Goal: Task Accomplishment & Management: Manage account settings

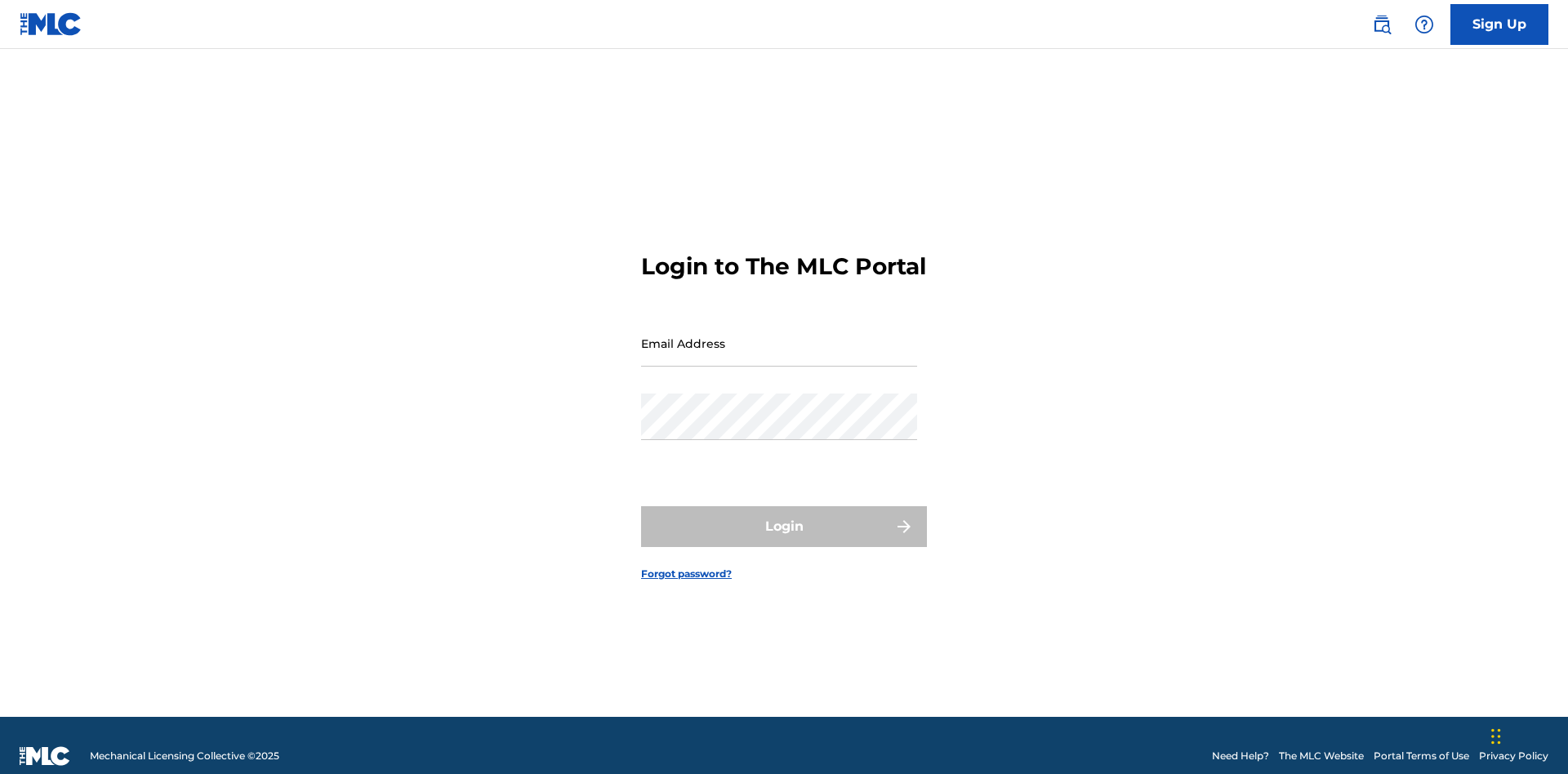
scroll to position [21, 0]
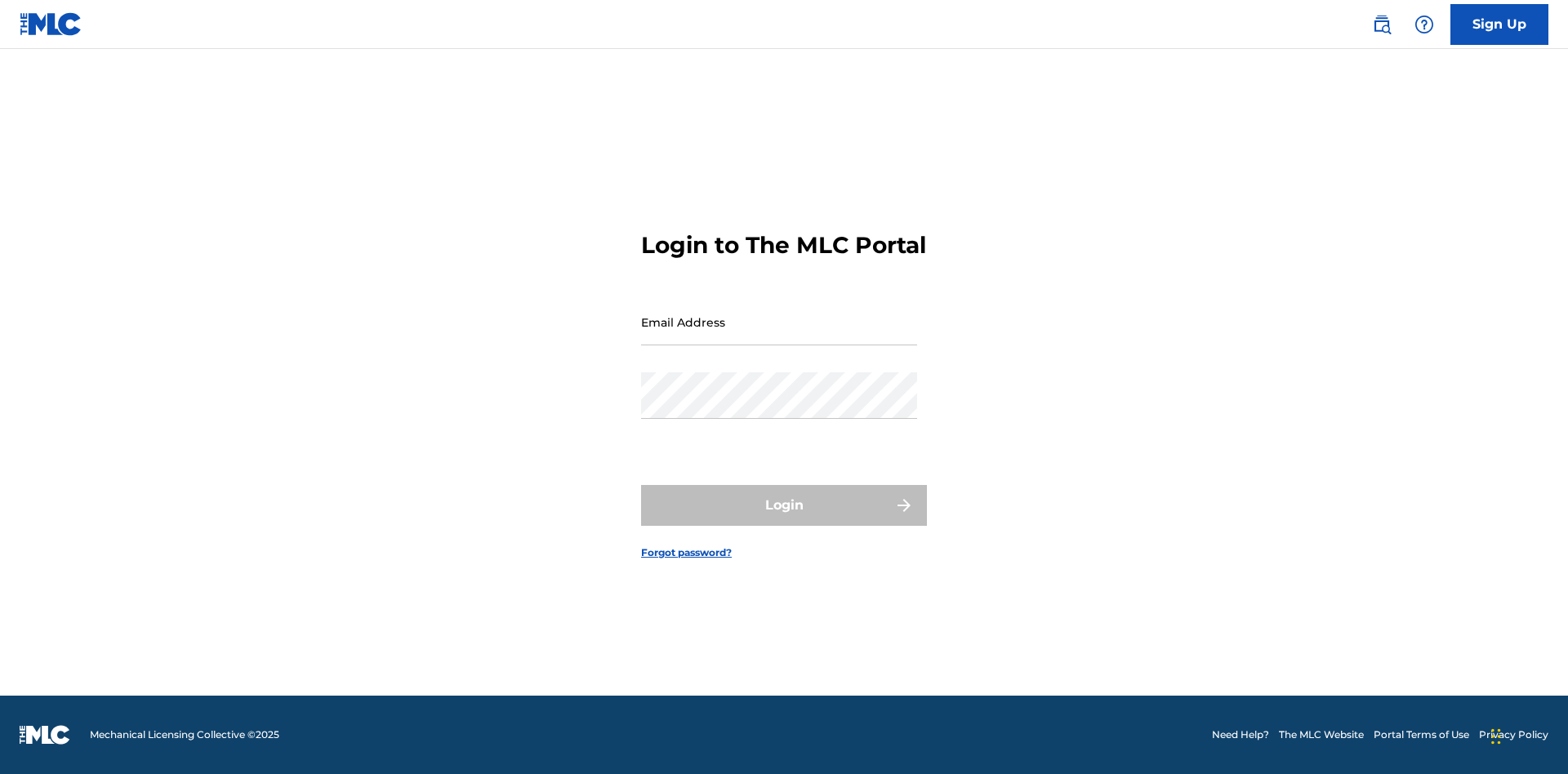
click at [779, 335] on input "Email Address" at bounding box center [778, 321] width 276 height 46
type input "[PERSON_NAME][EMAIL_ADDRESS][PERSON_NAME][DOMAIN_NAME]"
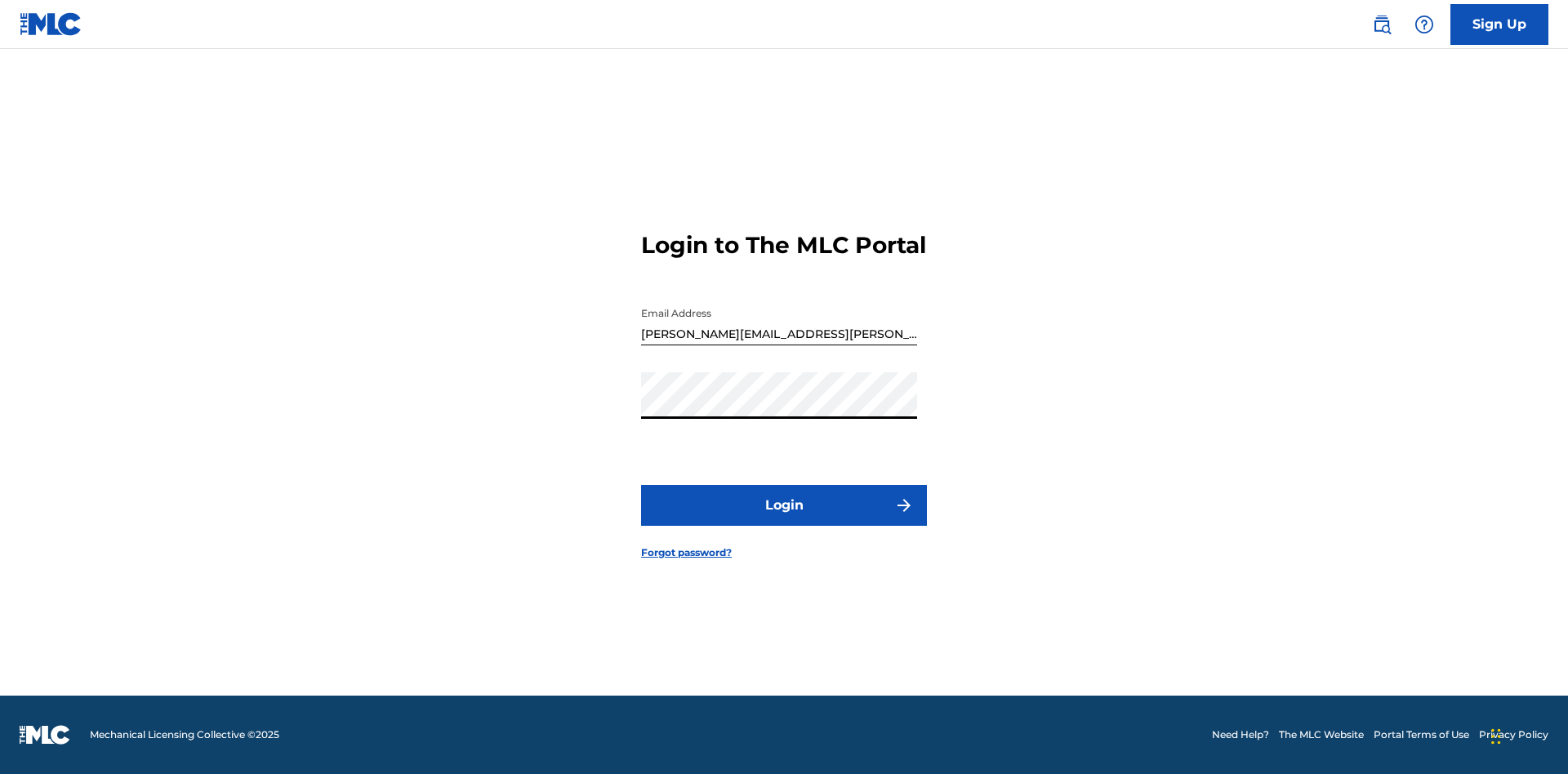
click at [784, 519] on button "Login" at bounding box center [783, 505] width 286 height 41
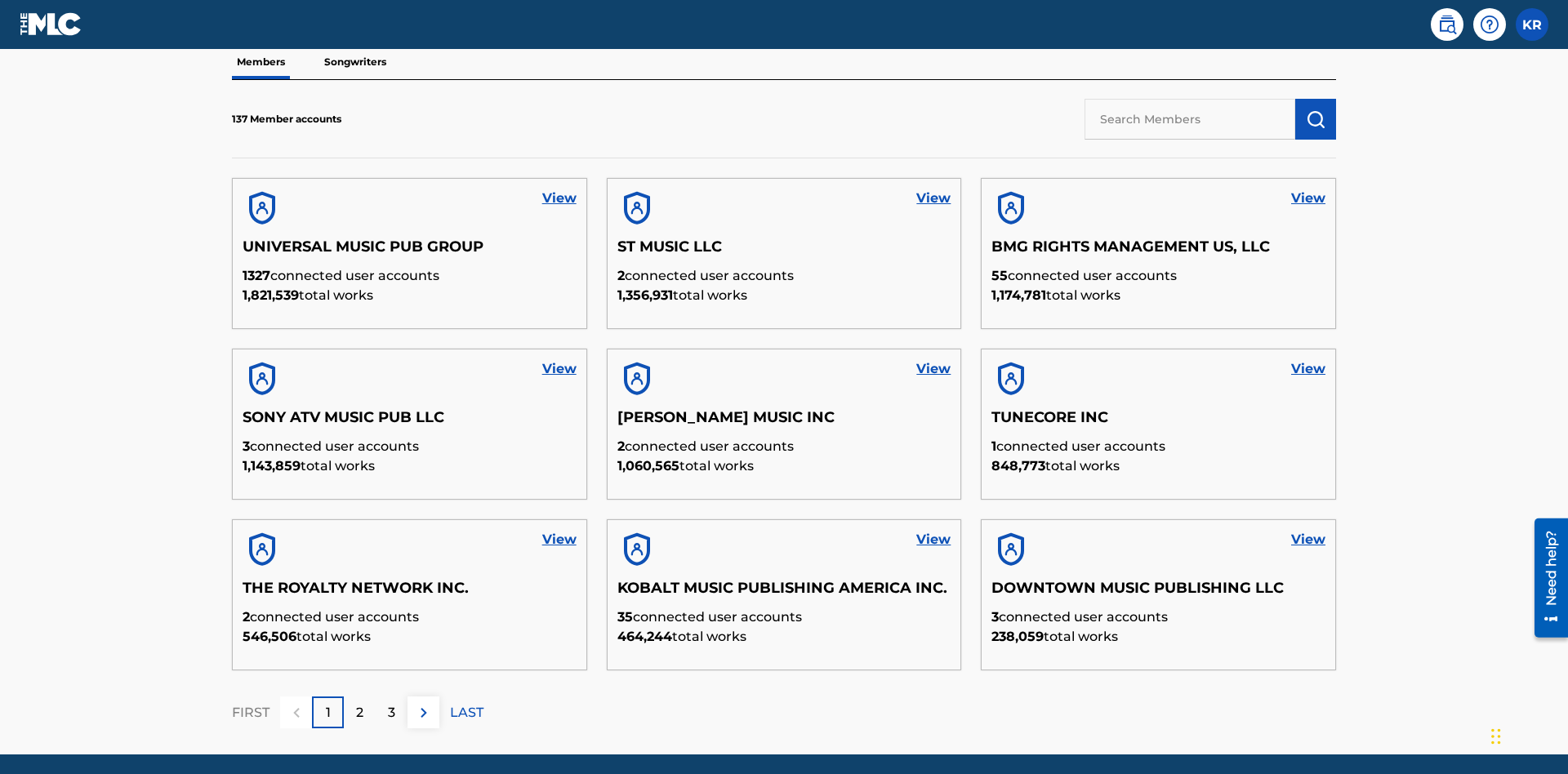
click at [1190, 119] on input "text" at bounding box center [1190, 120] width 211 height 41
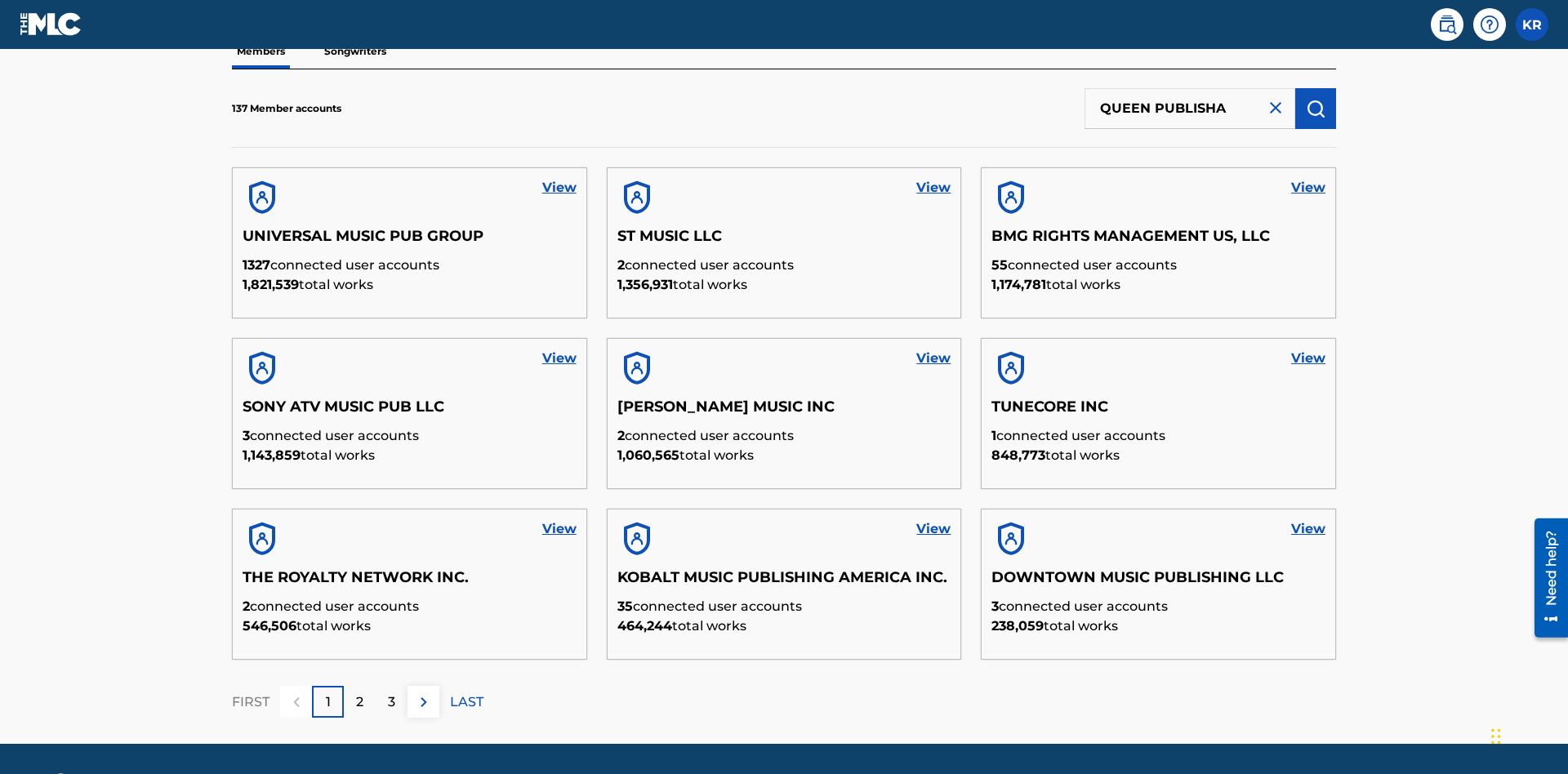
type input "QUEEN PUBLISHA"
click at [1316, 108] on img "submit" at bounding box center [1316, 109] width 20 height 20
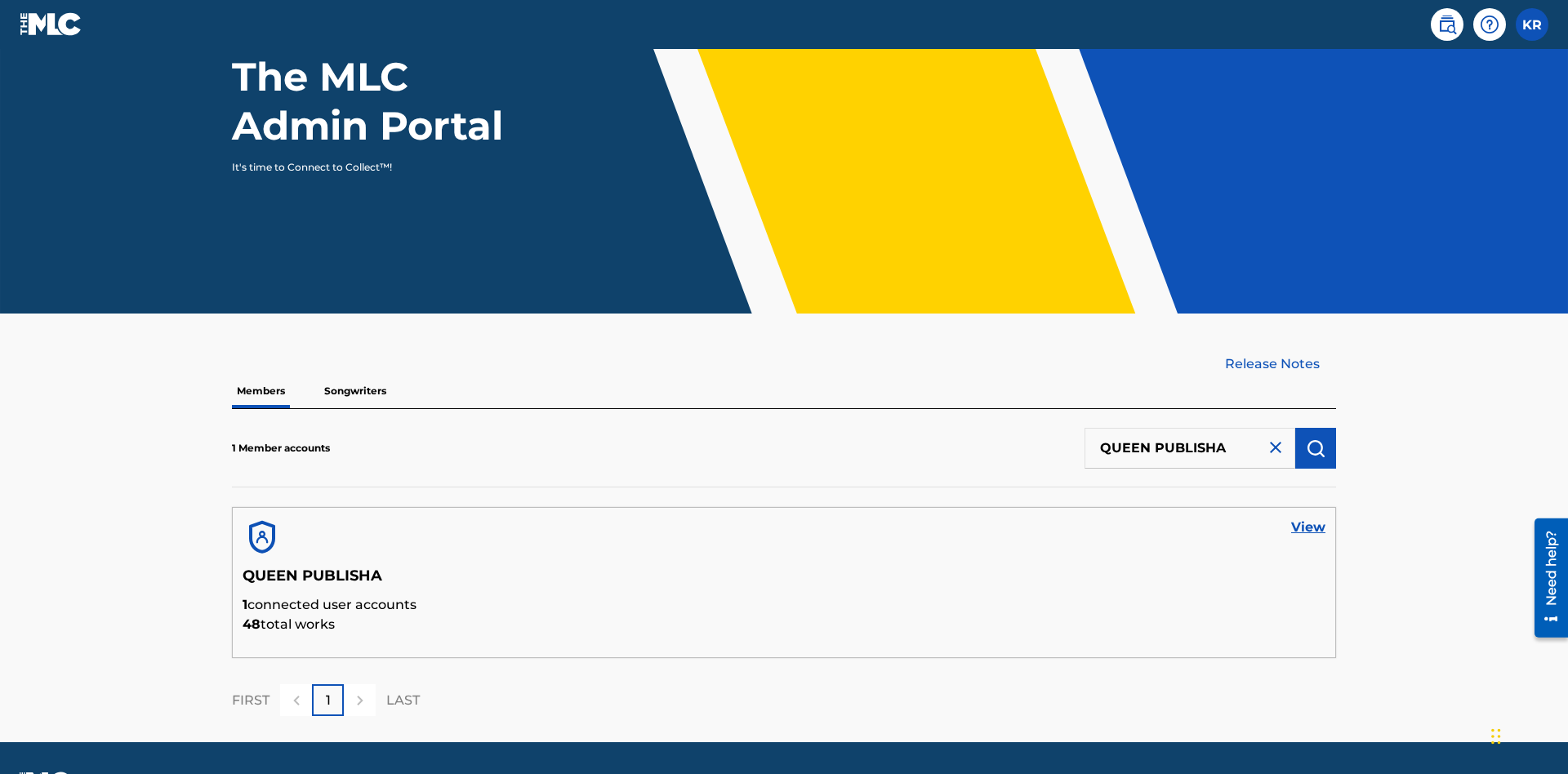
scroll to position [212, 0]
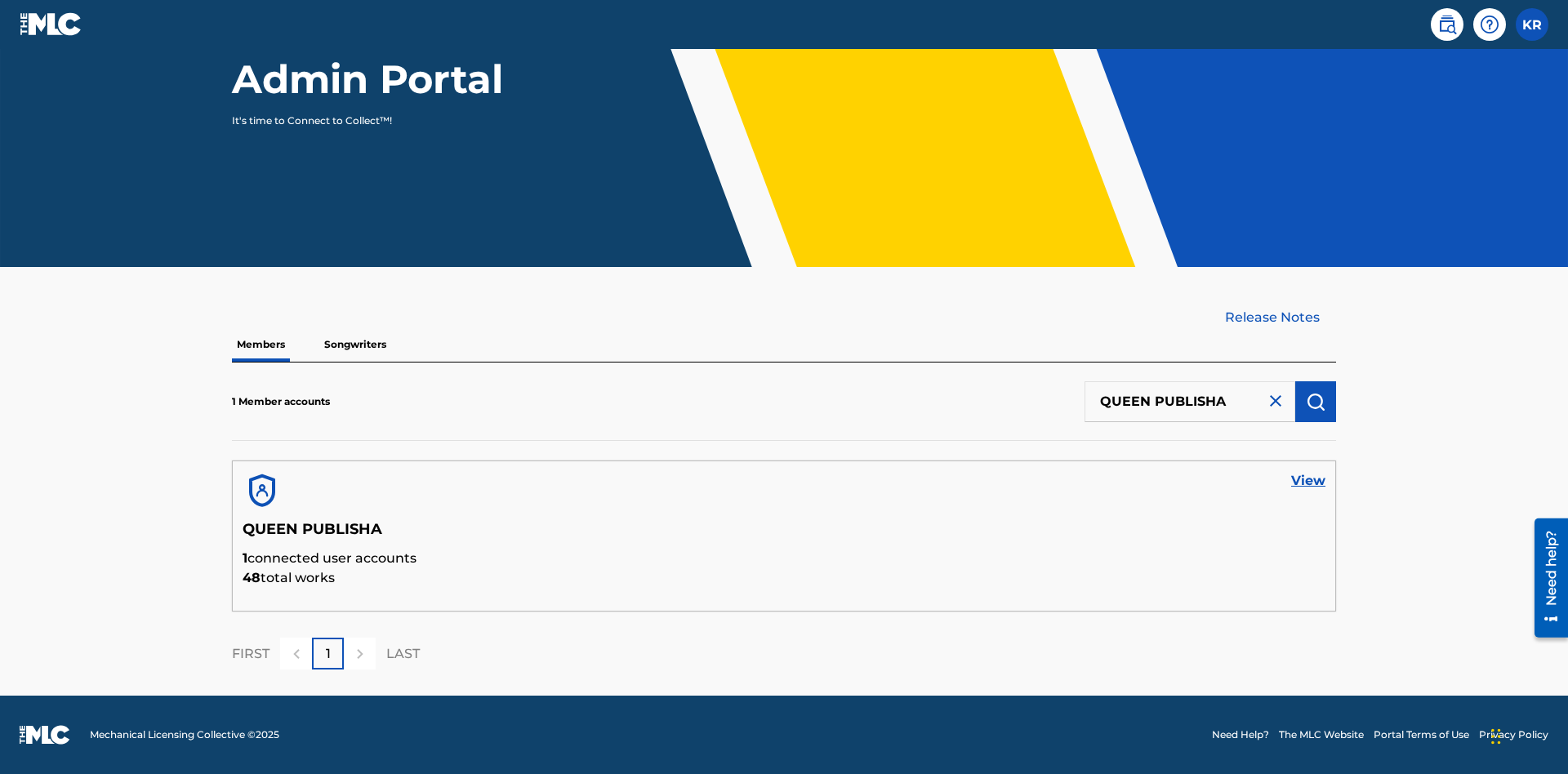
click at [1308, 481] on link "View" at bounding box center [1308, 481] width 35 height 20
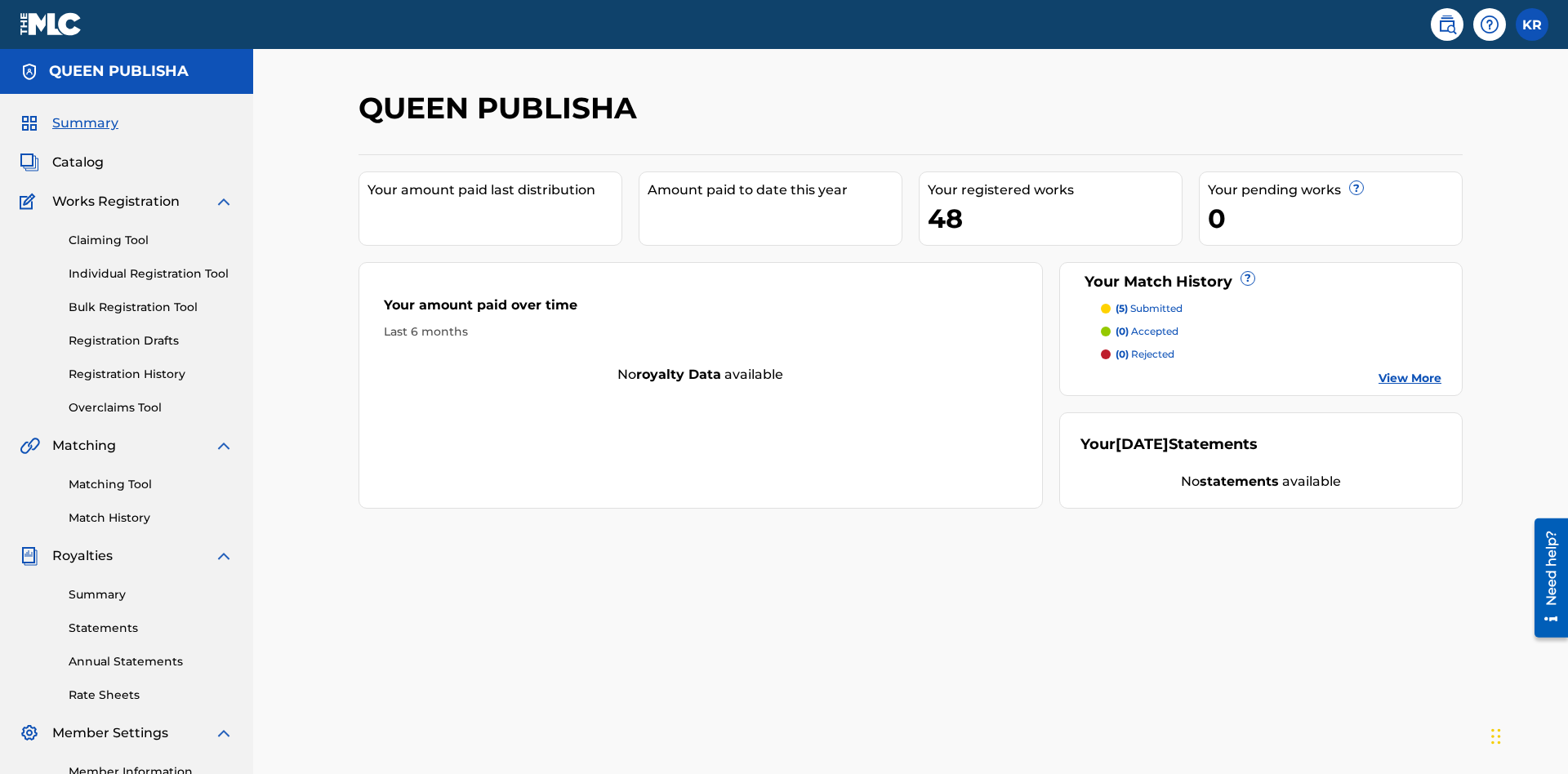
scroll to position [54, 0]
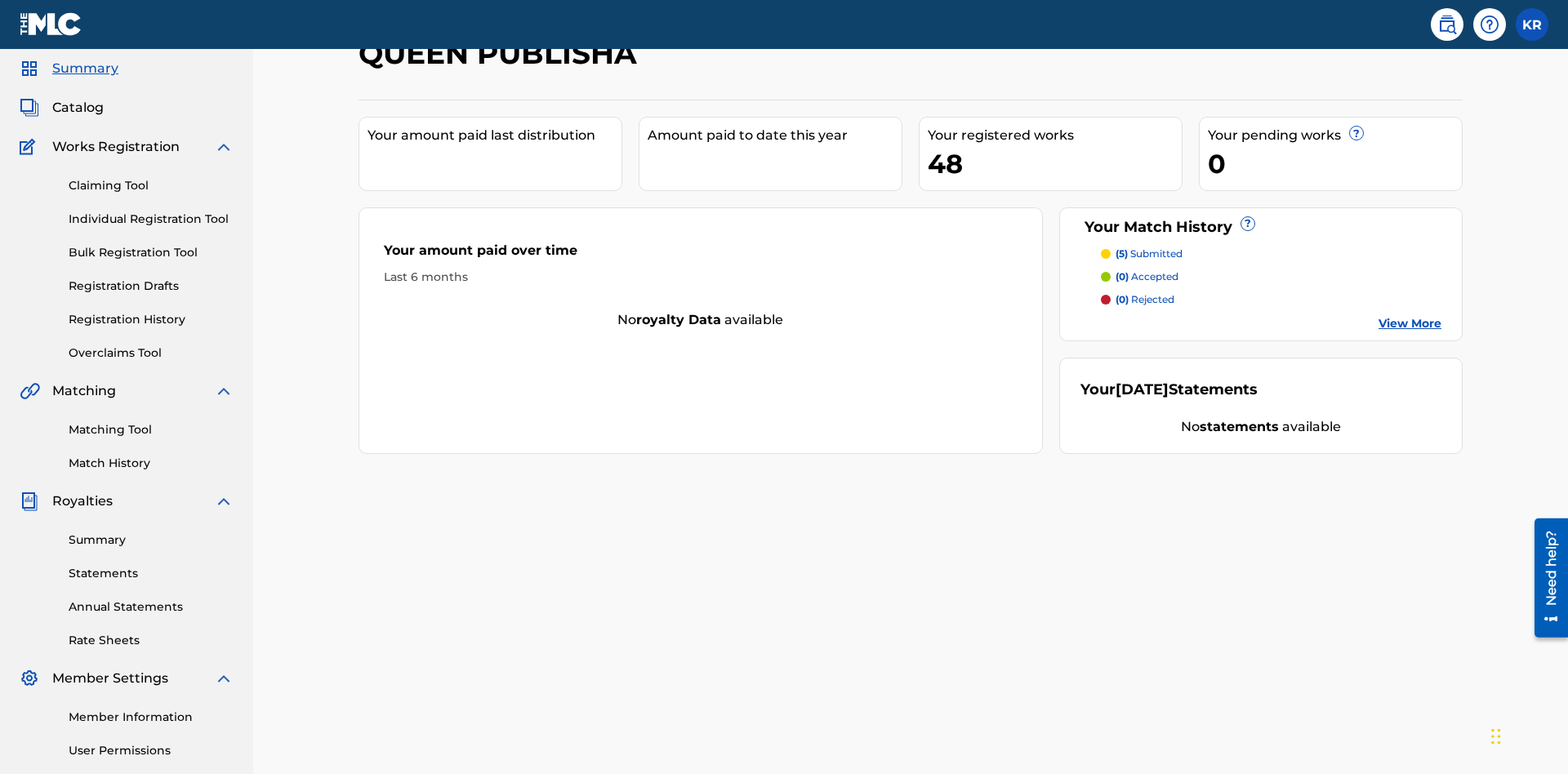
click at [77, 108] on span "Catalog" at bounding box center [77, 108] width 51 height 20
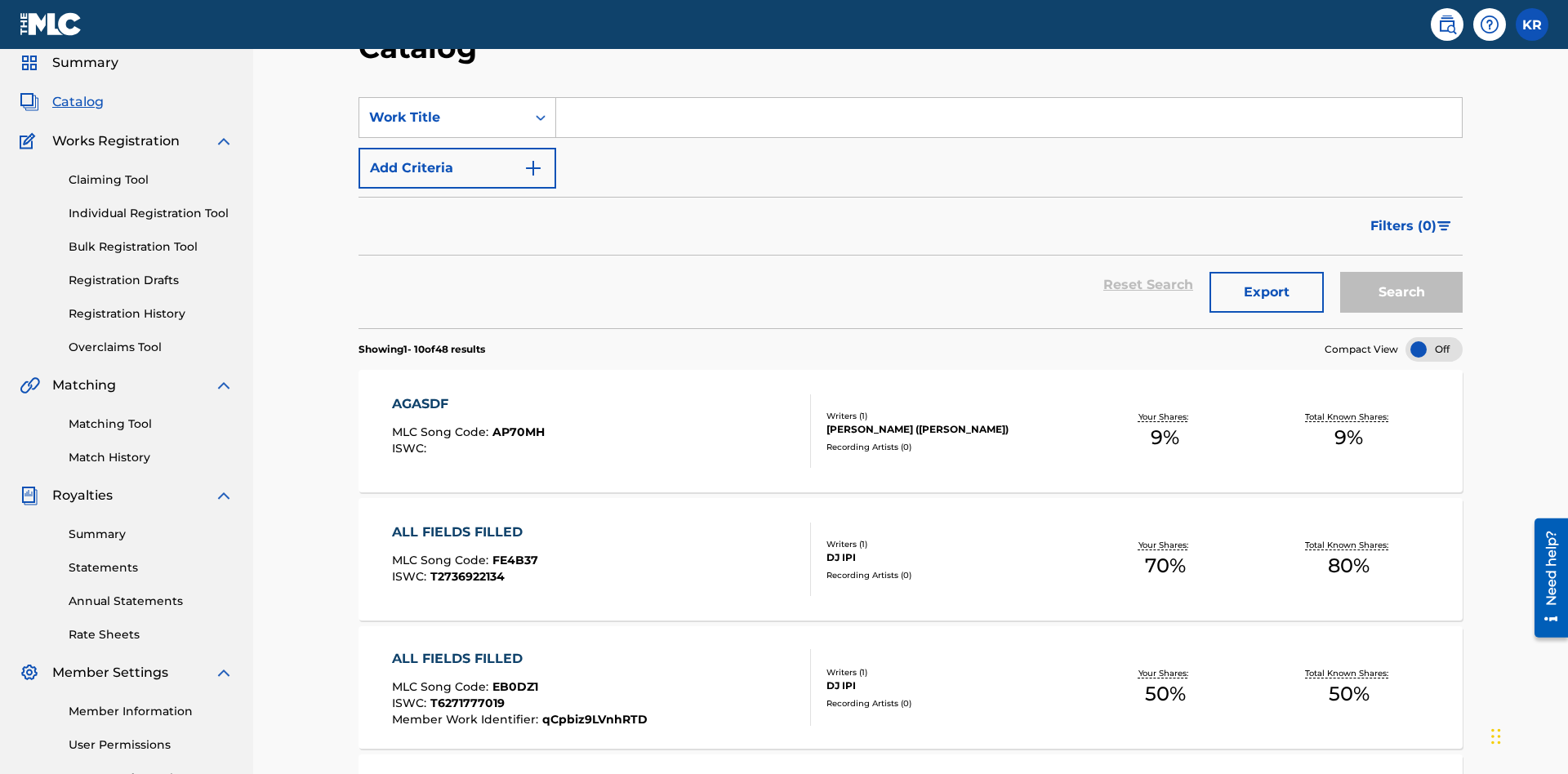
click at [1008, 118] on input "Search Form" at bounding box center [1008, 118] width 905 height 40
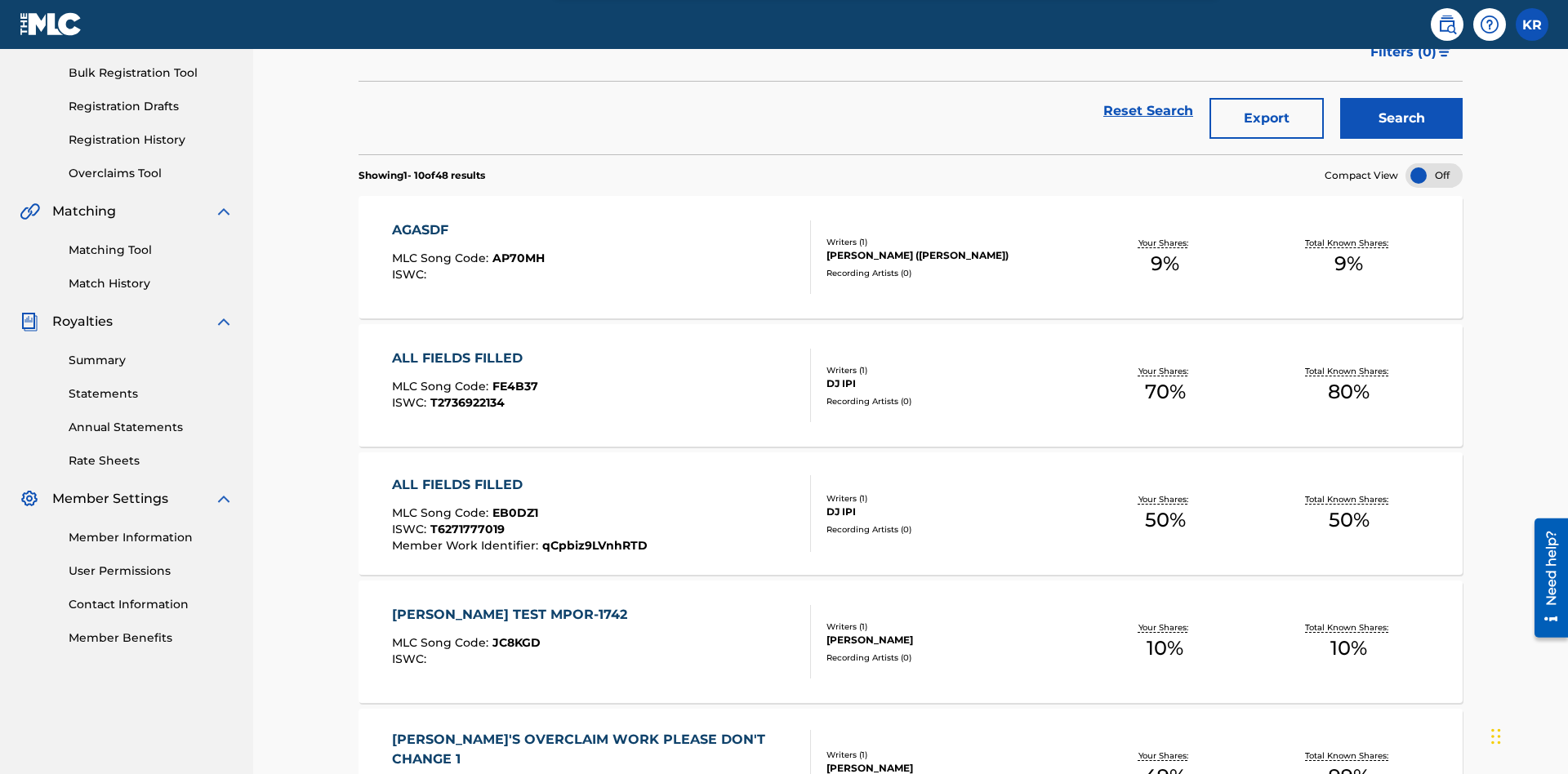
type input "ALL FIELDS FILLED"
click at [1401, 119] on button "Search" at bounding box center [1401, 119] width 123 height 41
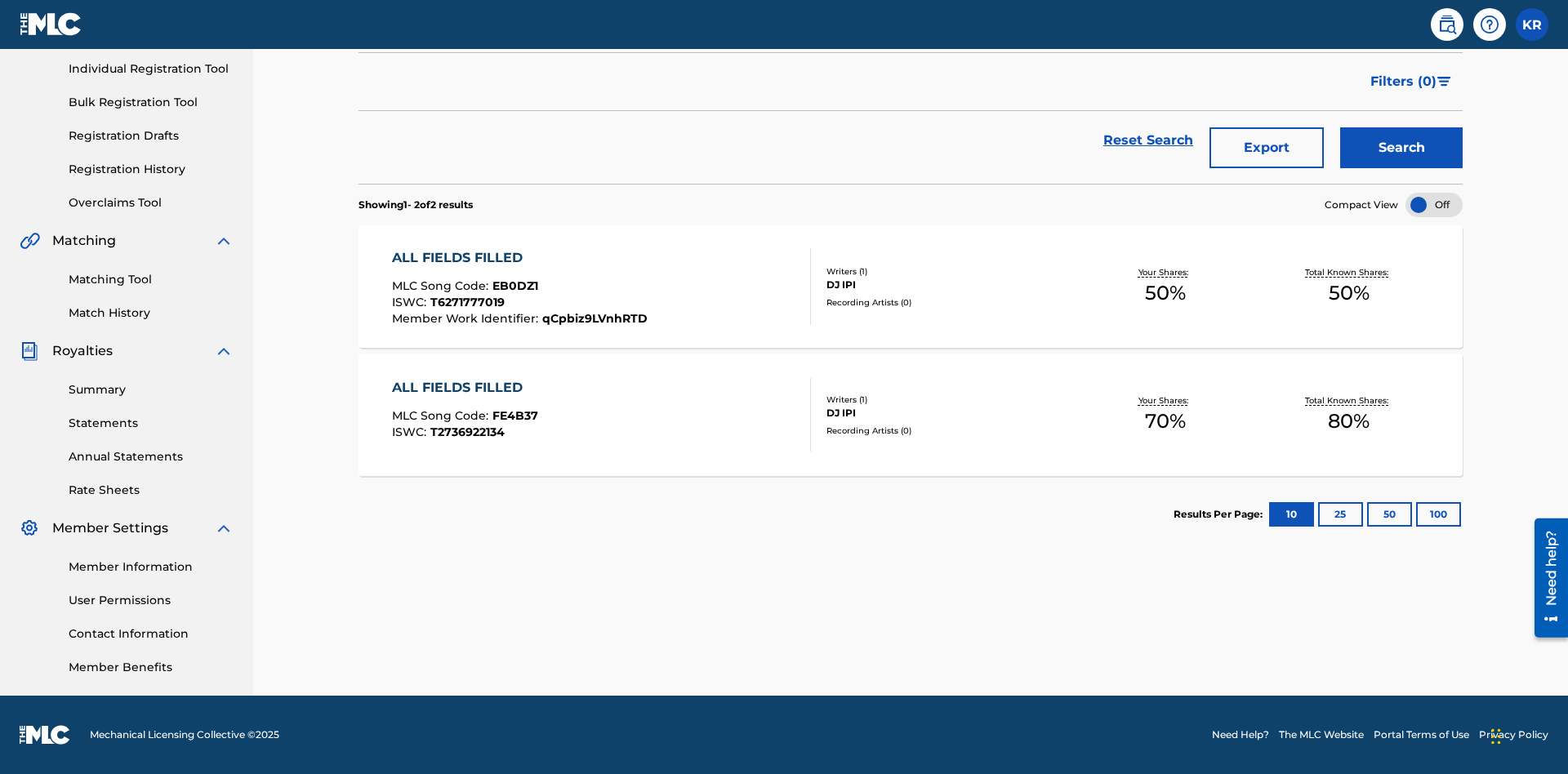
click at [513, 286] on span "EB0DZ1" at bounding box center [514, 286] width 45 height 15
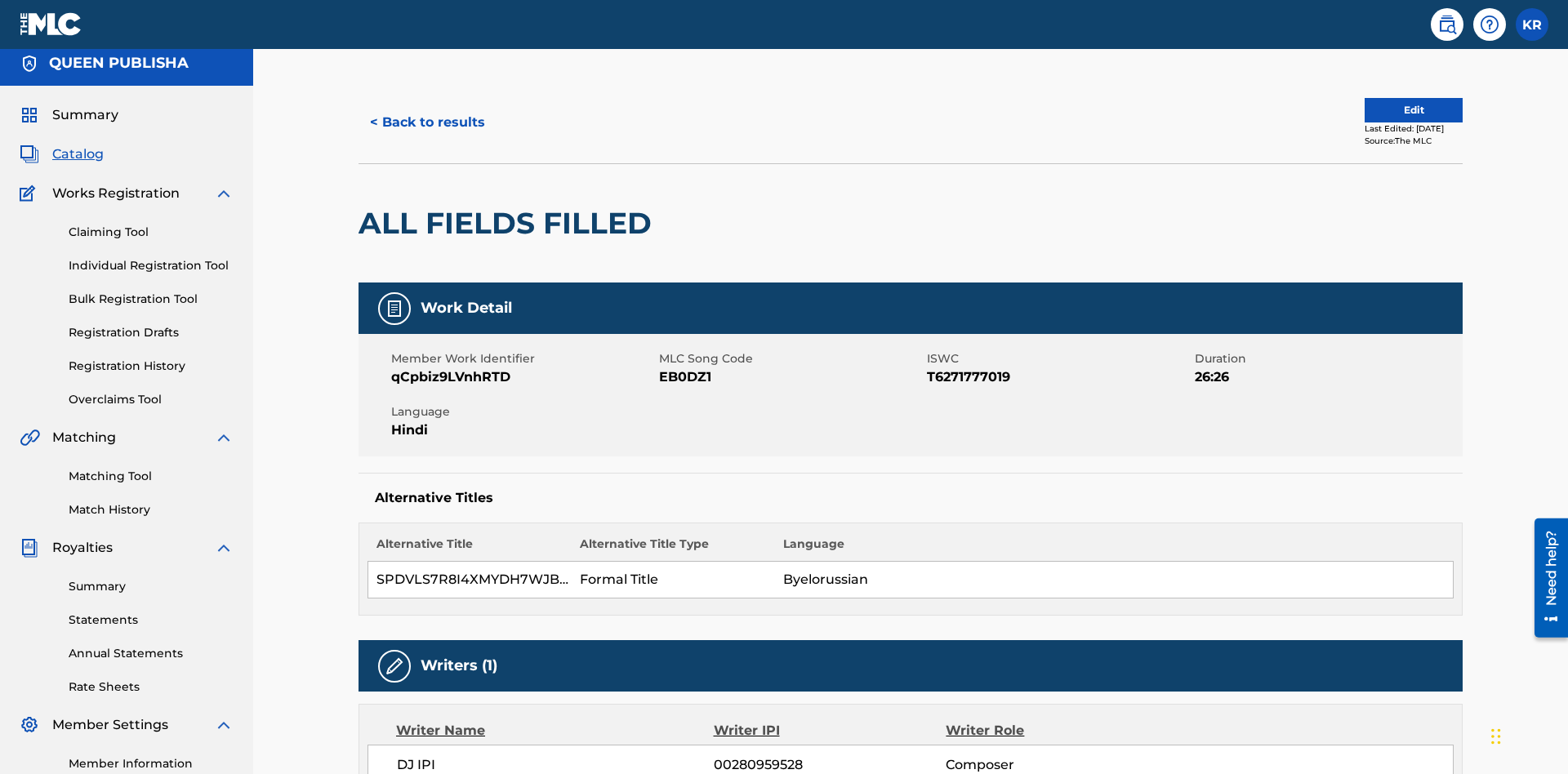
click at [1394, 110] on button "Edit" at bounding box center [1413, 110] width 98 height 25
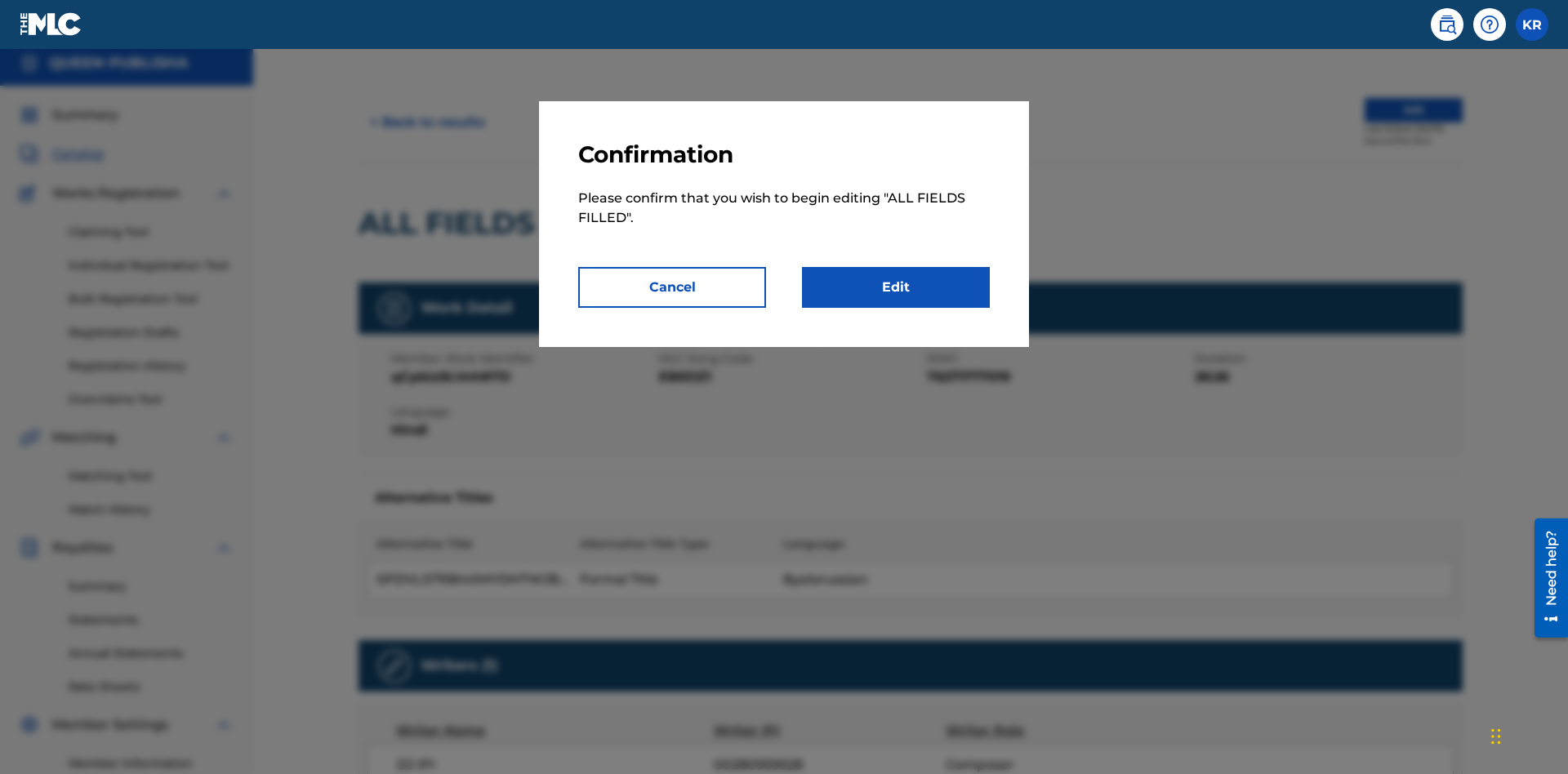
scroll to position [177, 0]
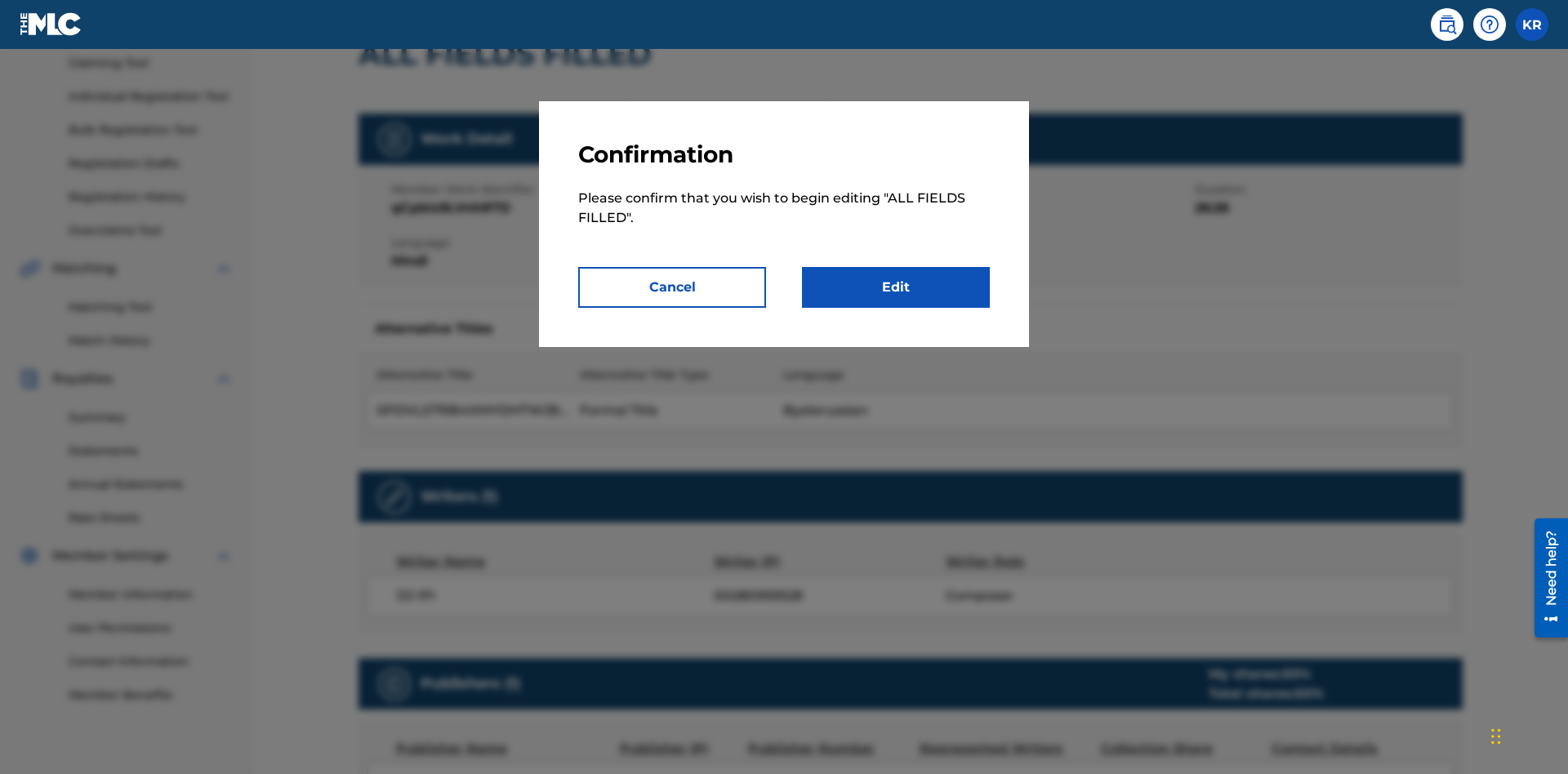
click at [895, 288] on link "Edit" at bounding box center [896, 288] width 188 height 41
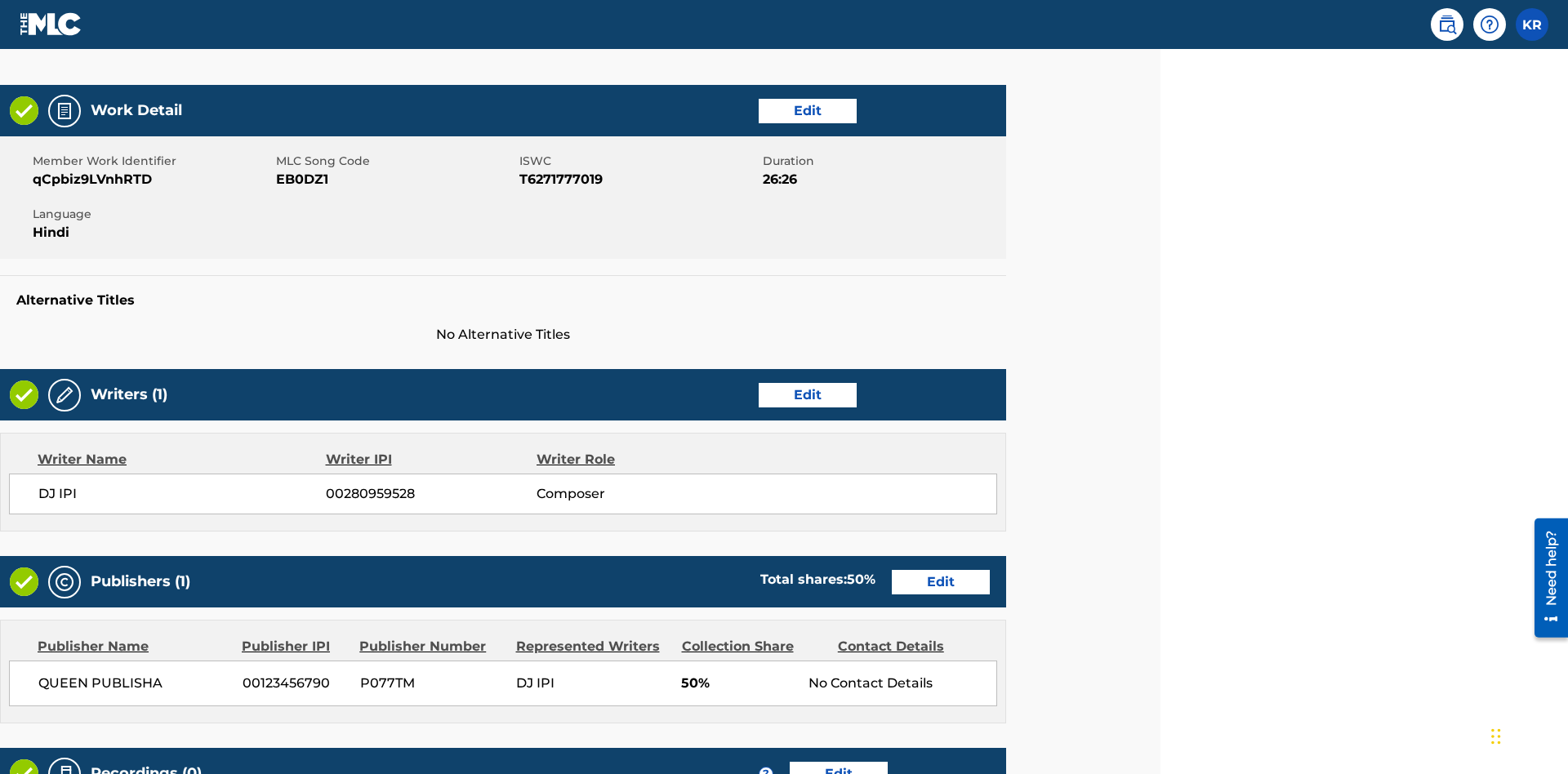
click at [807, 110] on link "Edit" at bounding box center [807, 111] width 98 height 25
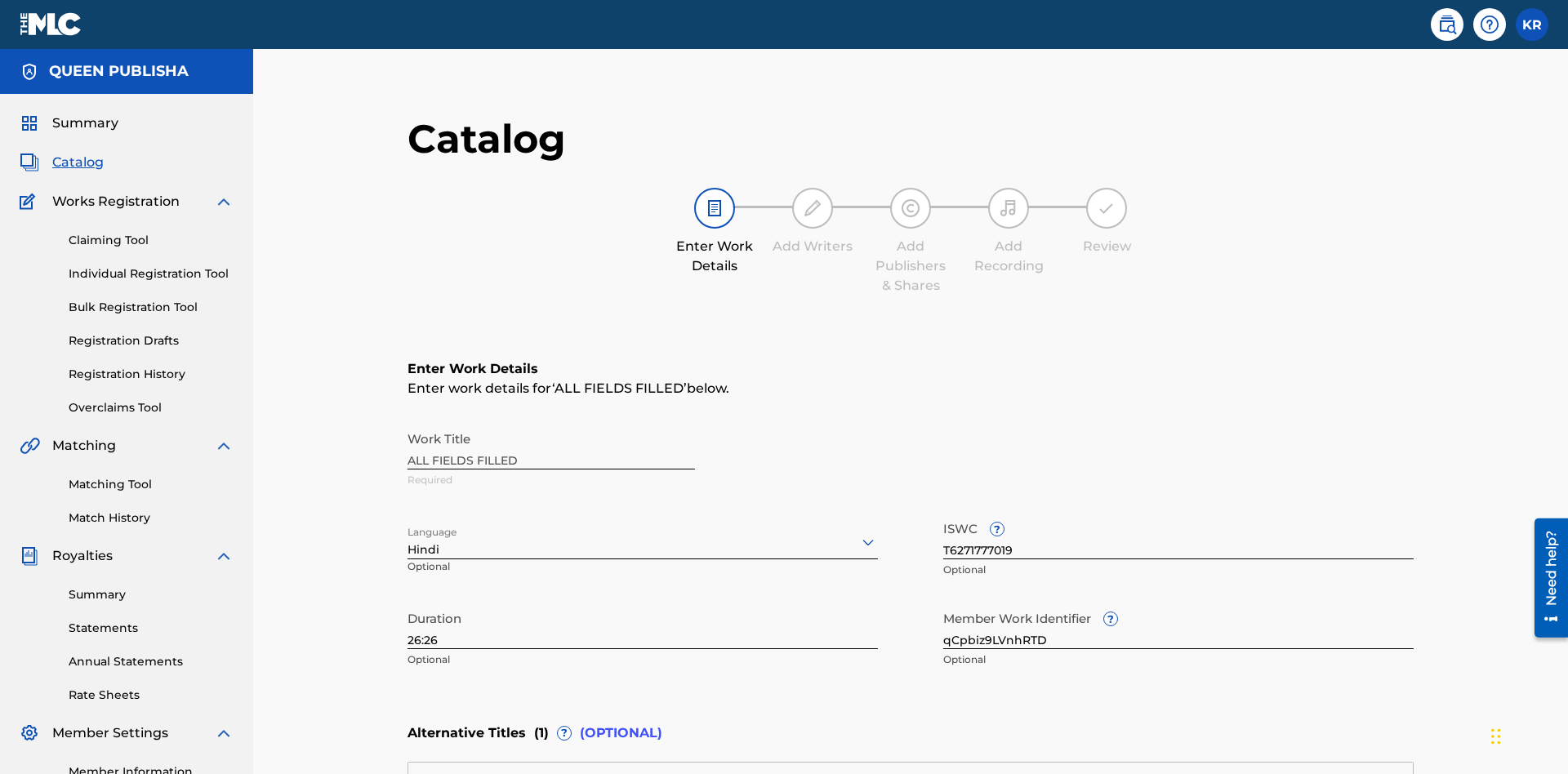
scroll to position [383, 407]
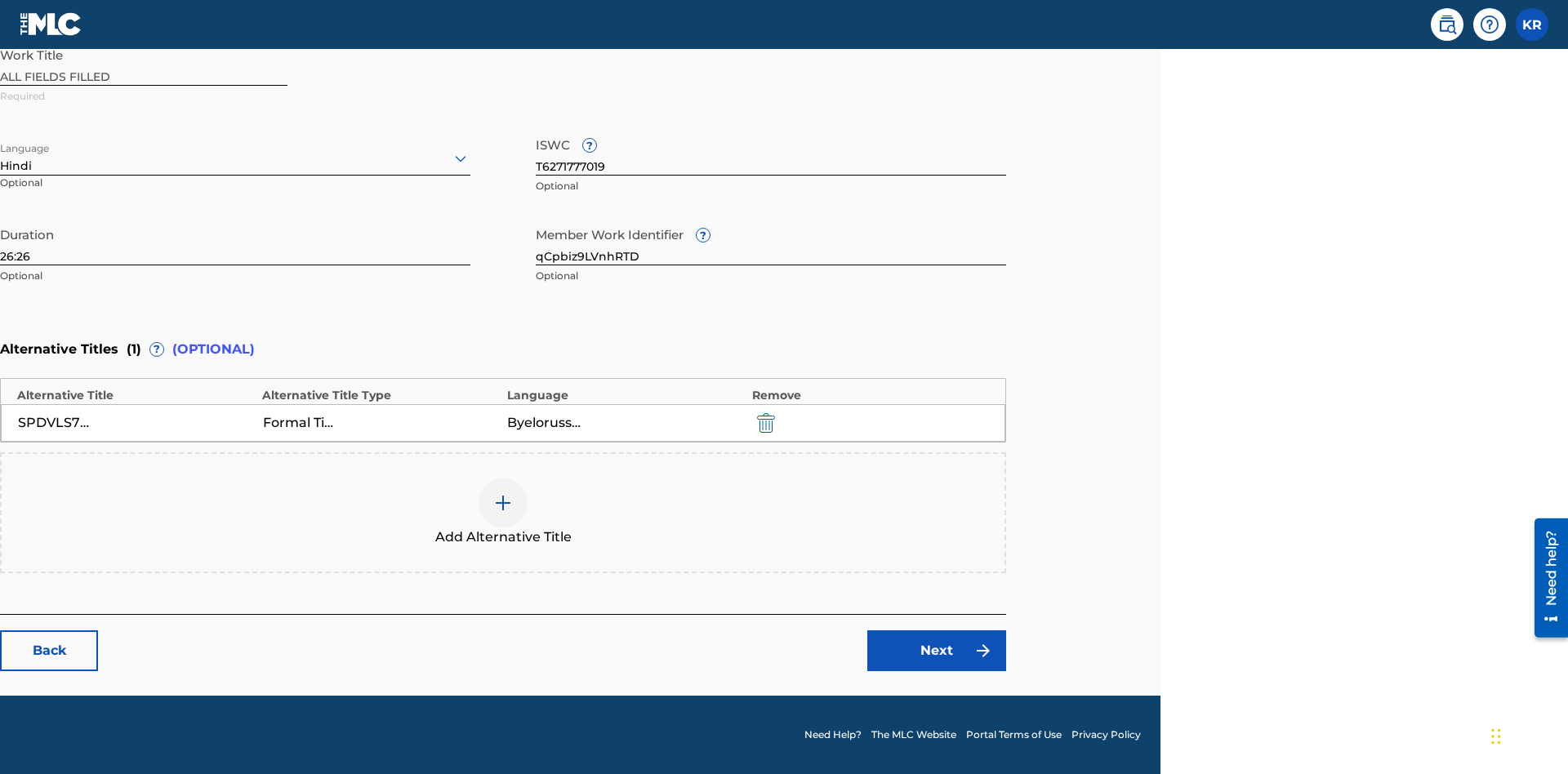
click at [235, 242] on input "26:26" at bounding box center [235, 242] width 470 height 46
type input "48:48"
click at [461, 158] on icon at bounding box center [461, 158] width 20 height 20
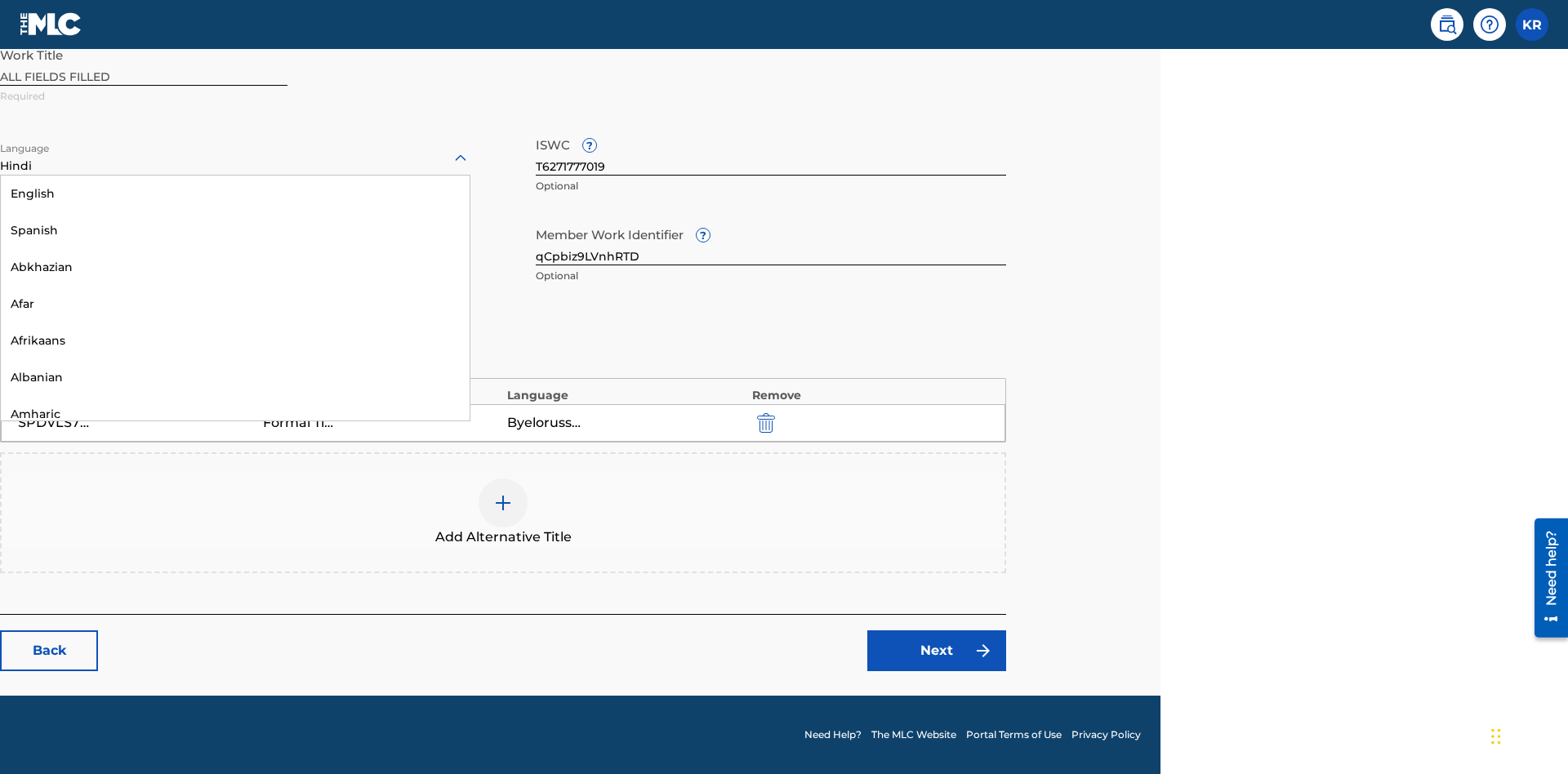
click at [235, 213] on div "English" at bounding box center [235, 194] width 468 height 37
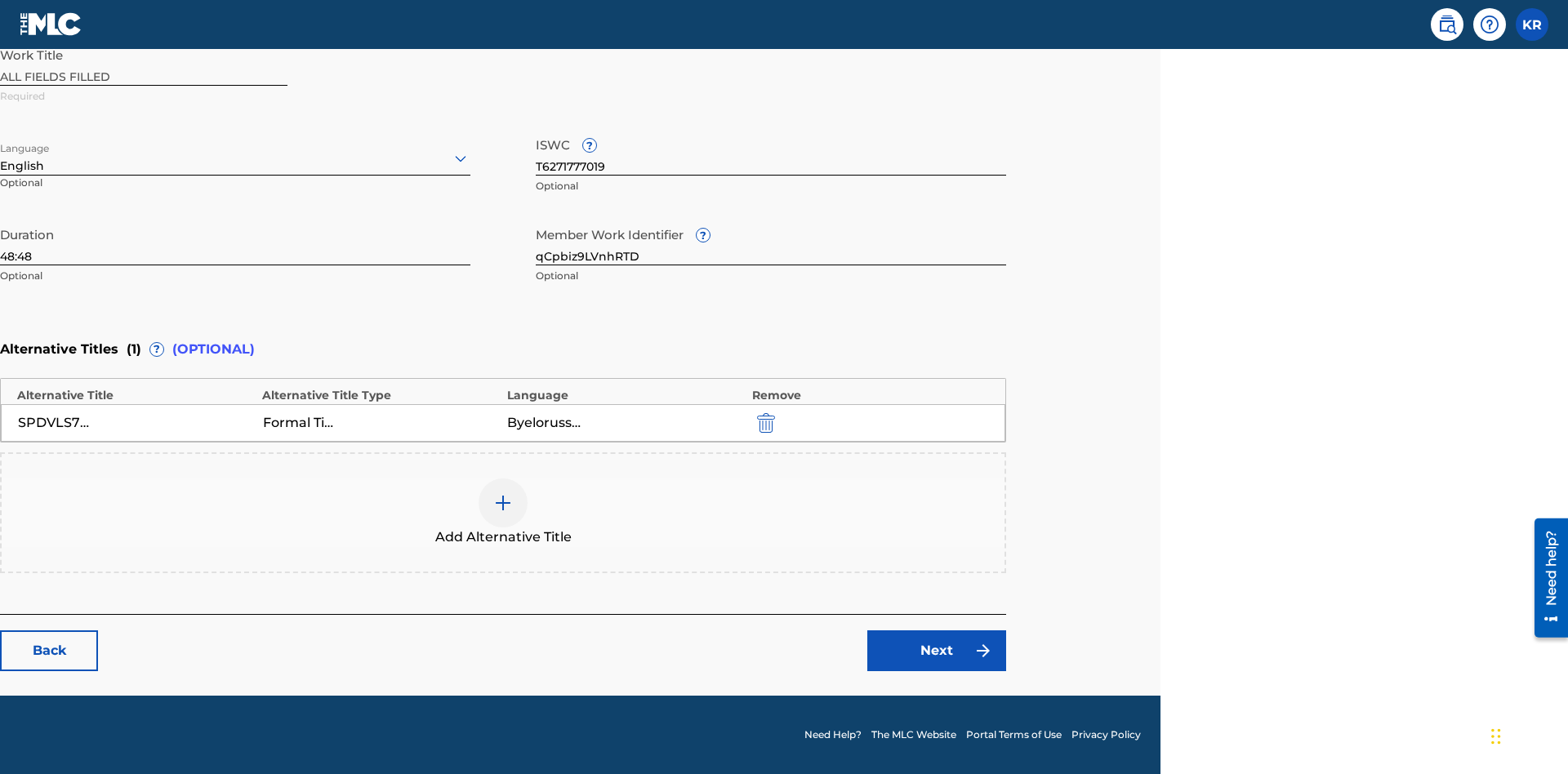
click at [771, 242] on input "qCpbiz9LVnhRTD" at bounding box center [771, 242] width 470 height 46
type input "SXyUGw3ZziHLIe"
click at [771, 152] on input "T6271777019" at bounding box center [771, 152] width 470 height 46
type input "T4993501937"
click at [763, 422] on img "submit" at bounding box center [766, 423] width 18 height 20
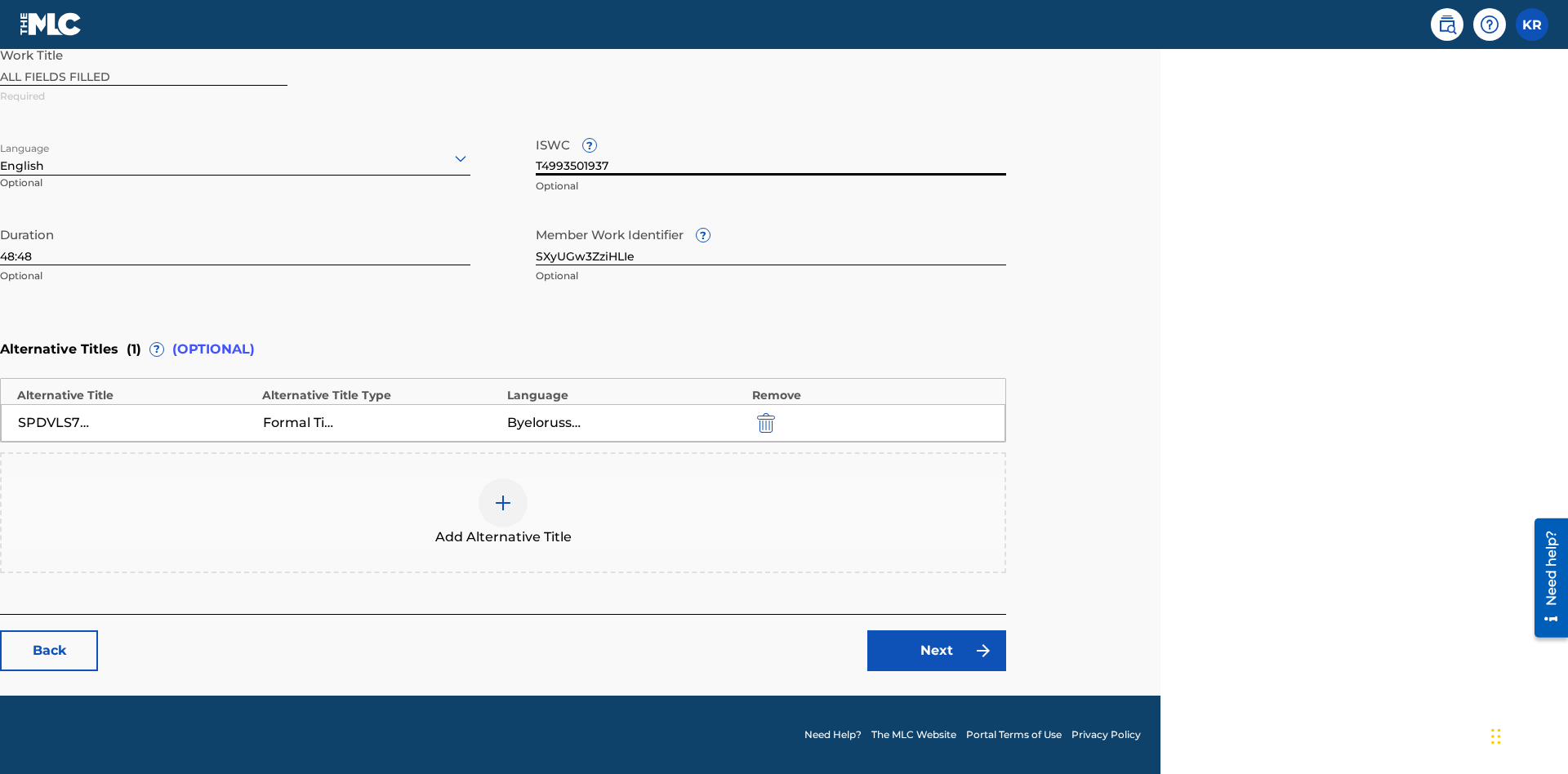
click at [503, 512] on img at bounding box center [503, 503] width 20 height 20
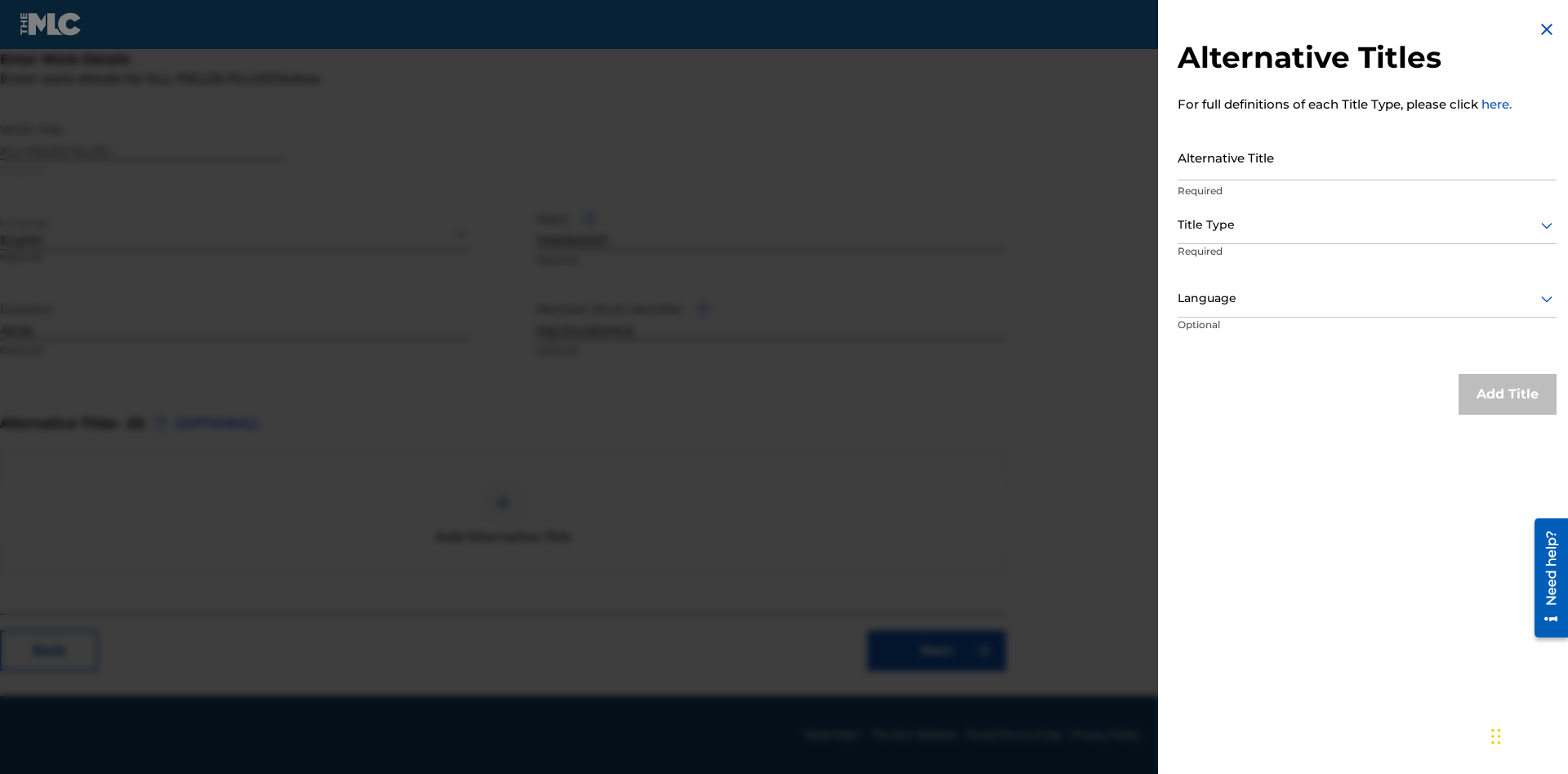
click at [1367, 157] on input "Alternative Title" at bounding box center [1367, 157] width 379 height 46
type input "1oI5jT69msgyswDcQxfTU4Ago79sFDOTWCJFXhYcW4ZaN5HM9q"
click at [1367, 224] on div at bounding box center [1367, 224] width 379 height 21
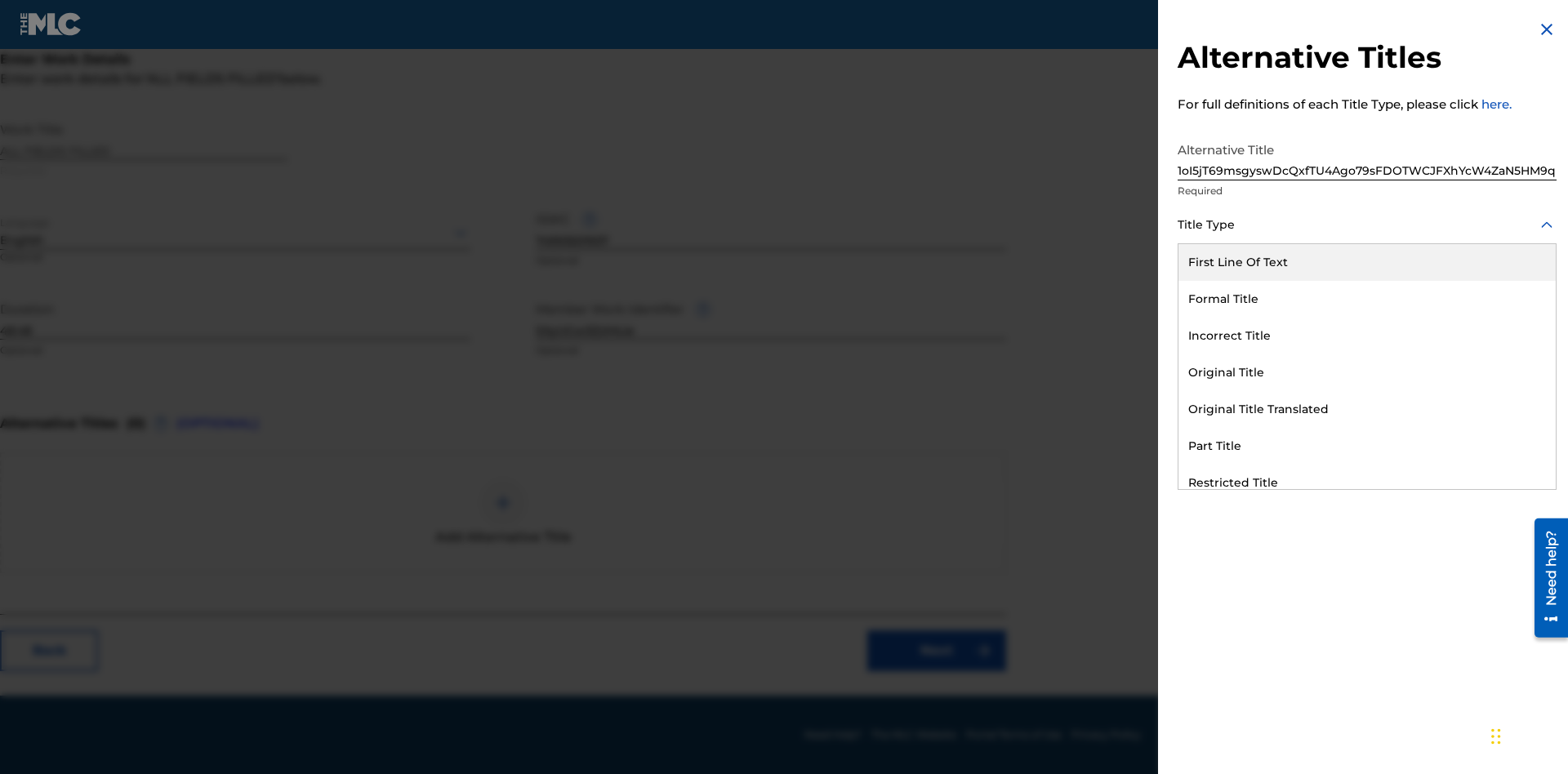
click at [1367, 575] on div "Alternative Title With National Characters" at bounding box center [1367, 593] width 378 height 37
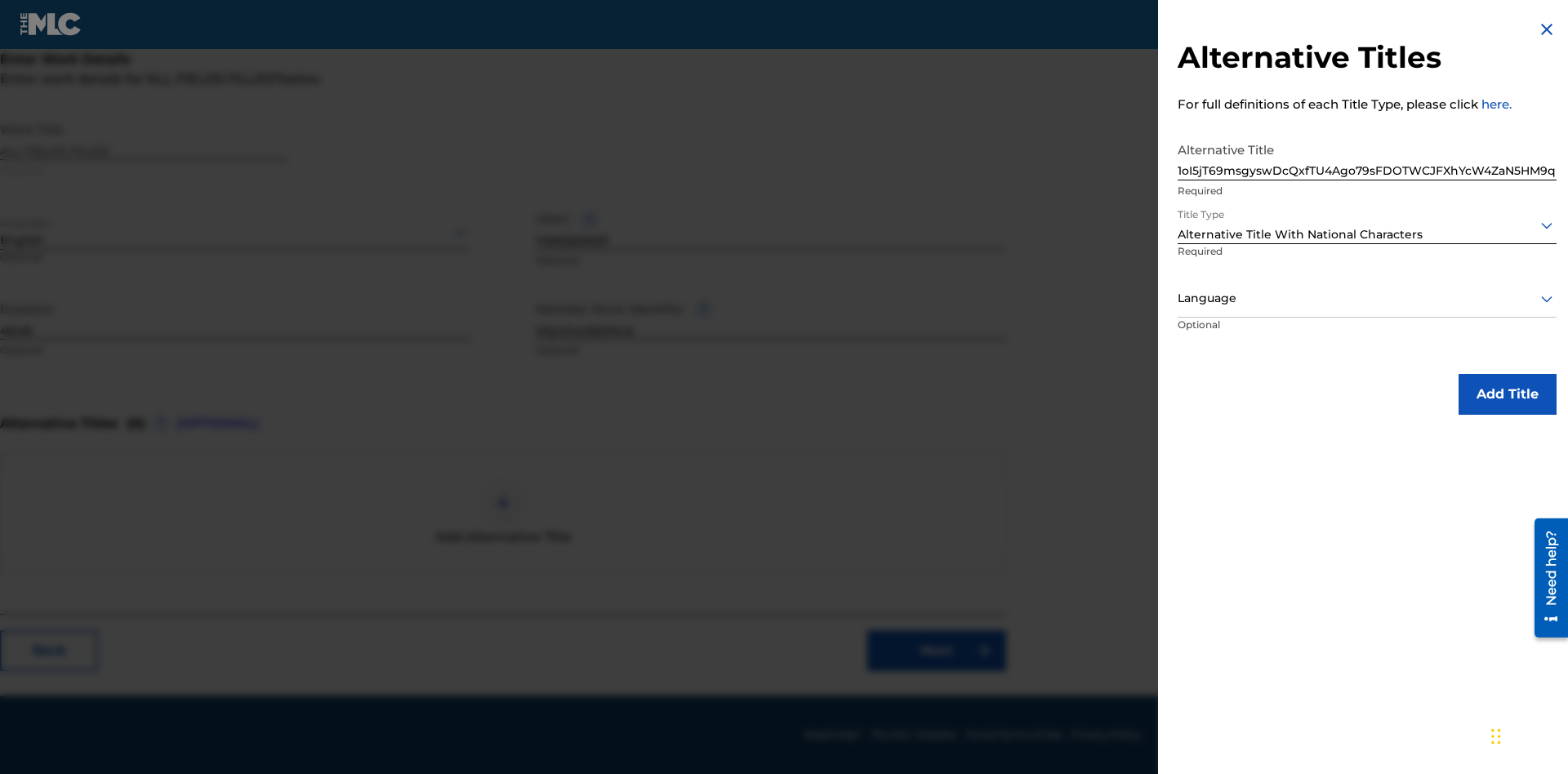
click at [1367, 298] on div at bounding box center [1367, 298] width 379 height 21
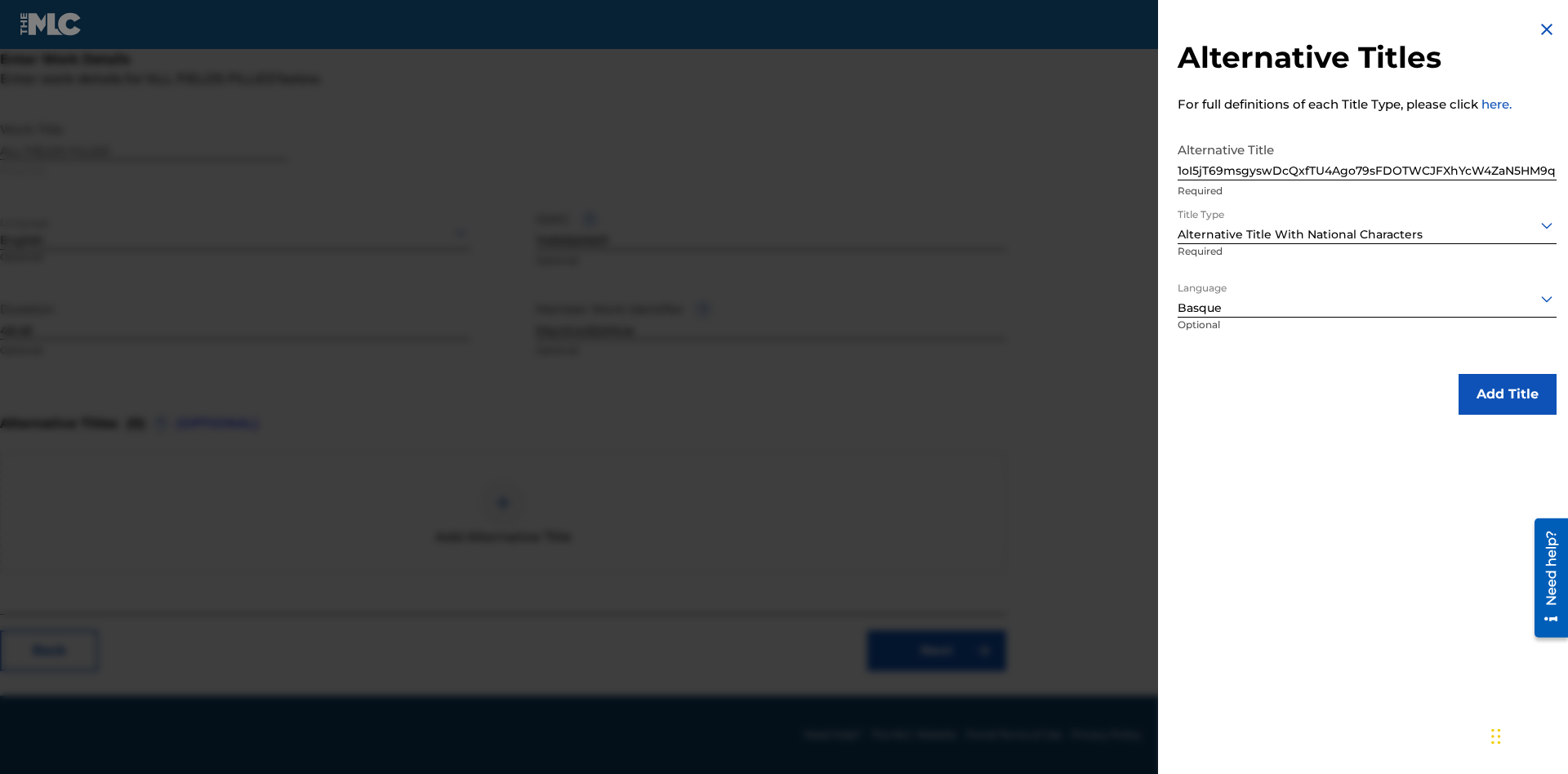
click at [1507, 393] on button "Add Title" at bounding box center [1507, 395] width 98 height 41
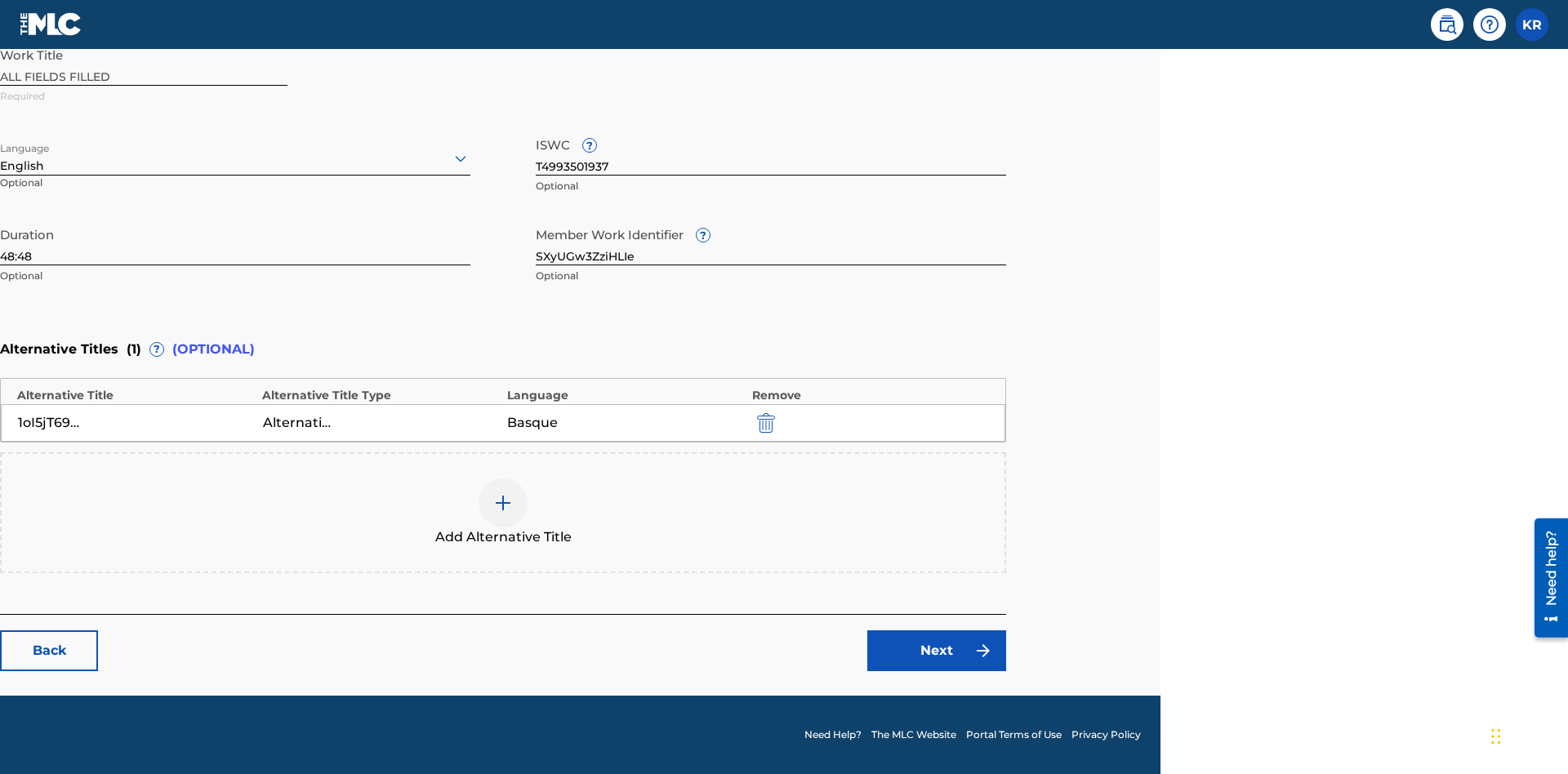
click at [937, 650] on link "Next" at bounding box center [937, 651] width 138 height 41
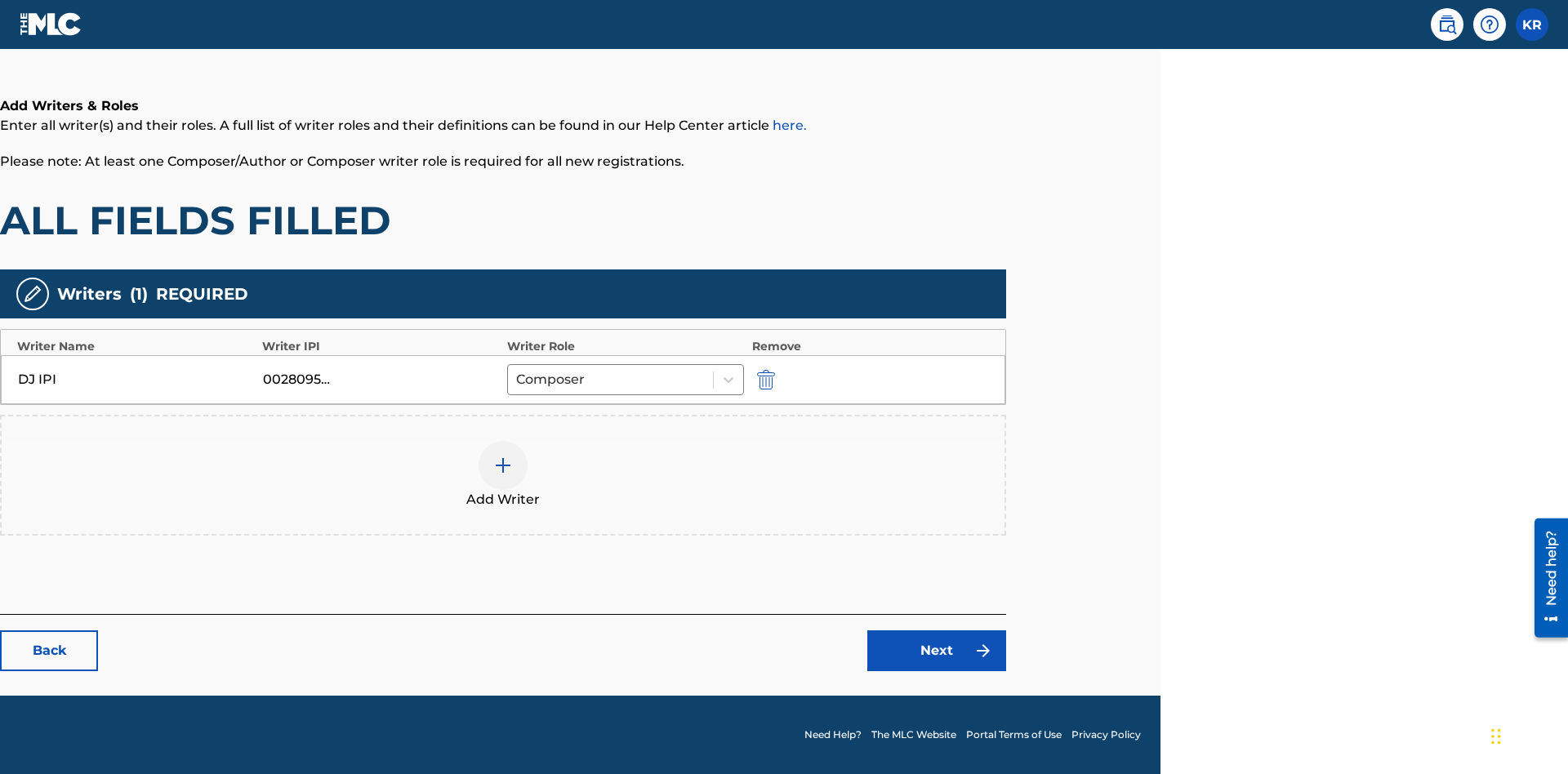
click at [763, 379] on img "submit" at bounding box center [766, 380] width 18 height 20
click at [503, 456] on img at bounding box center [503, 466] width 20 height 20
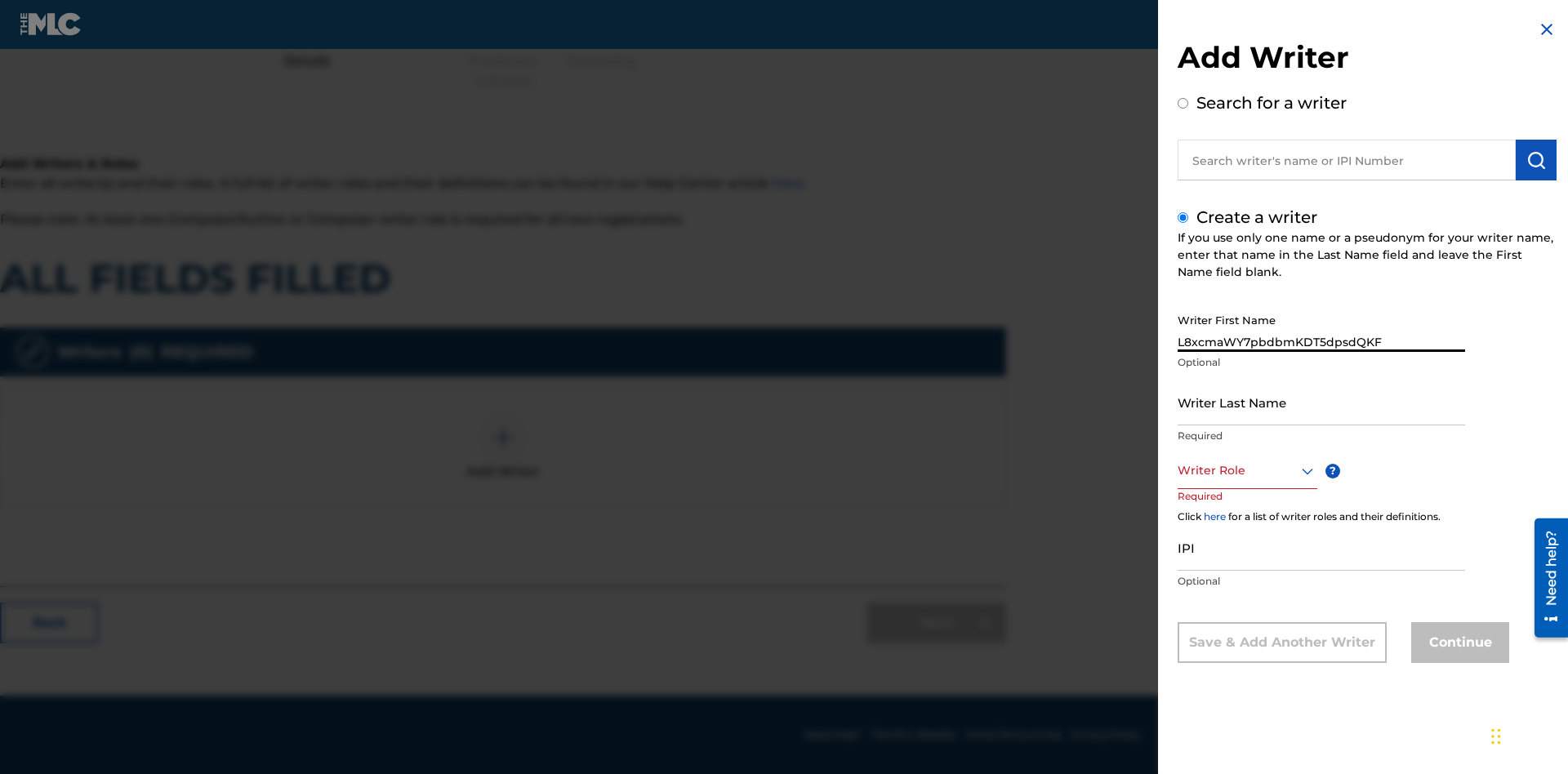
click at [1321, 401] on input "Writer Last Name" at bounding box center [1321, 402] width 288 height 46
click at [1246, 470] on div at bounding box center [1246, 471] width 139 height 21
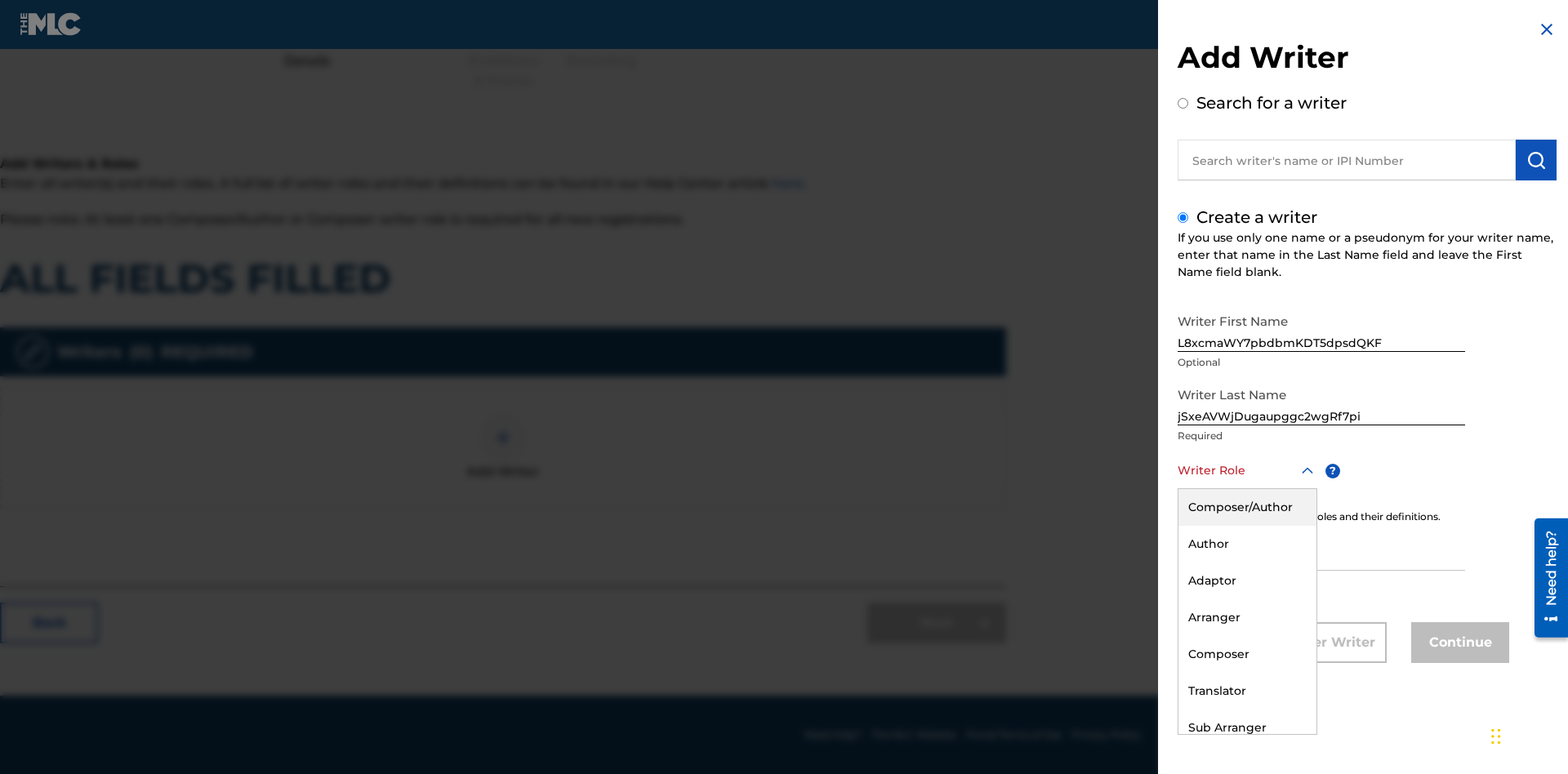
click at [1246, 654] on div "Composer" at bounding box center [1246, 654] width 138 height 37
click at [1321, 549] on input "IPI" at bounding box center [1321, 547] width 288 height 46
click at [1458, 644] on button "Continue" at bounding box center [1459, 643] width 98 height 41
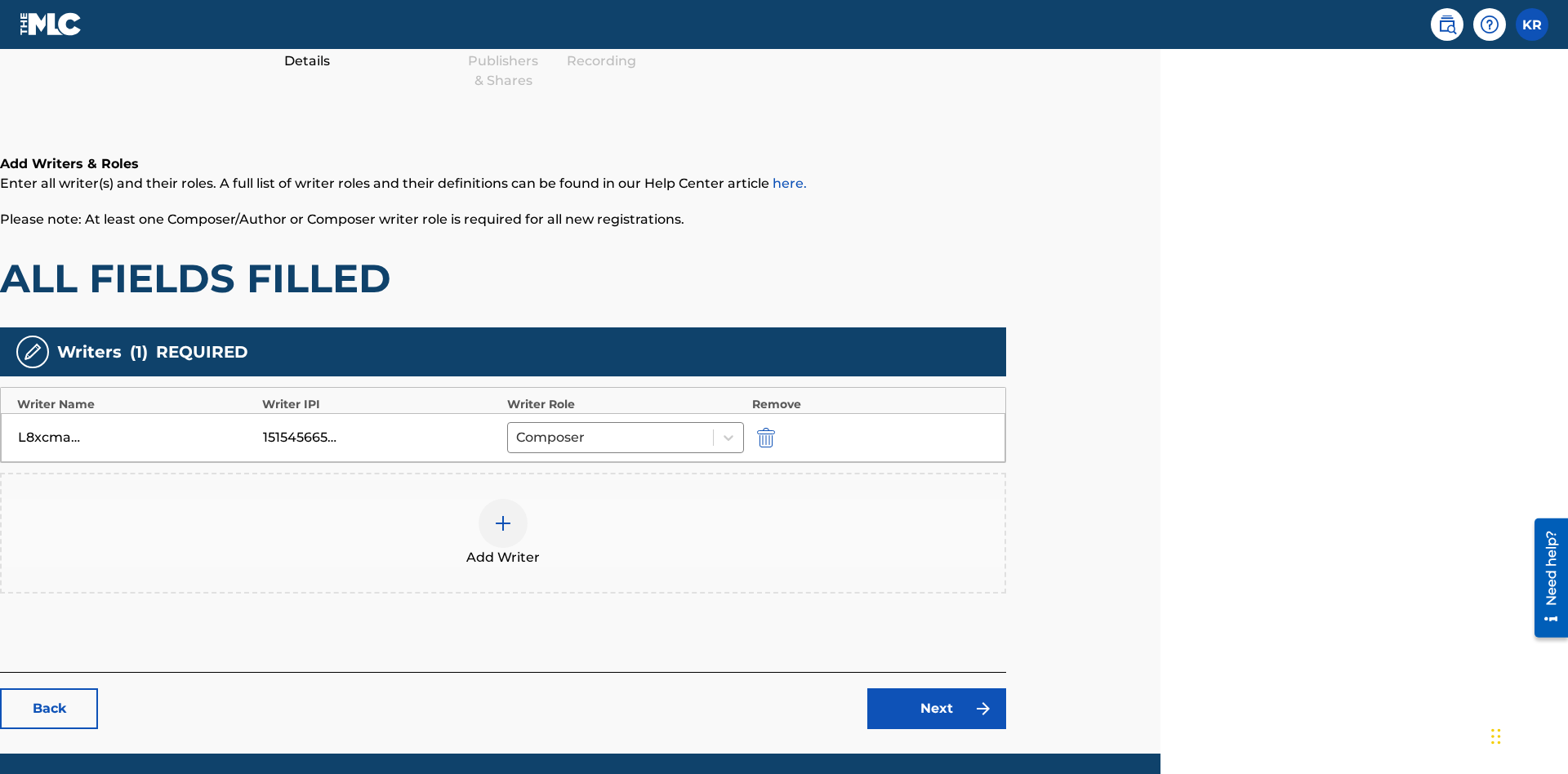
scroll to position [263, 407]
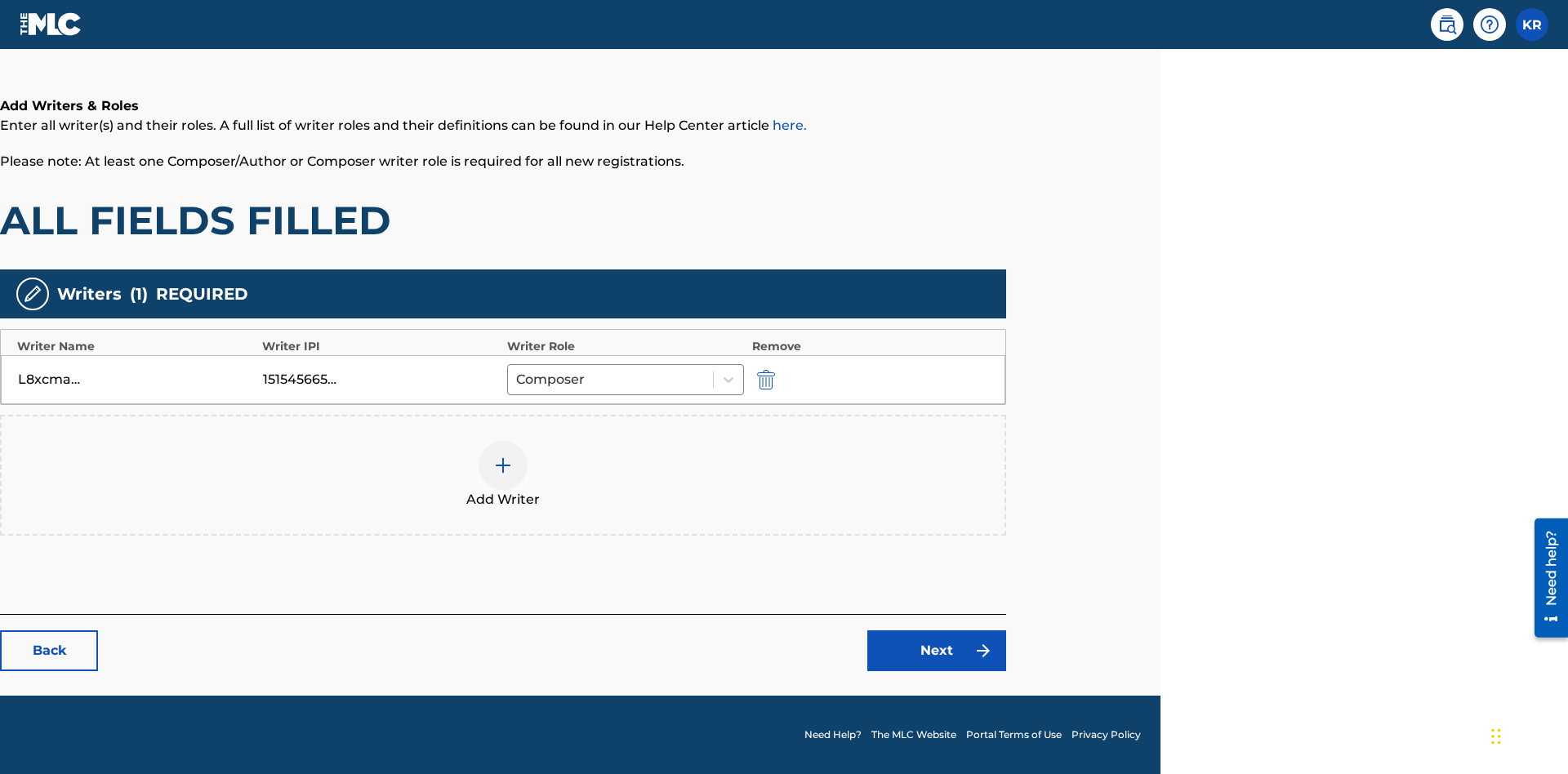
click at [503, 475] on div at bounding box center [502, 465] width 49 height 49
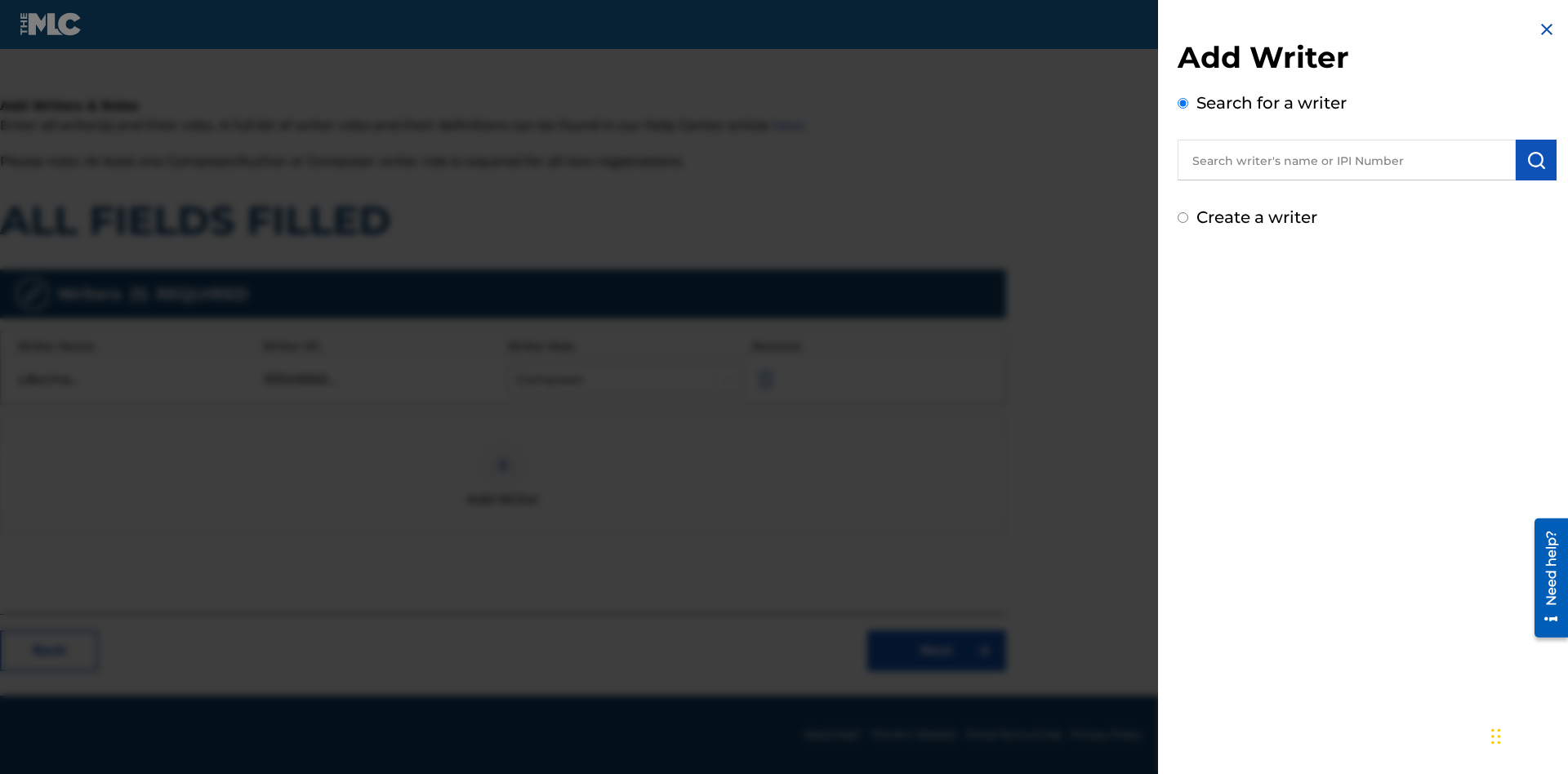
click at [1183, 218] on input "Create a writer" at bounding box center [1182, 218] width 11 height 11
radio input "false"
radio input "true"
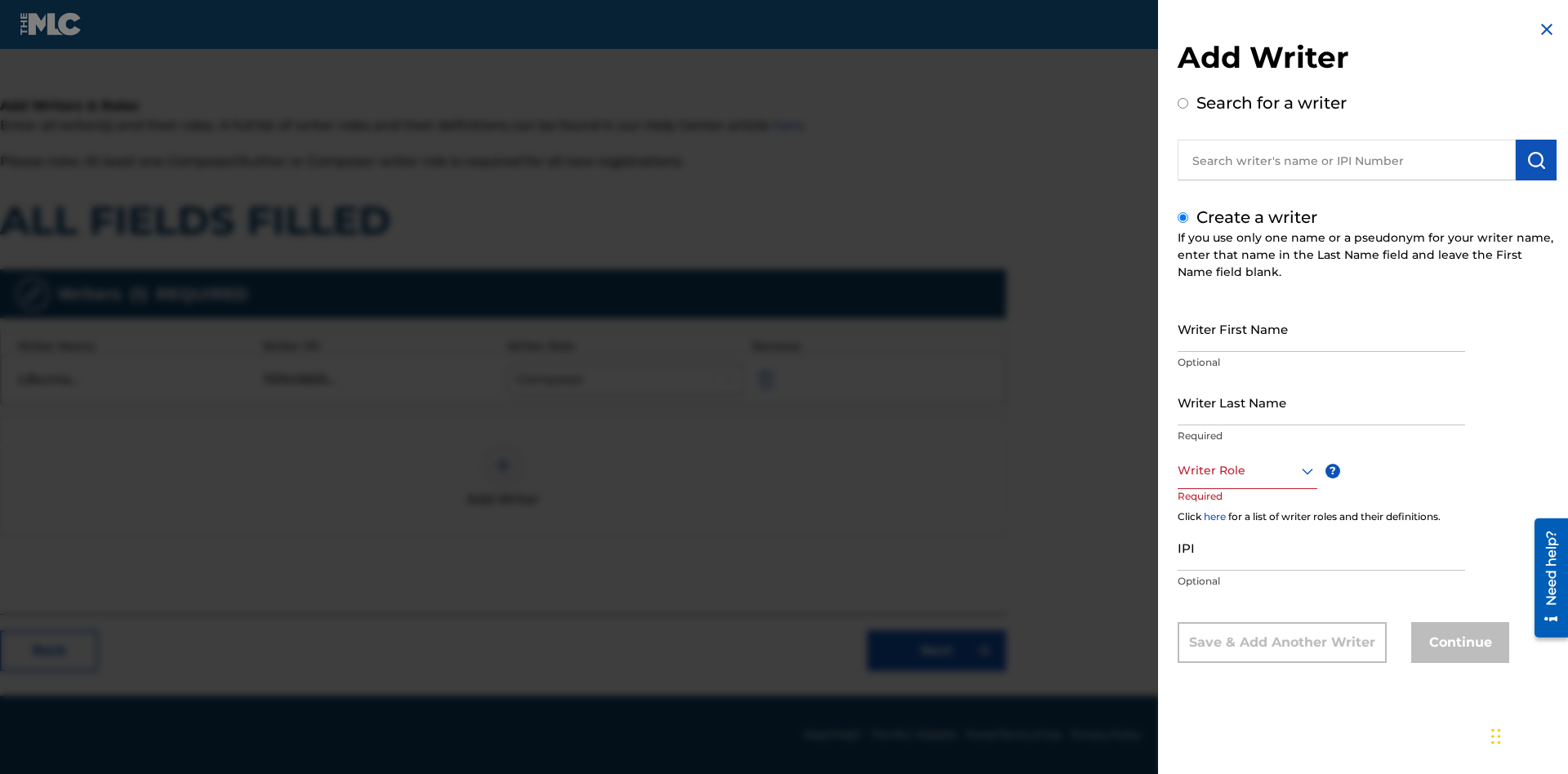
click at [1321, 328] on input "Writer First Name" at bounding box center [1321, 328] width 288 height 46
type input "LLj6FTZOJn89nhP3YgXLuDJHT"
click at [1321, 401] on input "Writer Last Name" at bounding box center [1321, 402] width 288 height 46
type input "KZYXBxO4FF3R9H9cVcCoAXBzW"
click at [1246, 470] on div at bounding box center [1246, 471] width 139 height 21
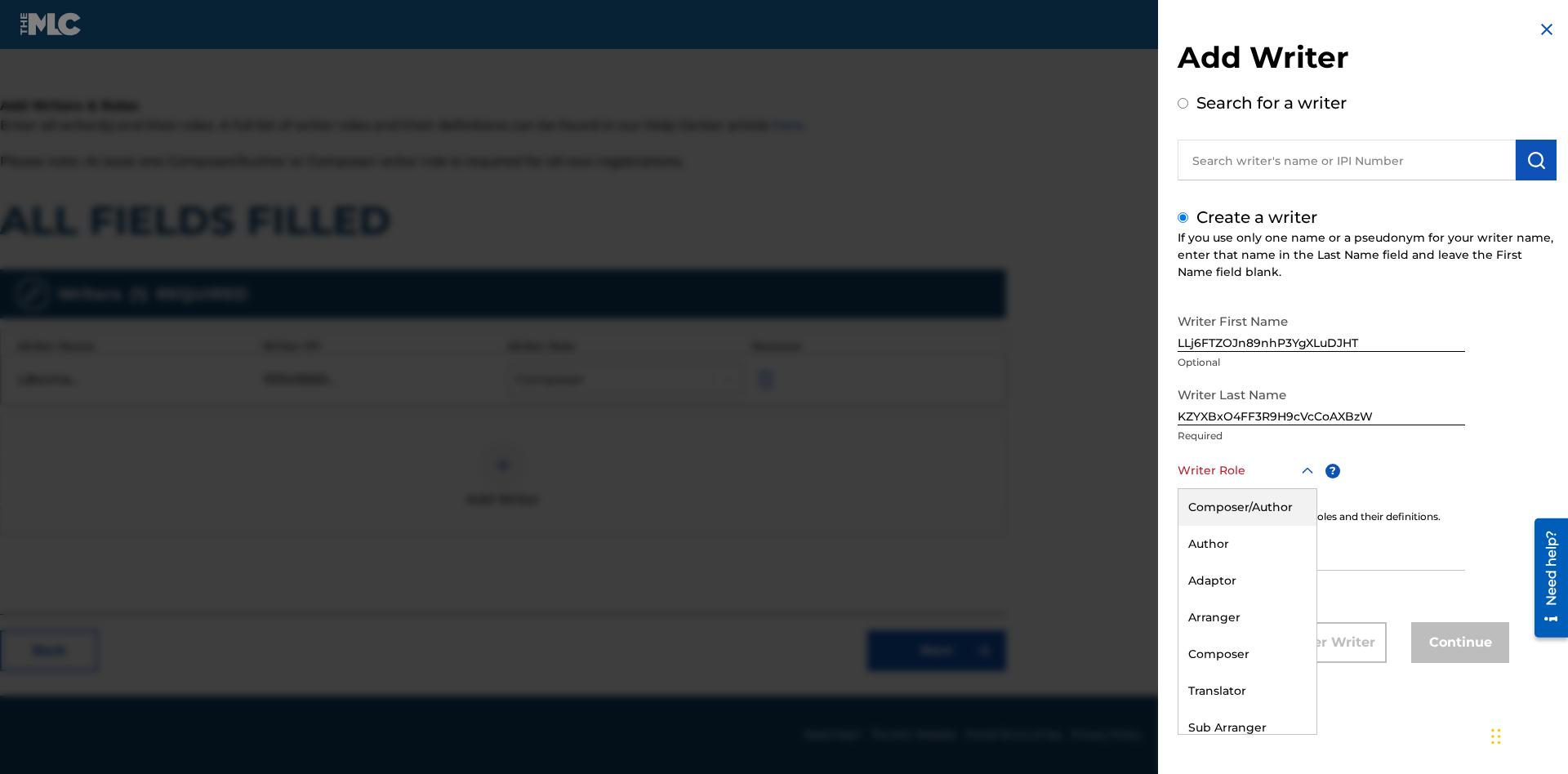
click at [1246, 746] on div "Sub Author" at bounding box center [1246, 764] width 138 height 37
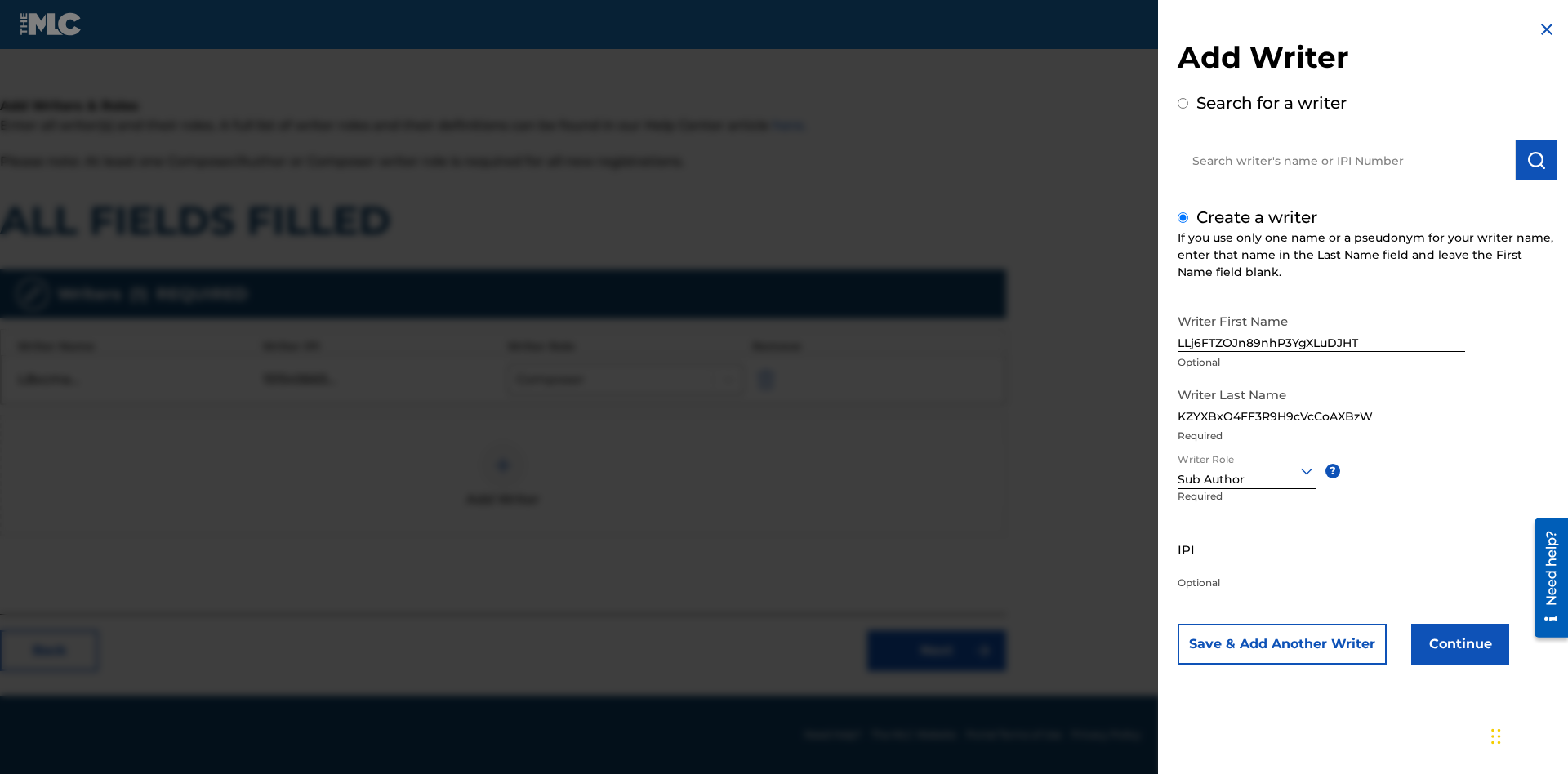
click at [1321, 549] on input "IPI" at bounding box center [1321, 549] width 288 height 46
click at [1458, 644] on button "Continue" at bounding box center [1459, 645] width 98 height 41
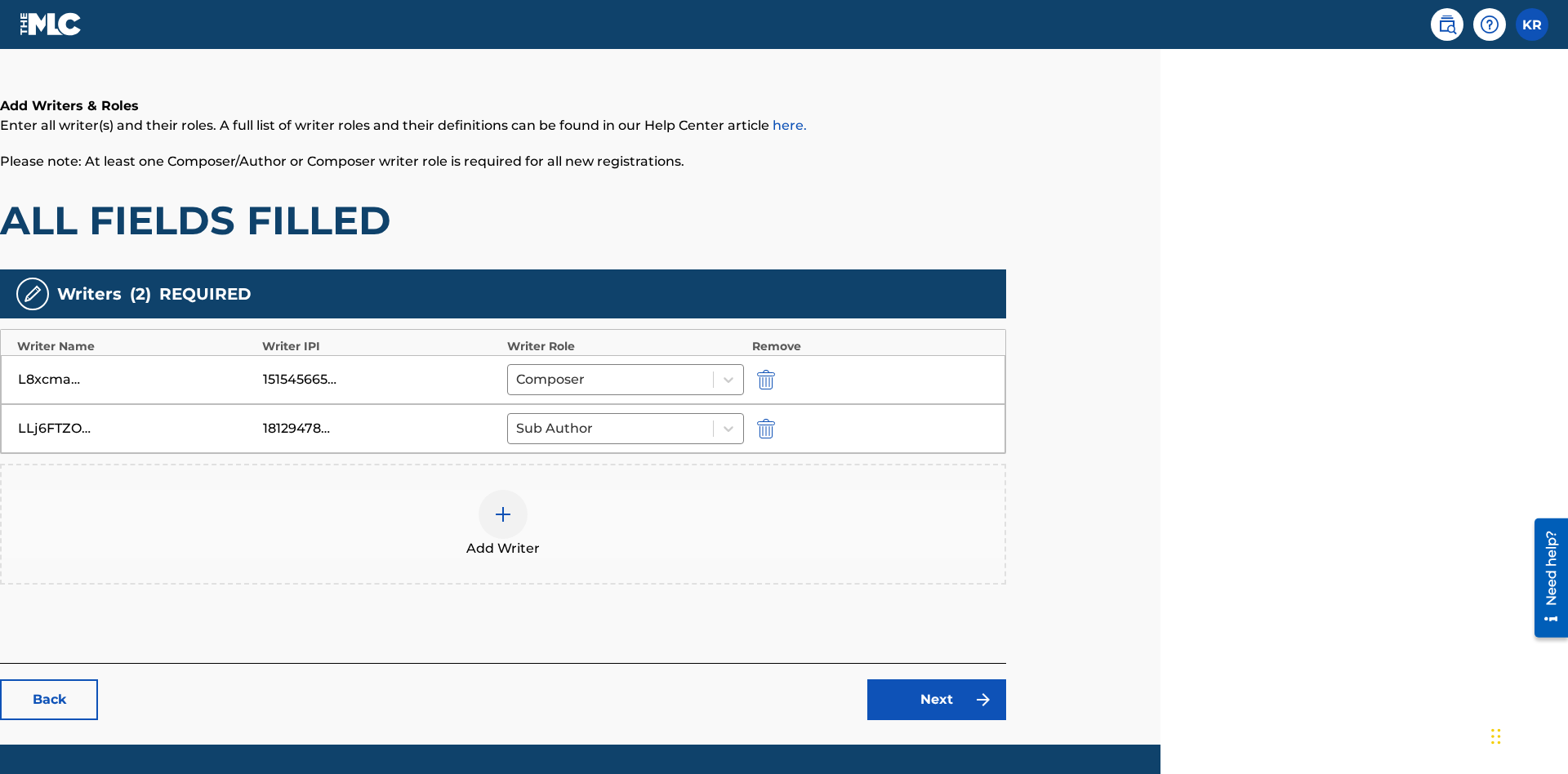
click at [937, 679] on link "Next" at bounding box center [937, 700] width 138 height 41
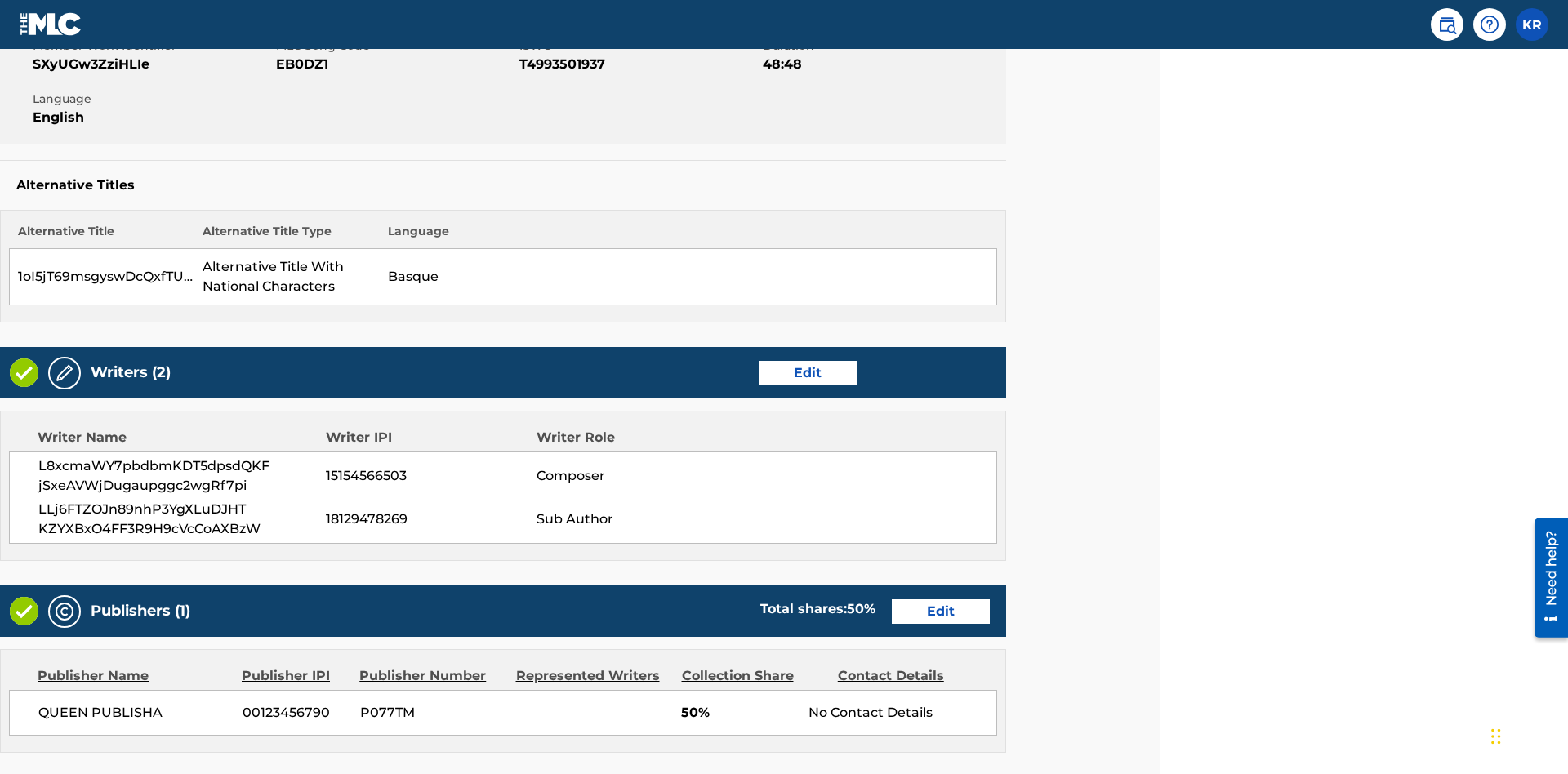
click at [941, 599] on link "Edit" at bounding box center [941, 612] width 98 height 25
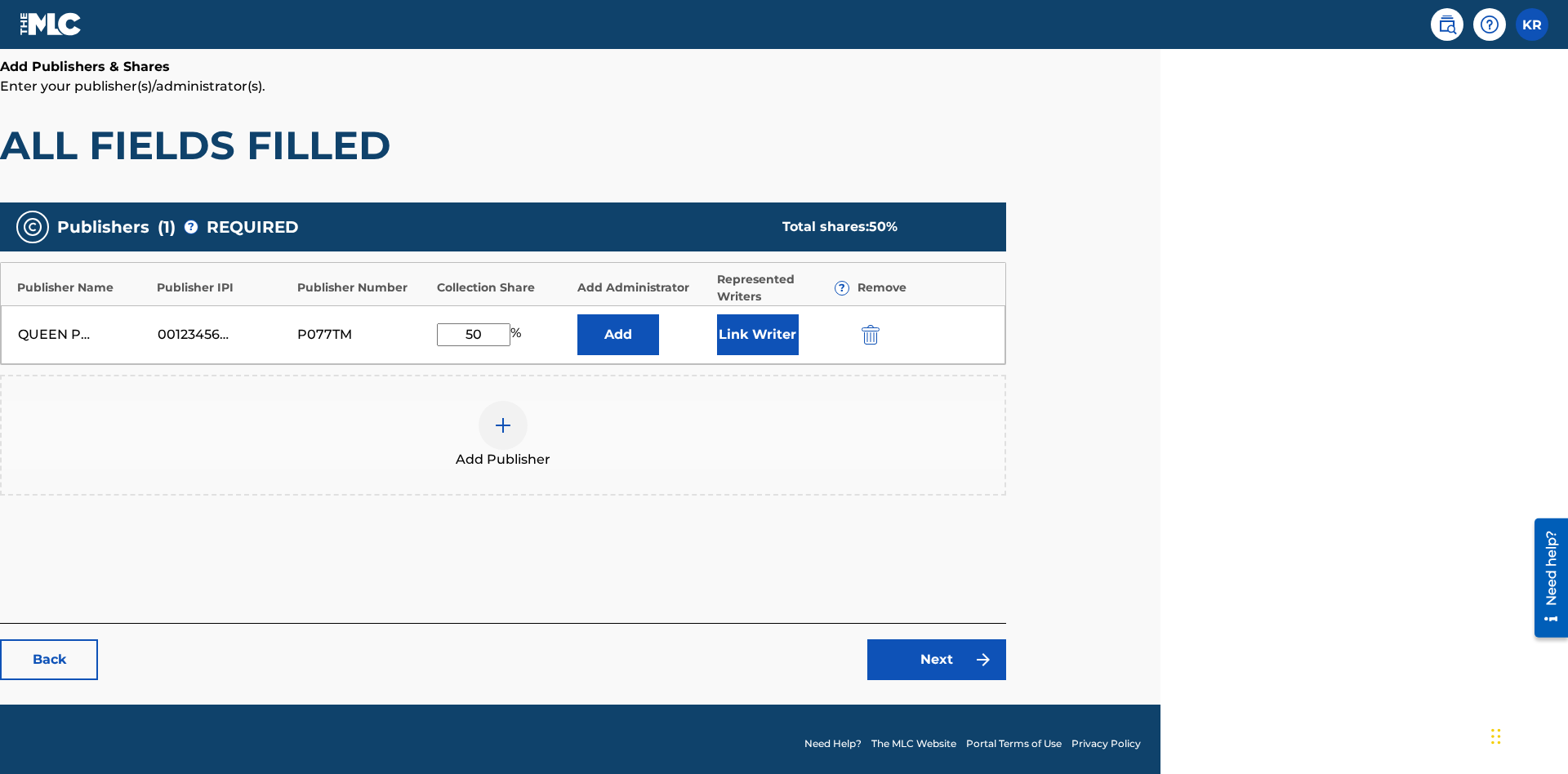
click at [868, 325] on img "submit" at bounding box center [871, 335] width 18 height 20
click at [503, 415] on img at bounding box center [503, 425] width 20 height 20
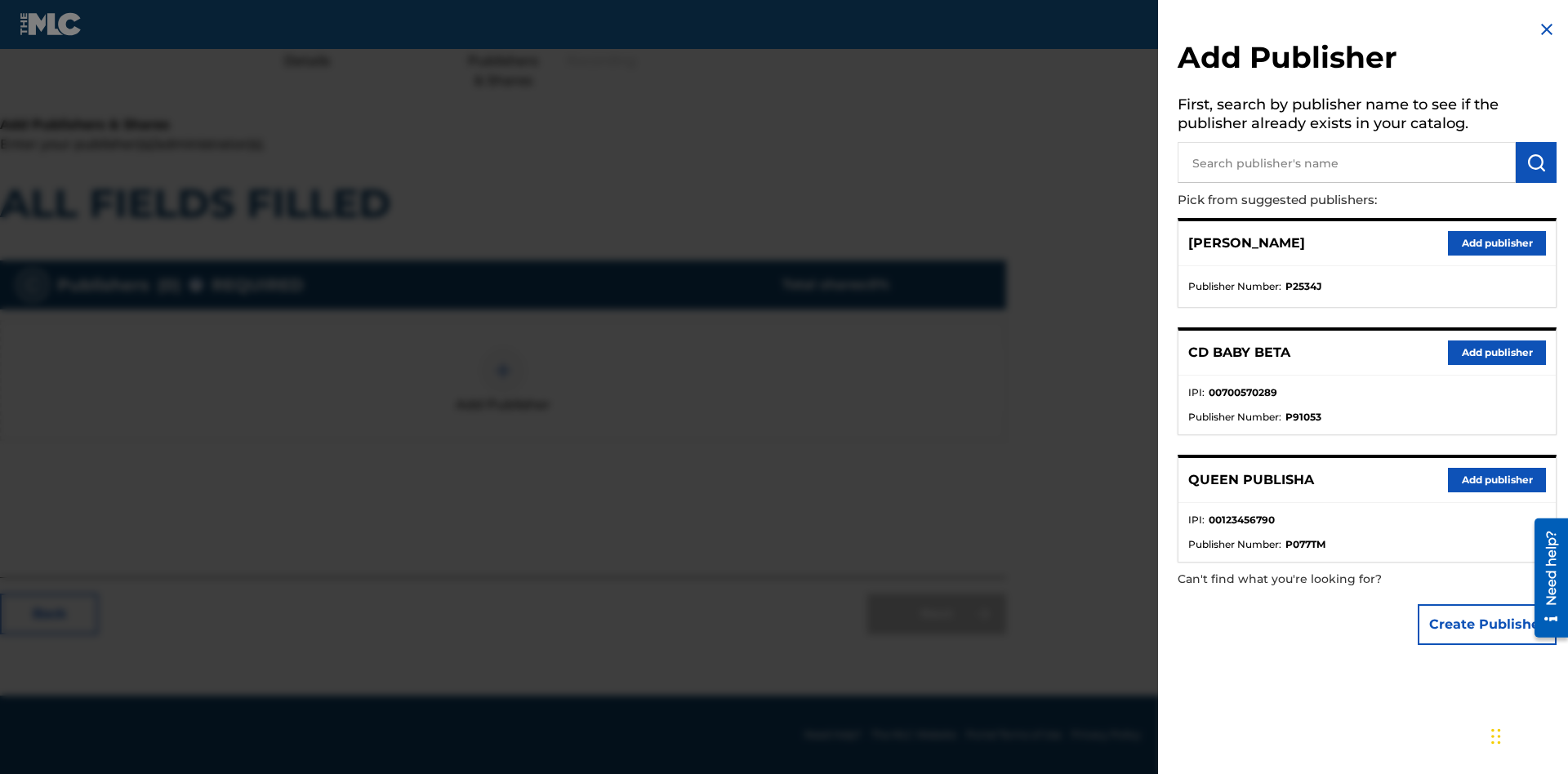
click at [1487, 624] on button "Create Publisher" at bounding box center [1486, 625] width 138 height 41
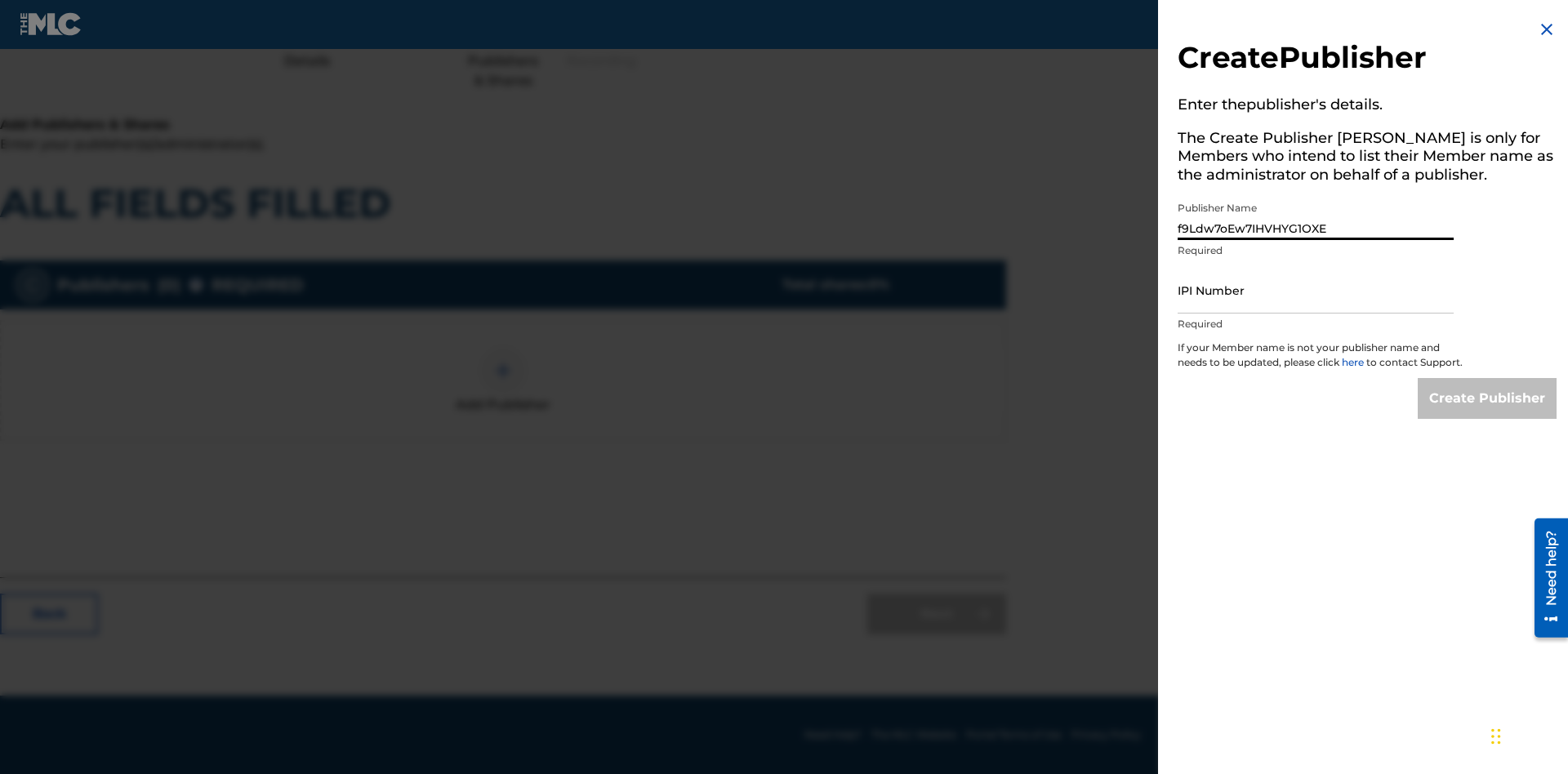
click at [1316, 290] on input "IPI Number" at bounding box center [1315, 290] width 276 height 46
click at [1487, 413] on input "Create Publisher" at bounding box center [1486, 399] width 138 height 41
click at [1487, 378] on input "Create Publisher" at bounding box center [1486, 399] width 138 height 41
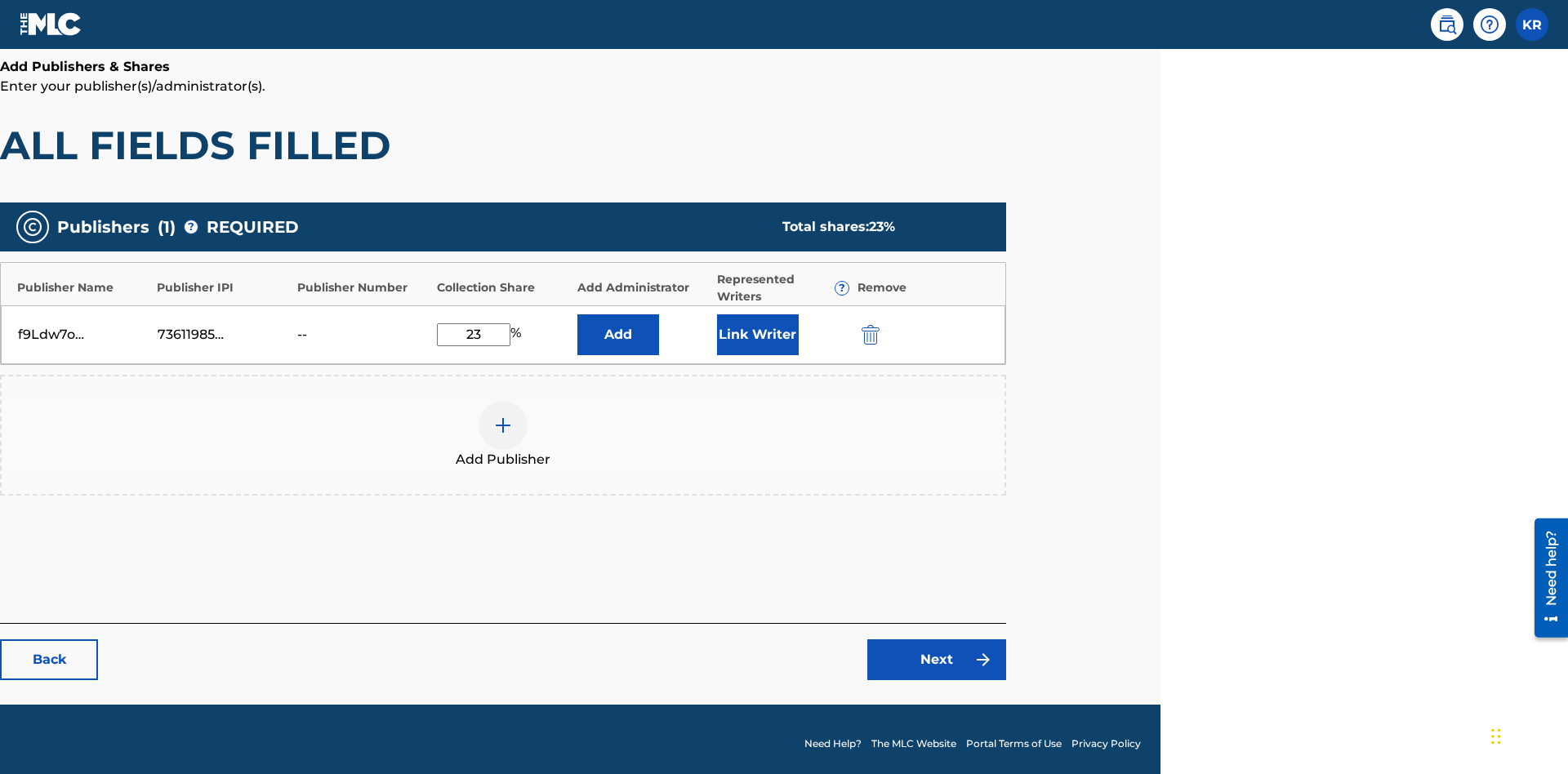
type input "23"
click at [757, 325] on button "Link Writer" at bounding box center [758, 335] width 82 height 41
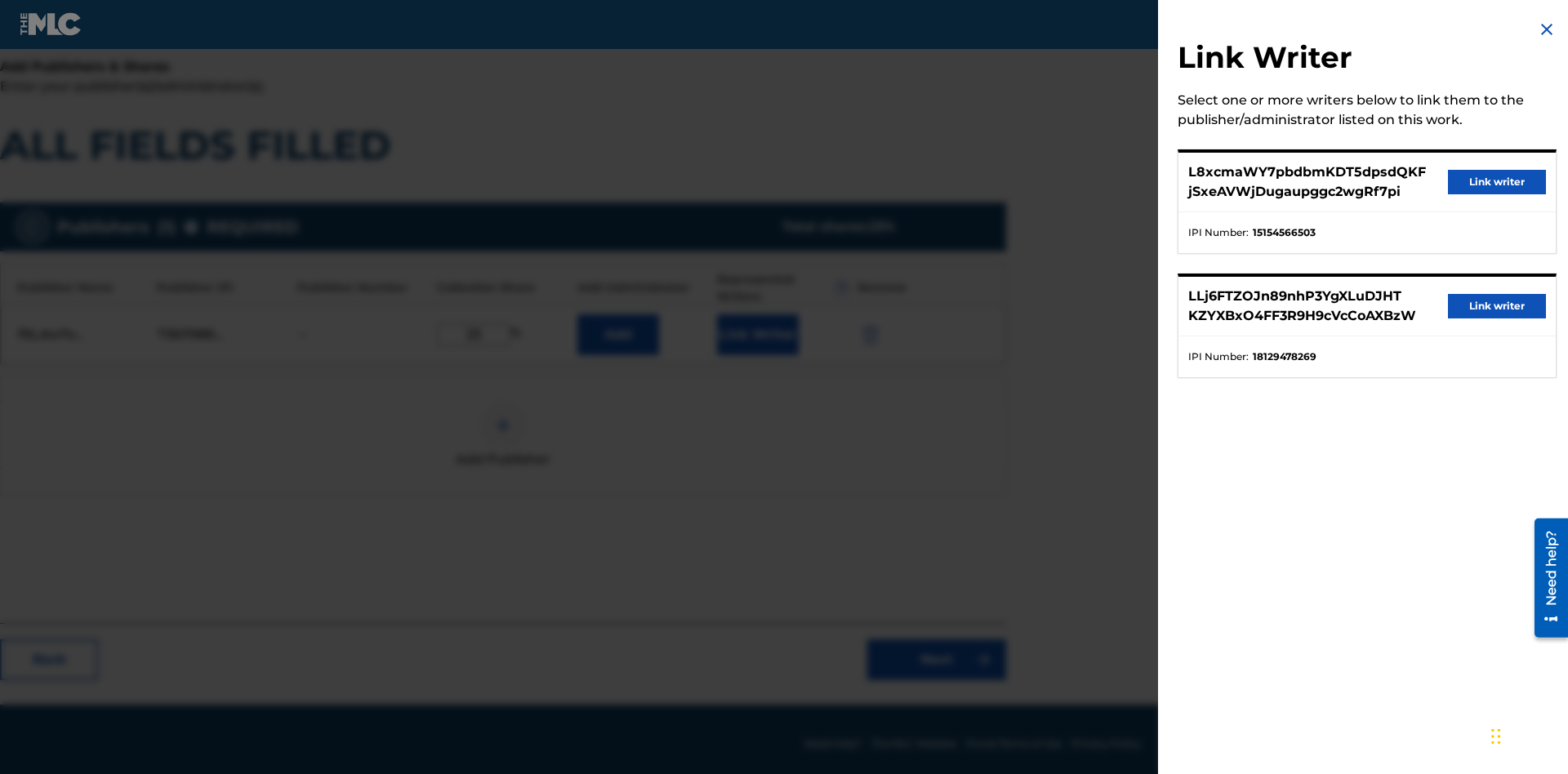
click at [1496, 182] on button "Link writer" at bounding box center [1496, 182] width 98 height 25
click at [757, 325] on button "Link Writer" at bounding box center [758, 335] width 82 height 41
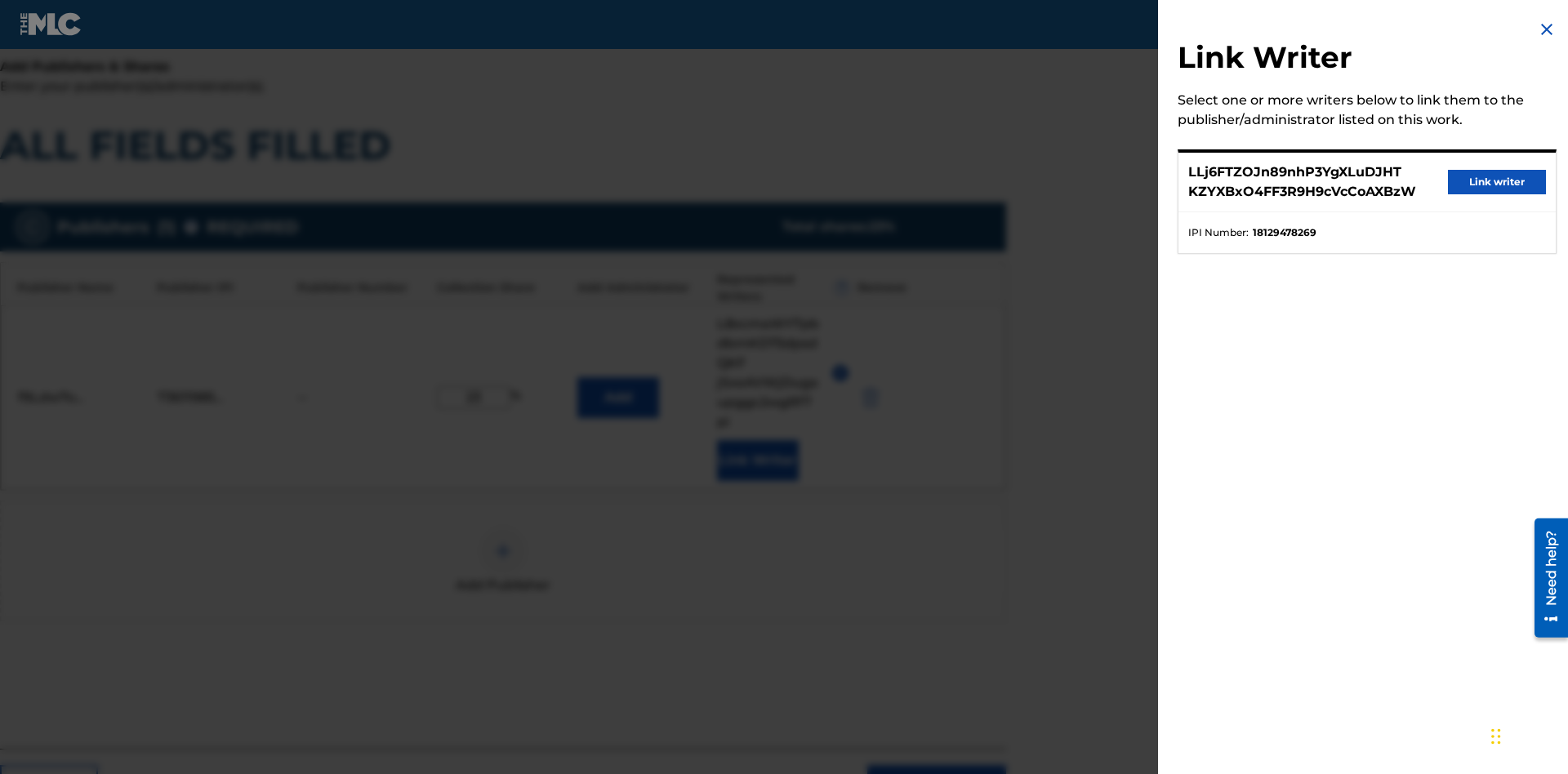
click at [1496, 182] on button "Link writer" at bounding box center [1496, 182] width 98 height 25
click at [757, 440] on button "Link Writer" at bounding box center [758, 461] width 82 height 41
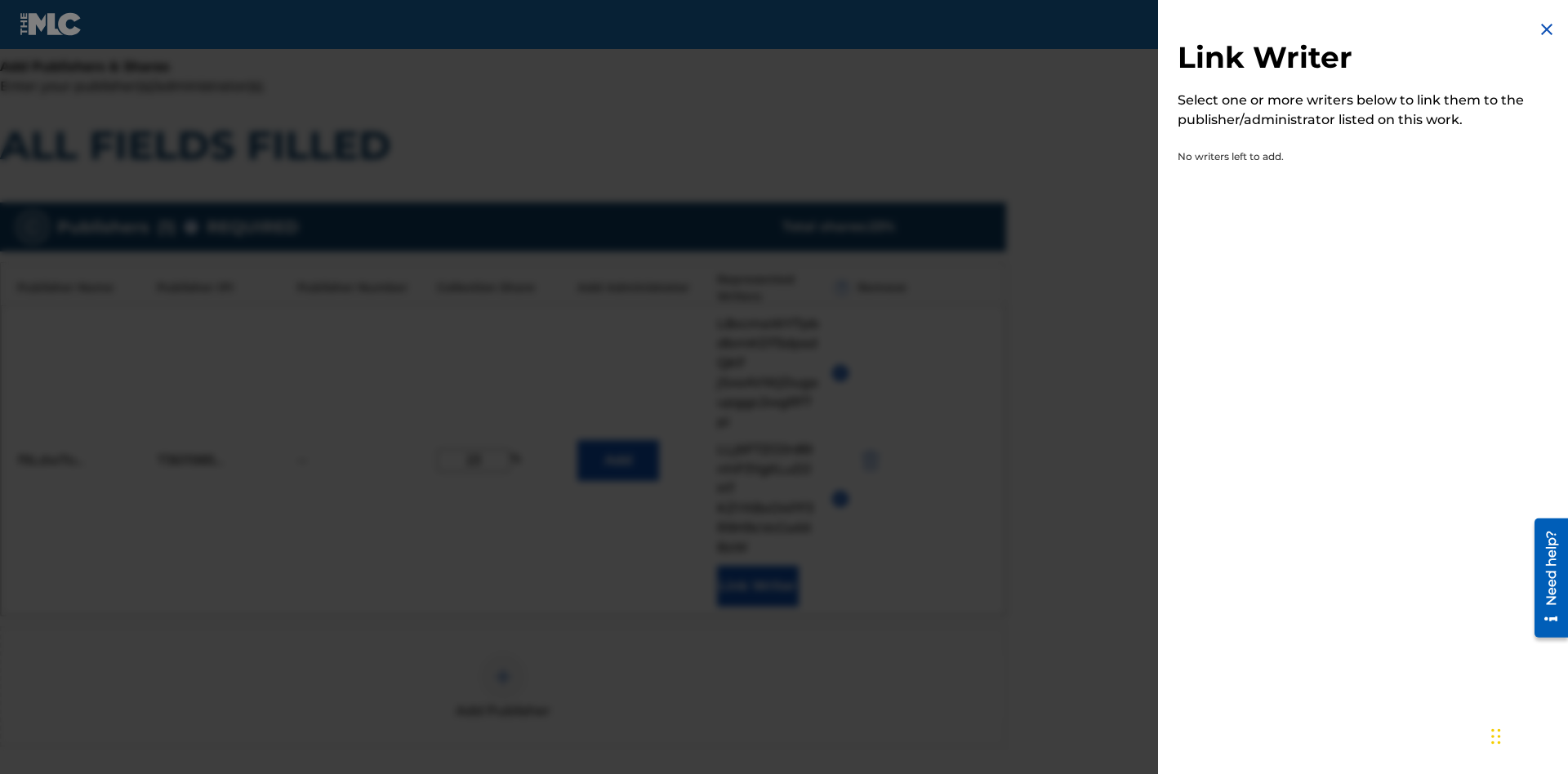
click at [1547, 30] on img at bounding box center [1547, 30] width 20 height 20
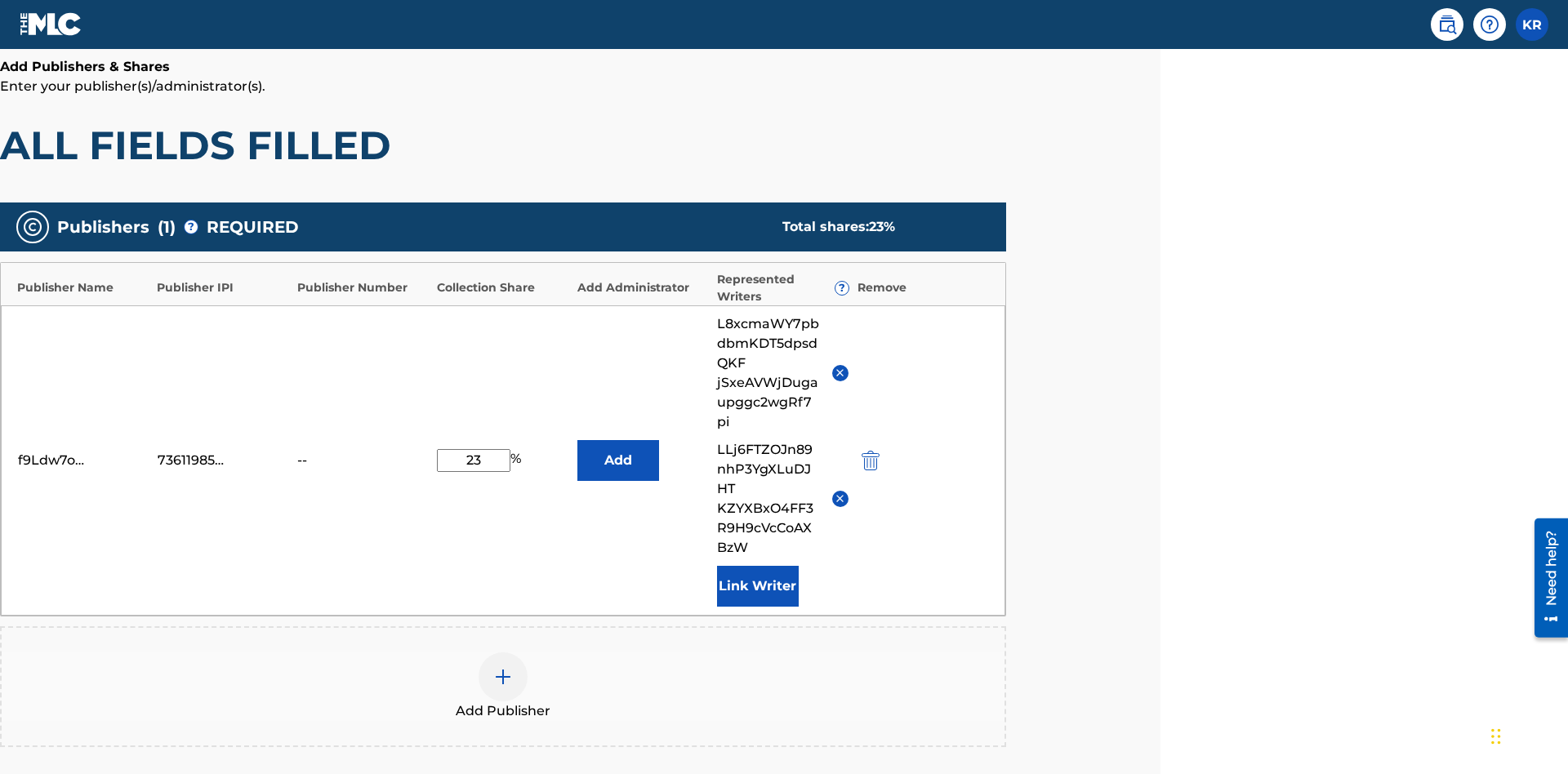
click at [617, 440] on button "Add" at bounding box center [617, 461] width 82 height 41
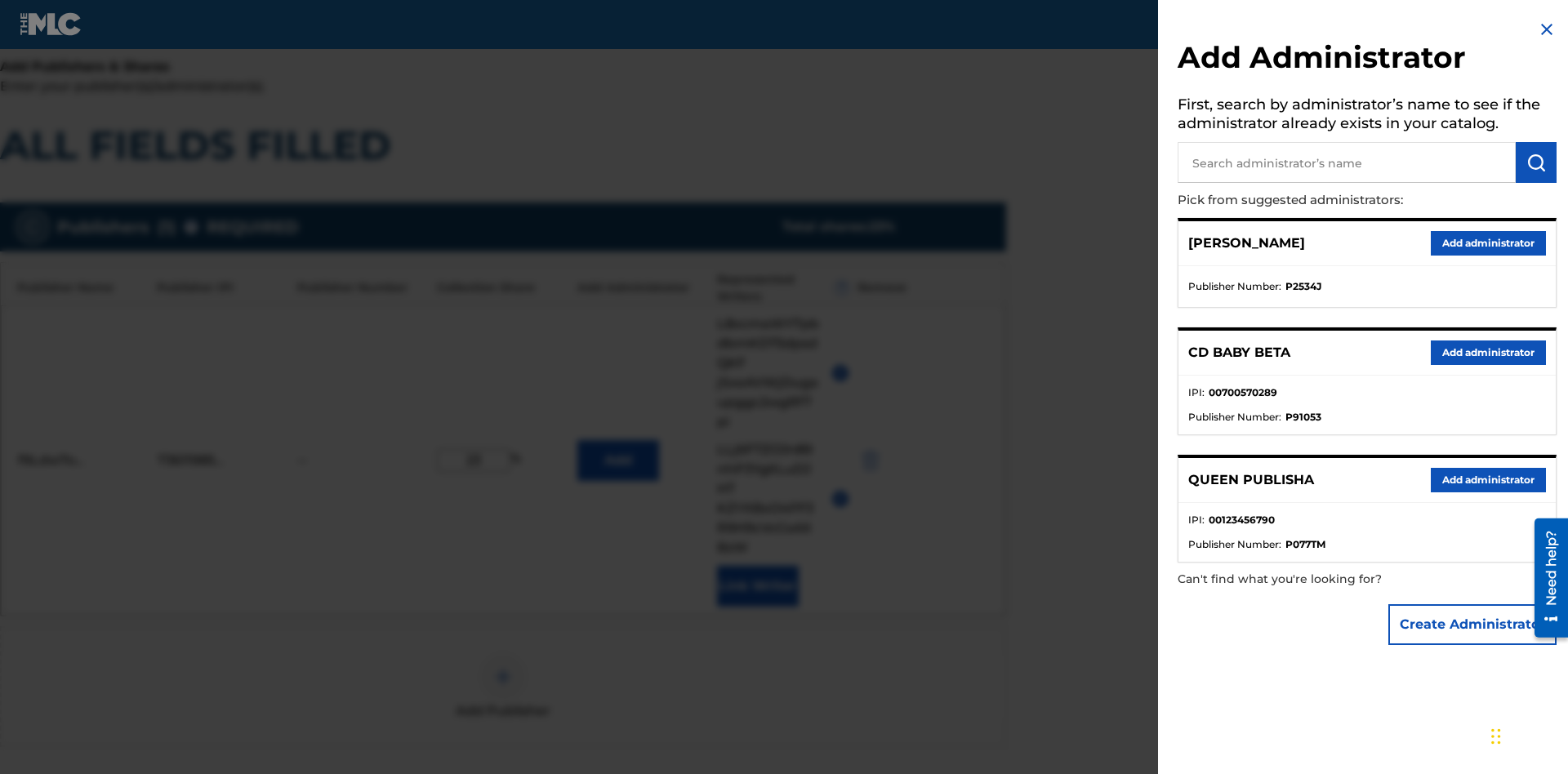
click at [1473, 624] on button "Create Administrator" at bounding box center [1472, 625] width 168 height 41
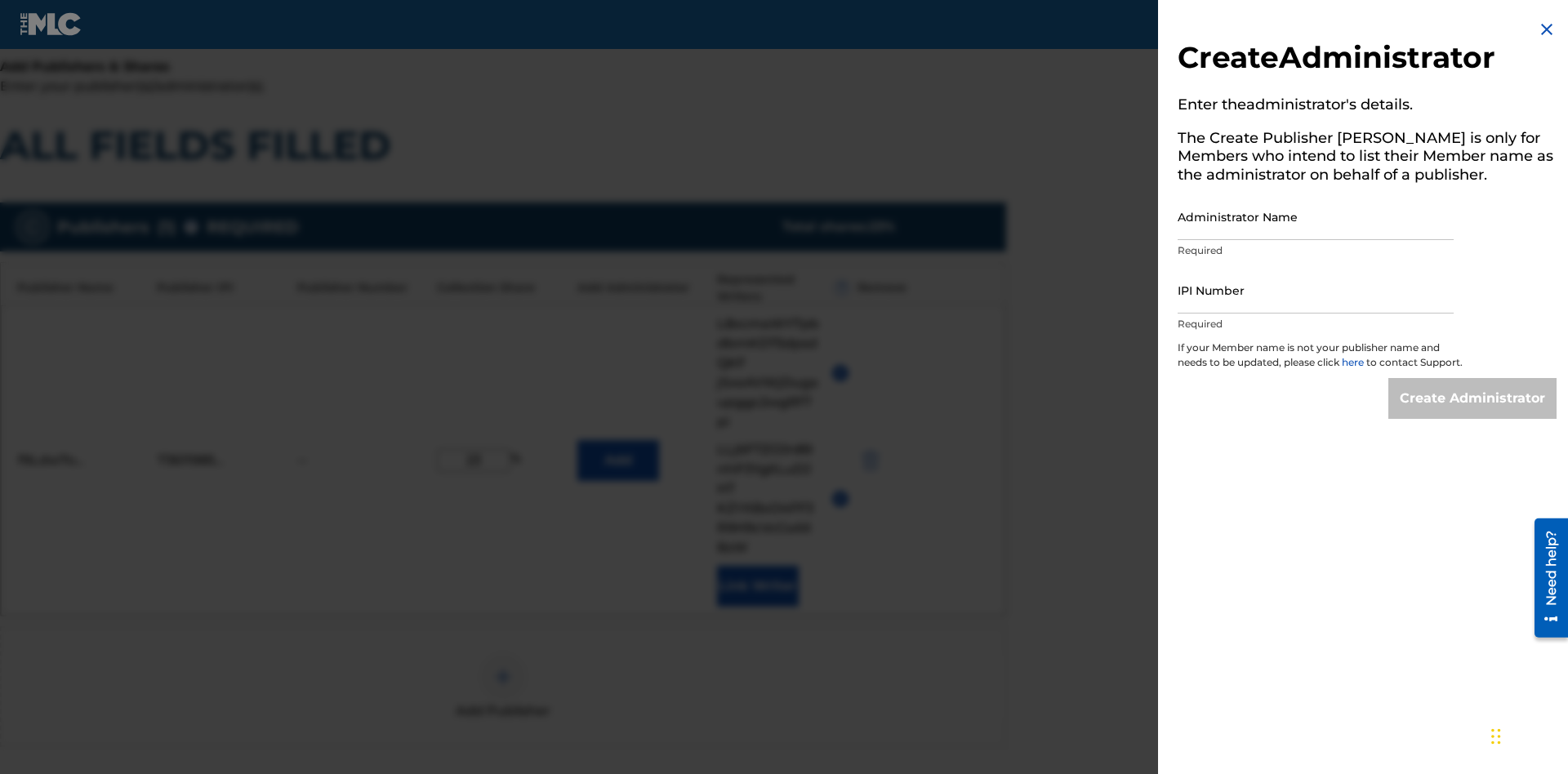
click at [1316, 216] on input "Administrator Name" at bounding box center [1315, 217] width 276 height 46
type input "5E9e7sEmns7rfFCMgMJX"
click at [1316, 290] on input "IPI Number" at bounding box center [1315, 290] width 276 height 46
type input "74345961827"
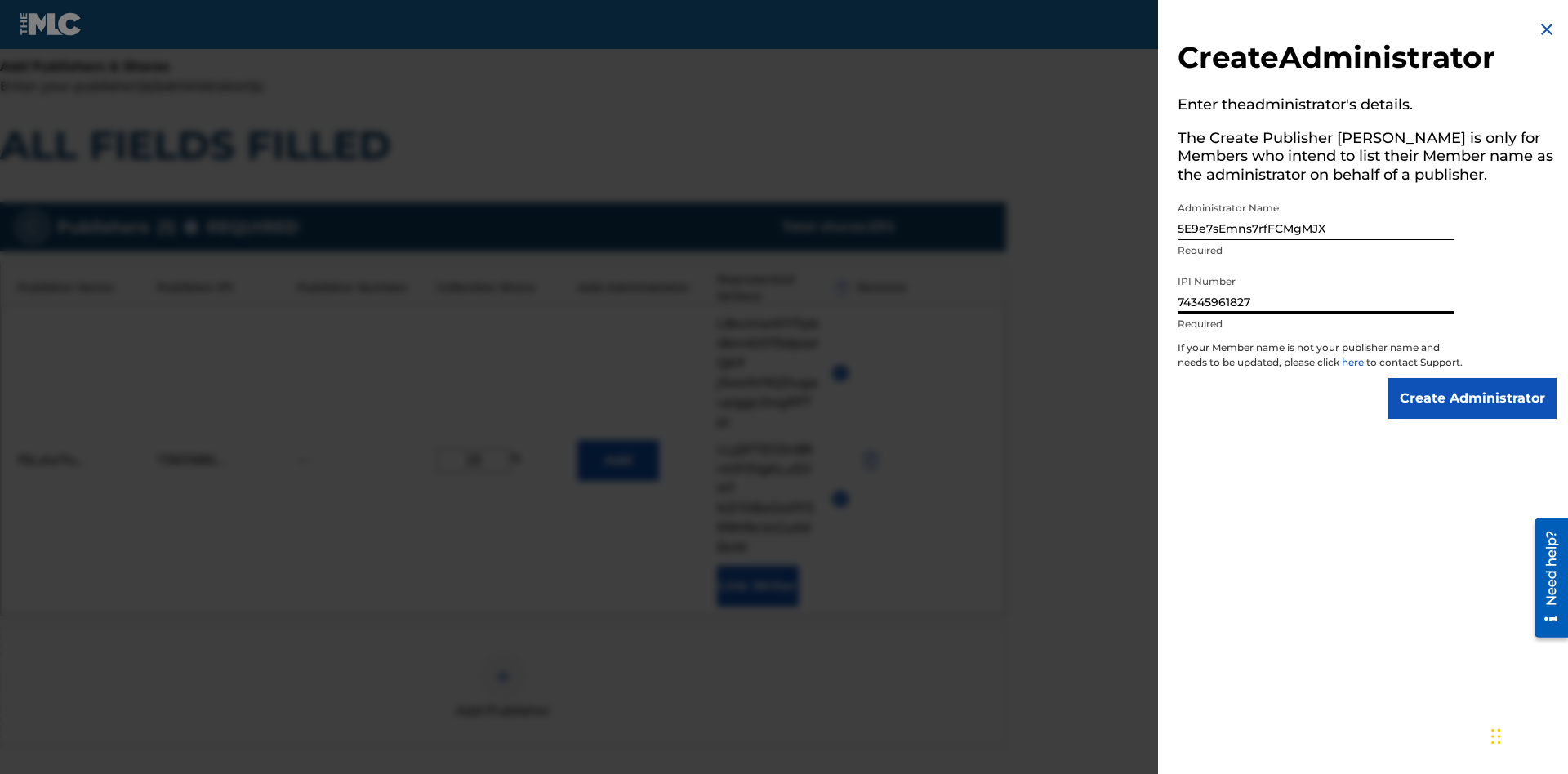
click at [1473, 413] on input "Create Administrator" at bounding box center [1472, 399] width 168 height 41
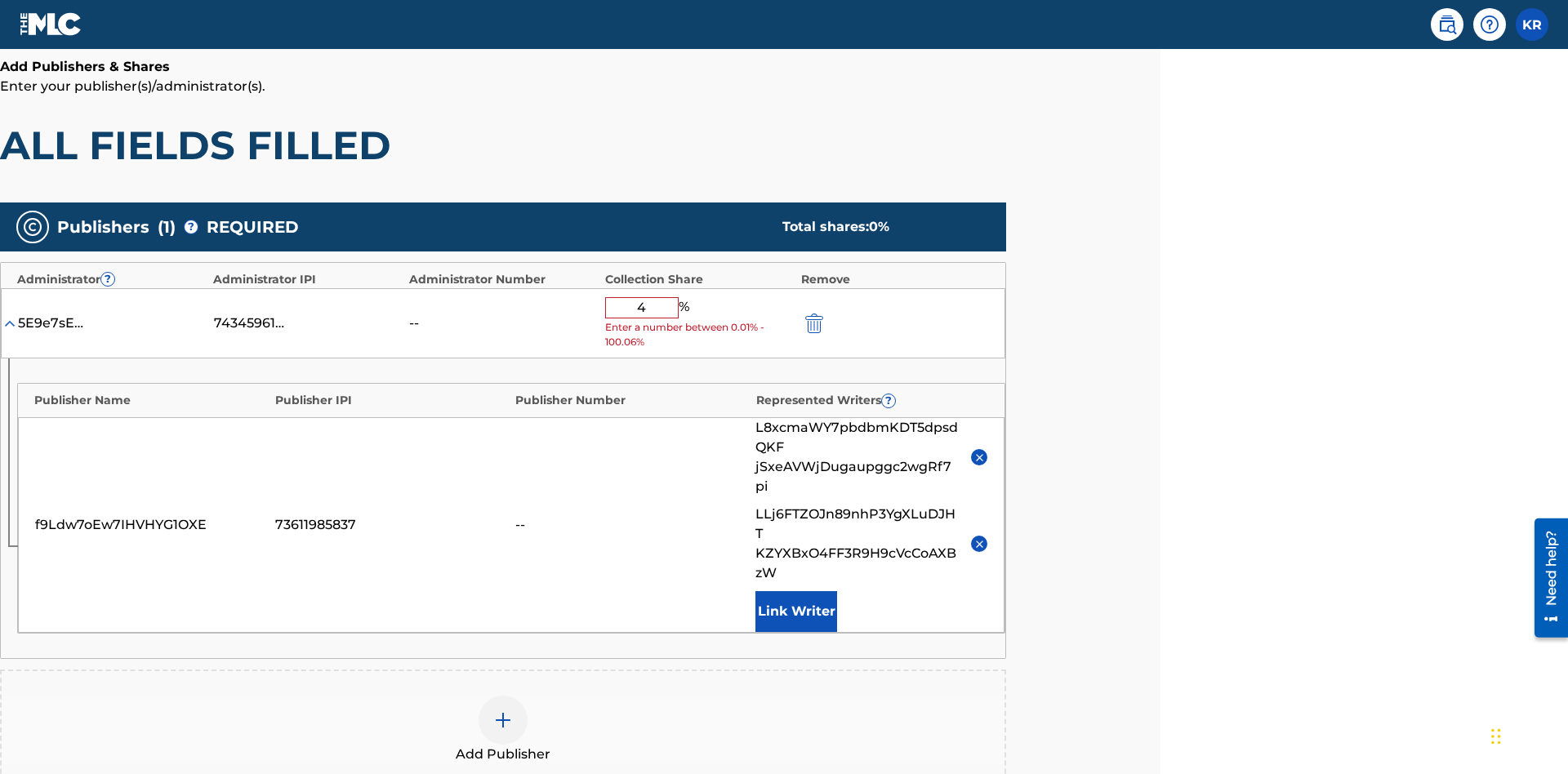
type input "46"
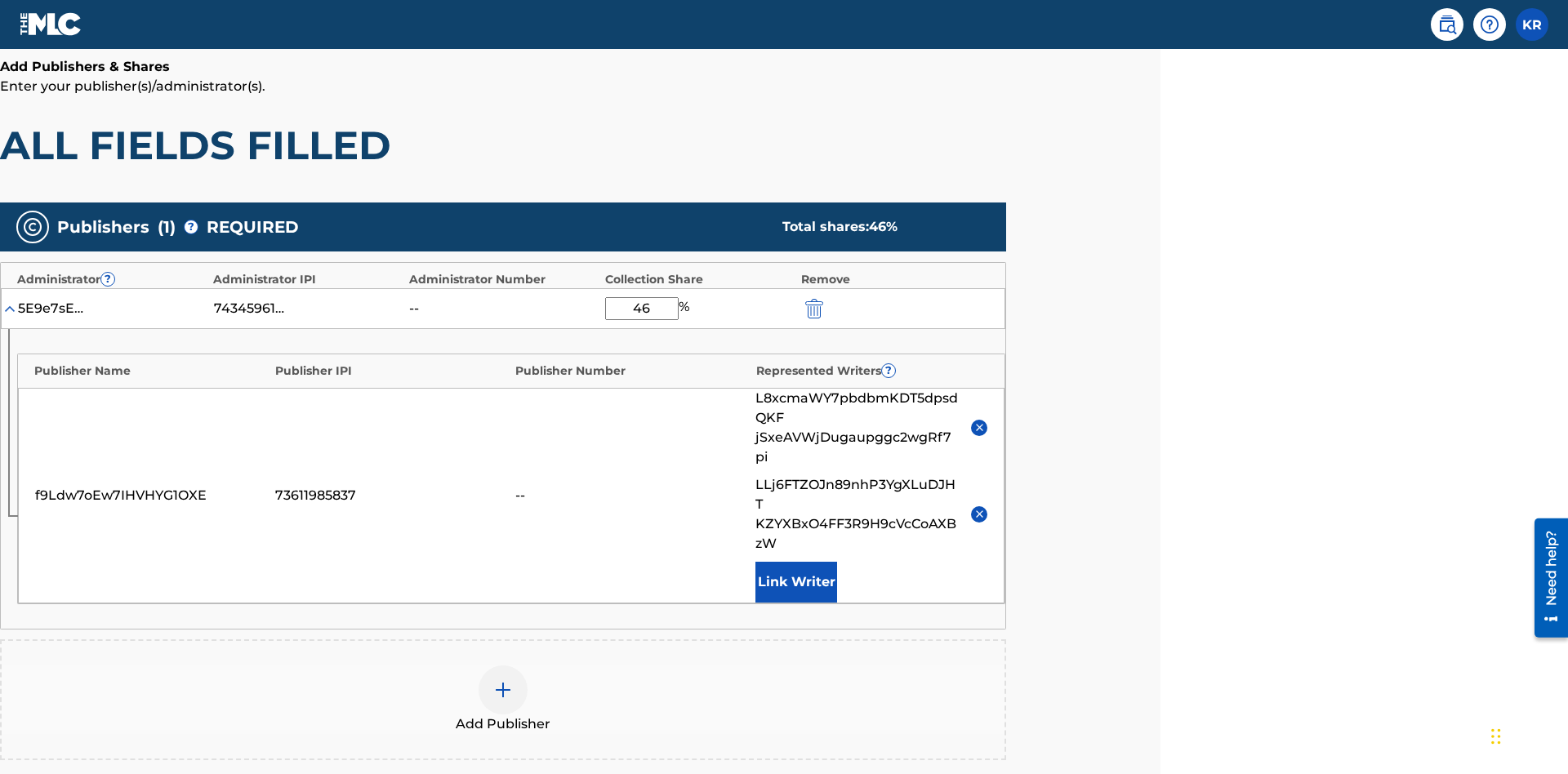
scroll to position [461, 407]
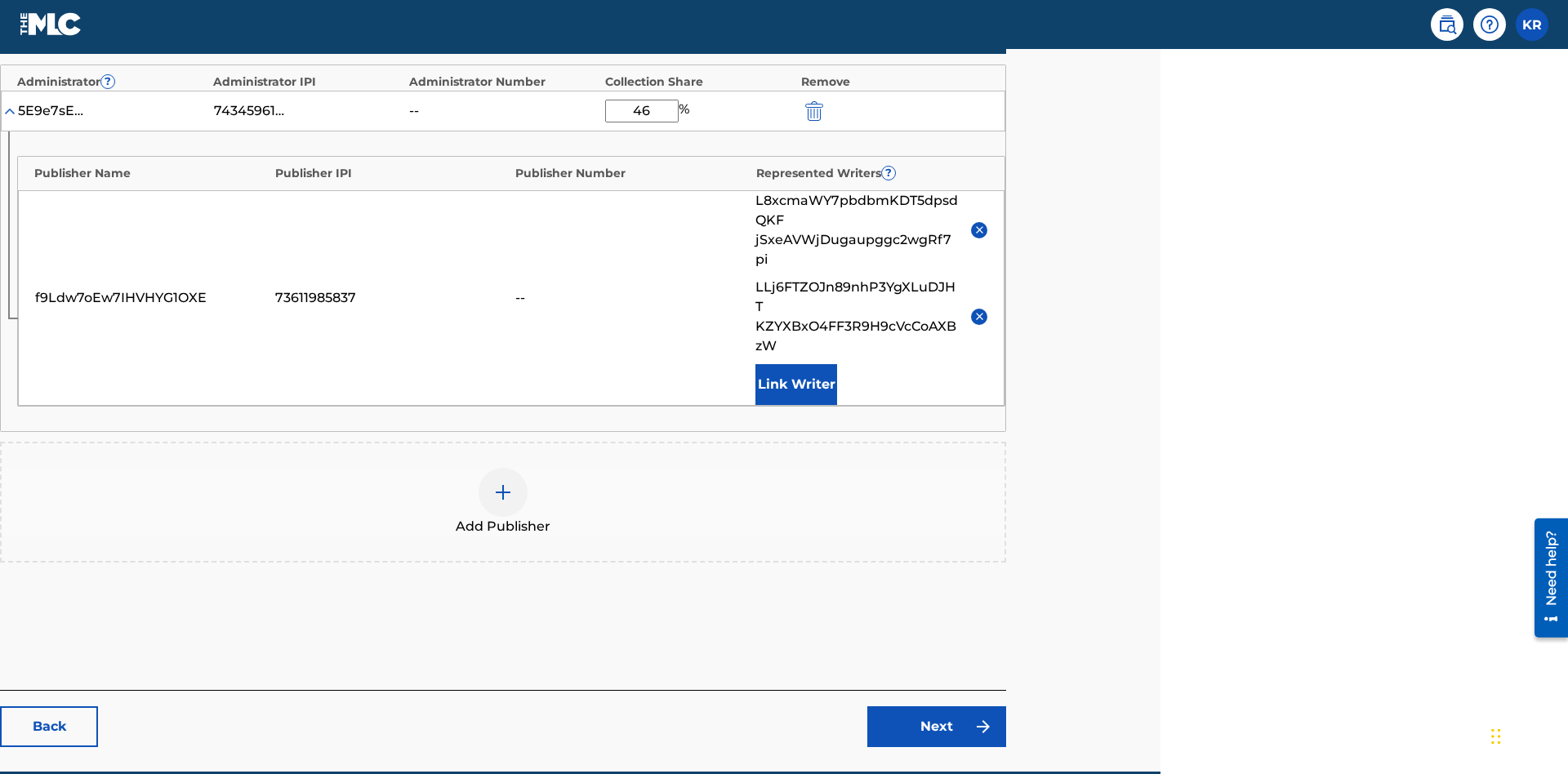
click at [937, 706] on link "Next" at bounding box center [937, 727] width 138 height 41
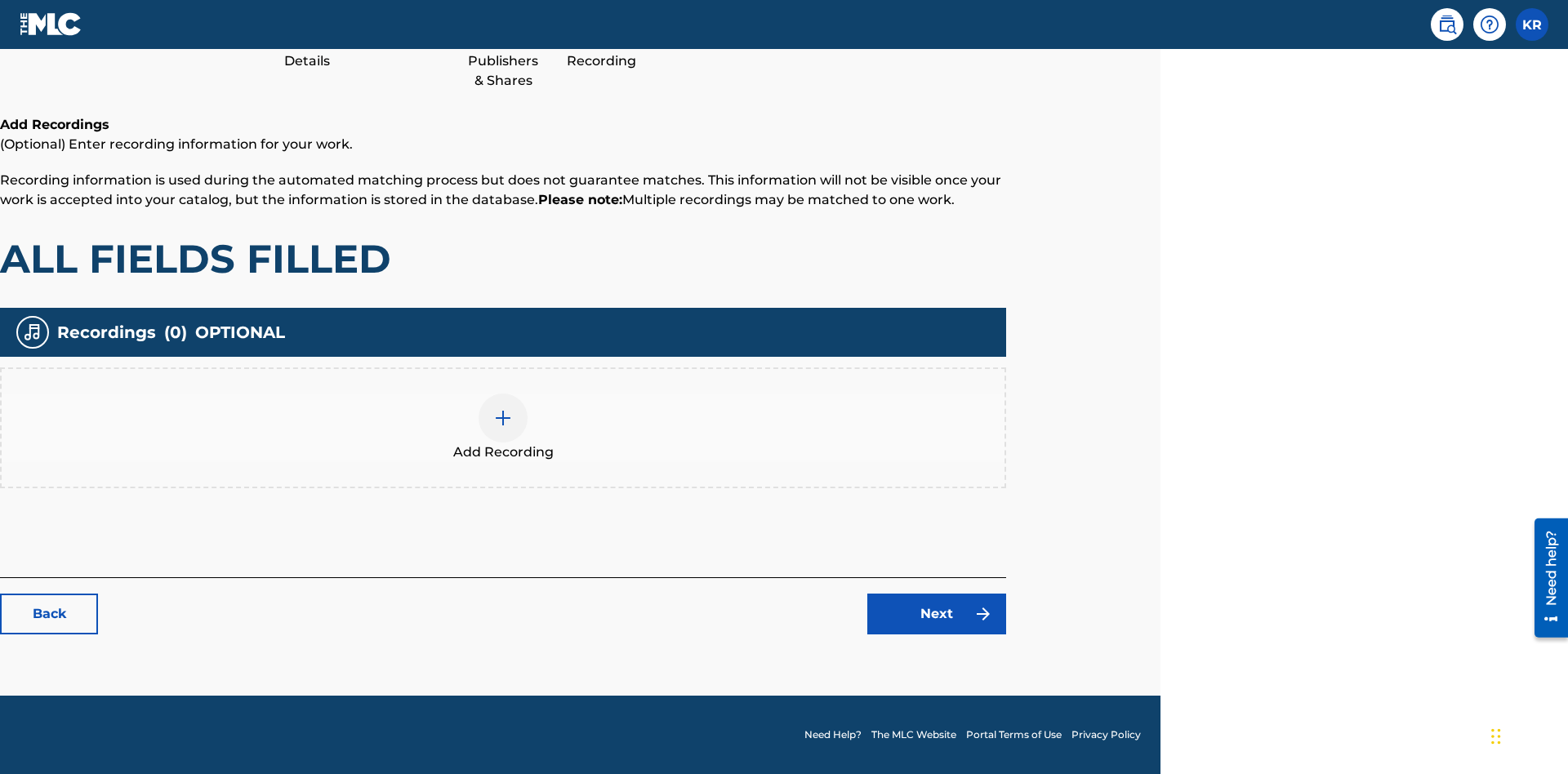
click at [503, 427] on img at bounding box center [503, 418] width 20 height 20
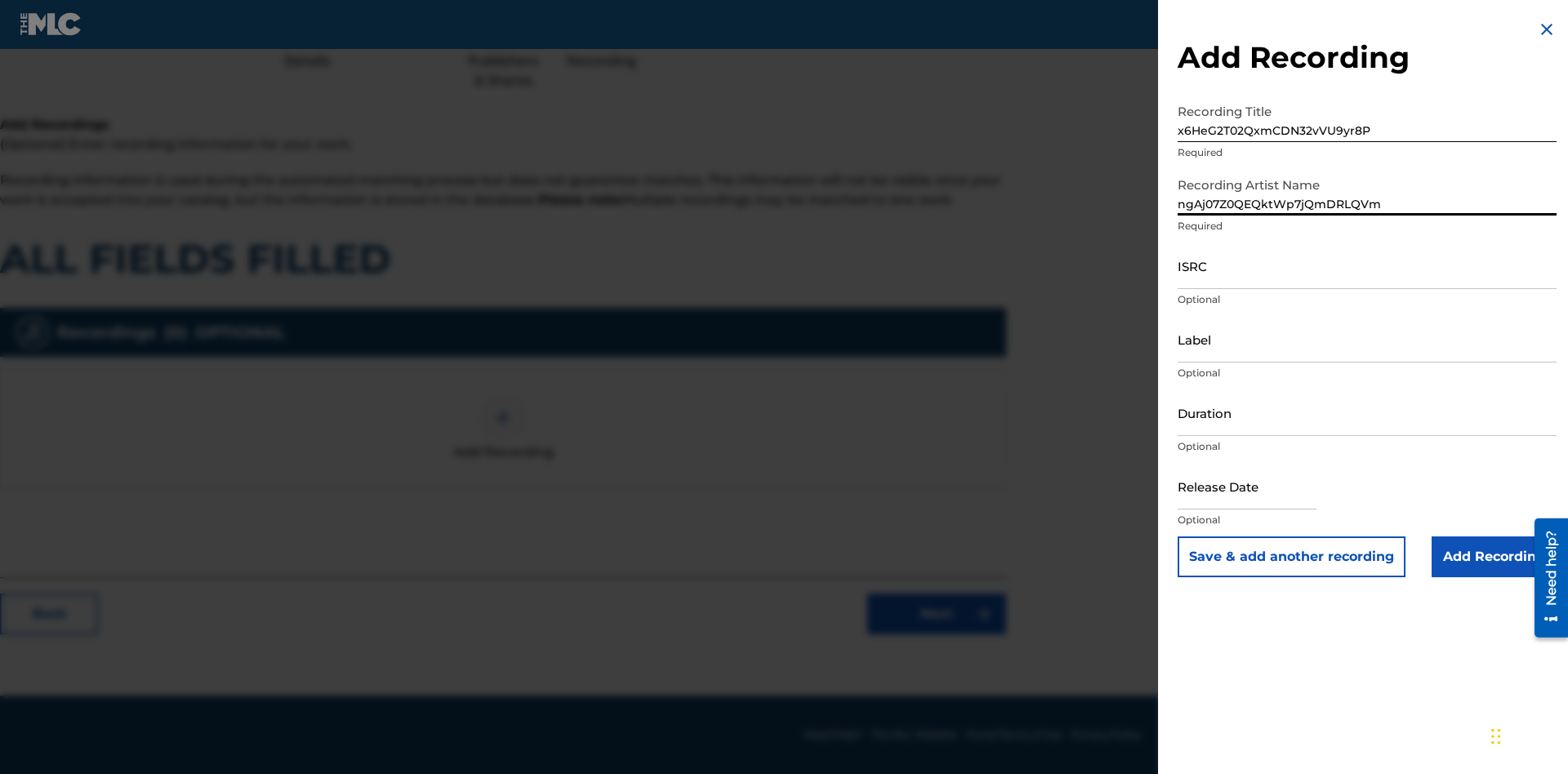
type input "ngAj07Z0QEQktWp7jQmDRLQVm"
click at [1367, 265] on input "ISRC" at bounding box center [1367, 265] width 379 height 46
type input "AAjKs3196874"
click at [1367, 339] on input "Label" at bounding box center [1367, 339] width 379 height 46
type input "mtAPyxen4d8nfroRoxfTMLEz8"
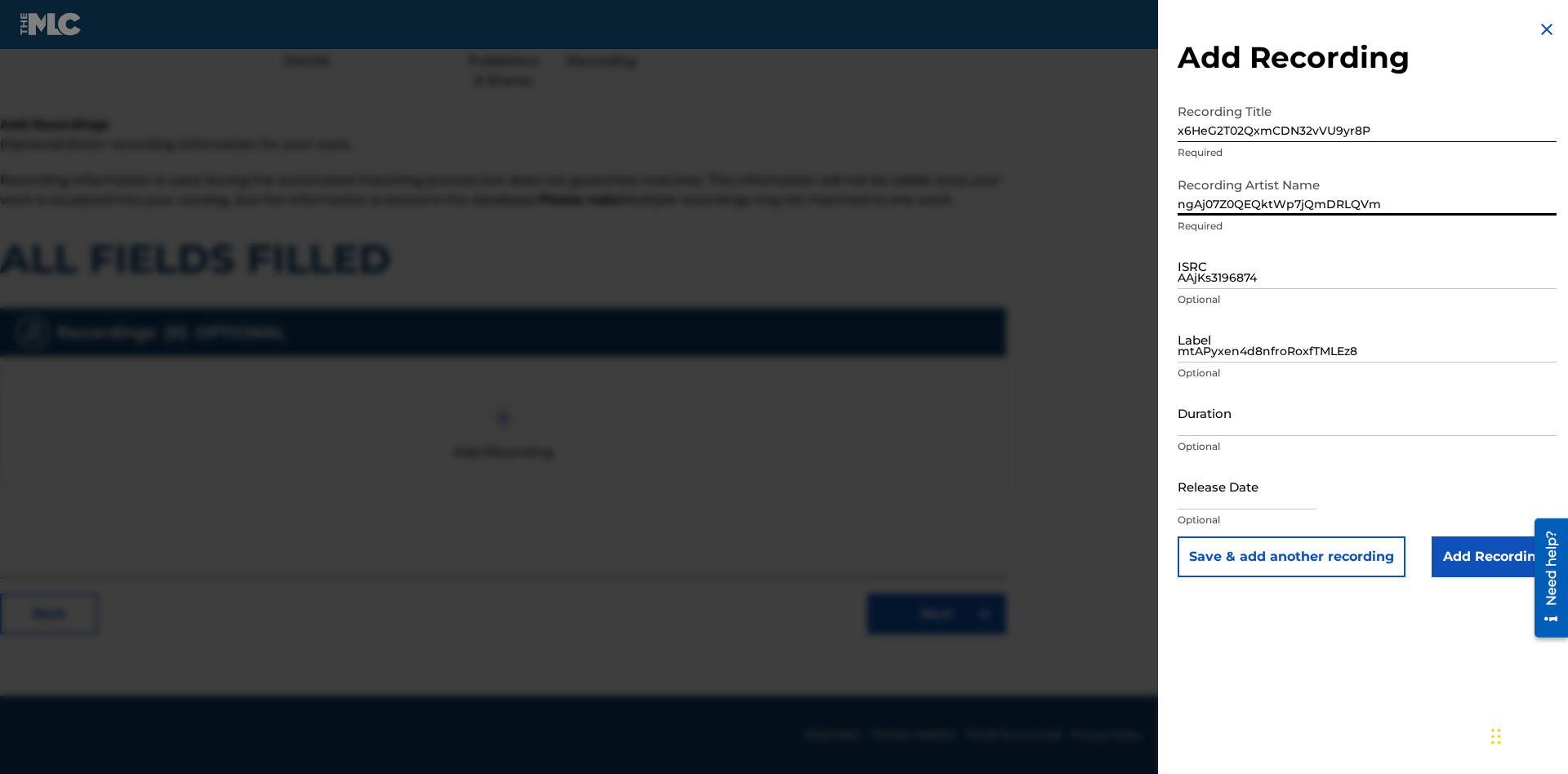
click at [1367, 412] on input "Duration" at bounding box center [1367, 412] width 379 height 46
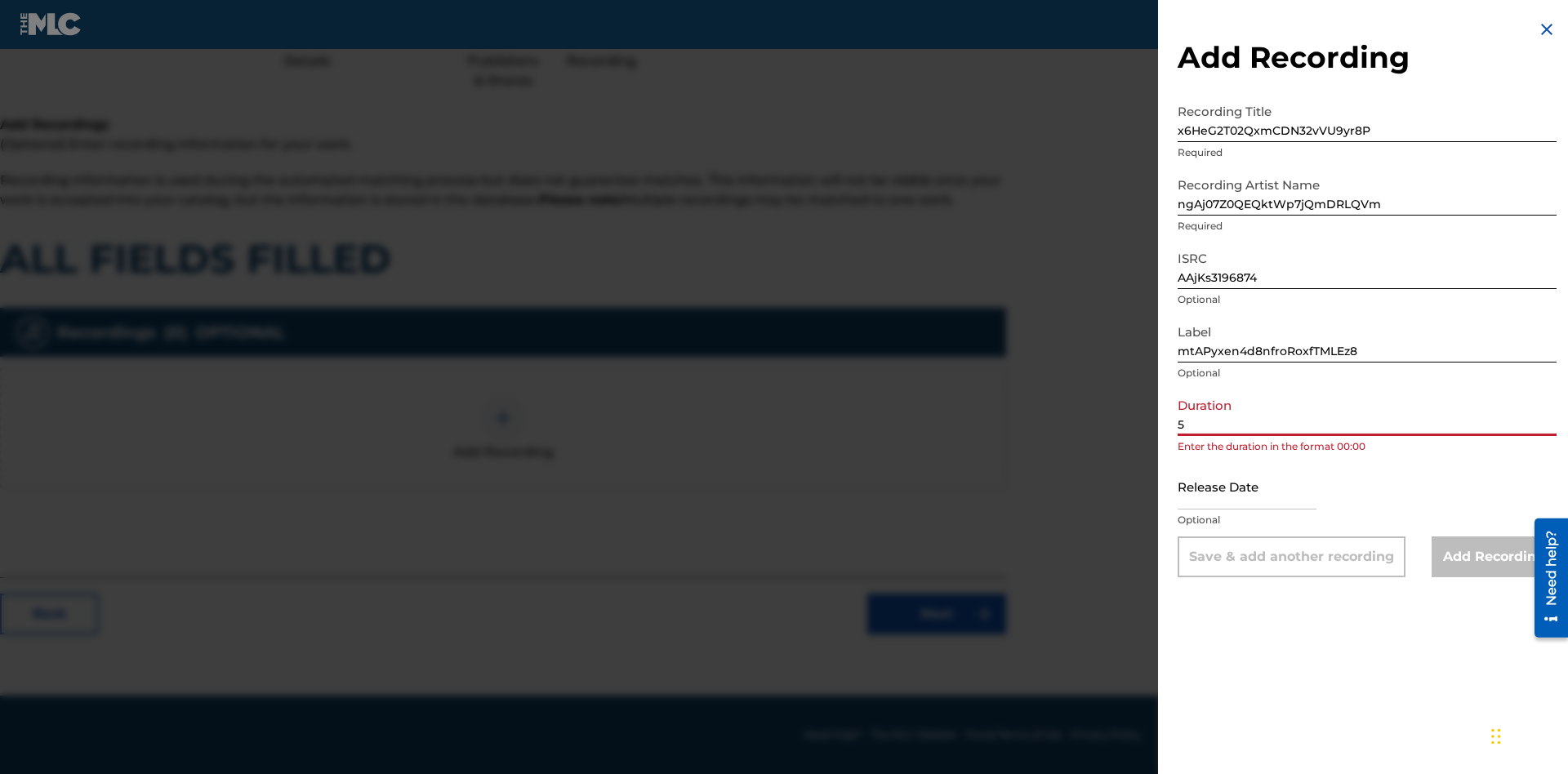
click at [1367, 412] on input "5" at bounding box center [1367, 412] width 379 height 46
type input "51:51"
click at [1260, 487] on input "text" at bounding box center [1246, 486] width 138 height 46
select select "7"
select select "2025"
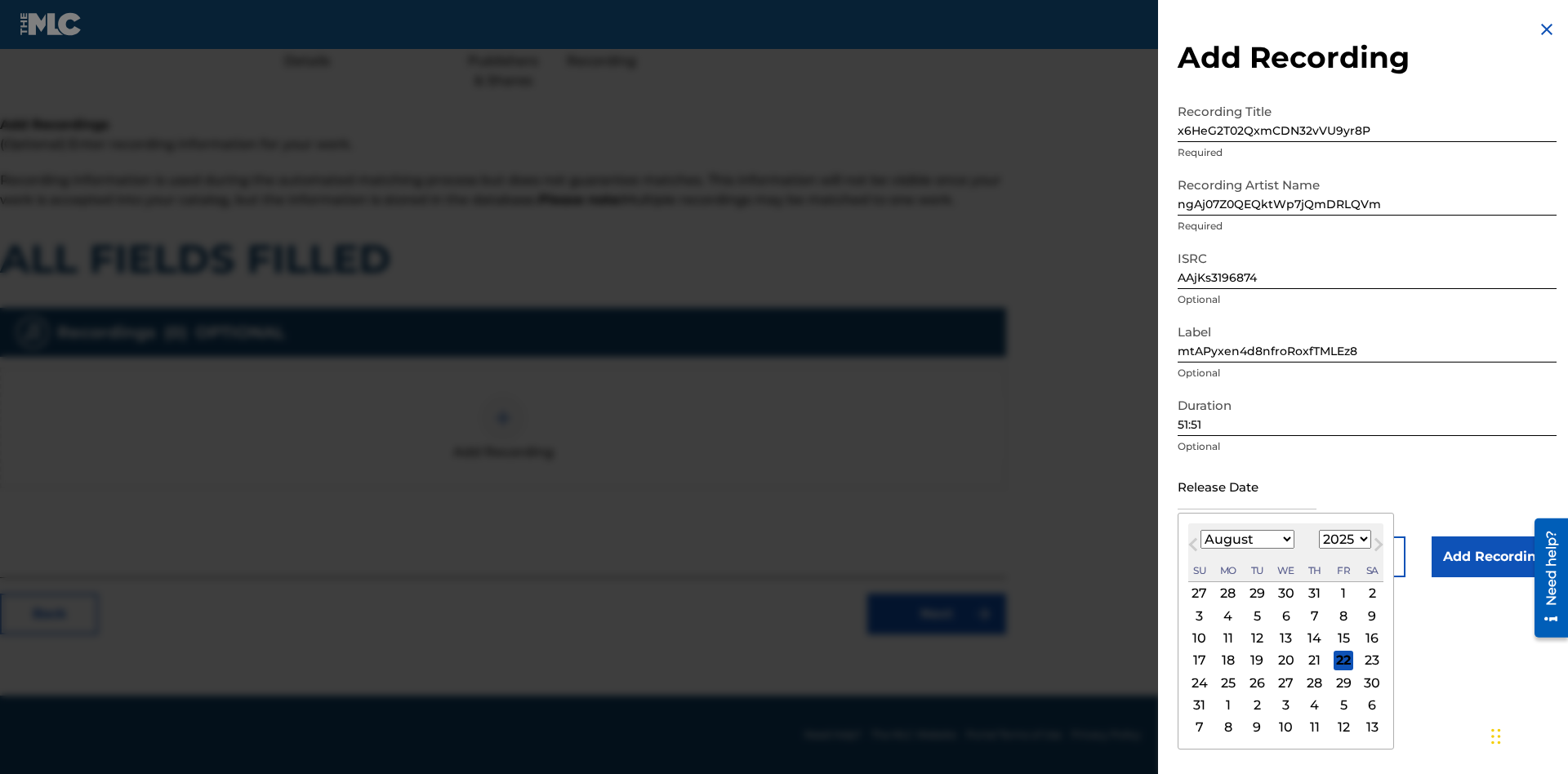
scroll to position [107, 407]
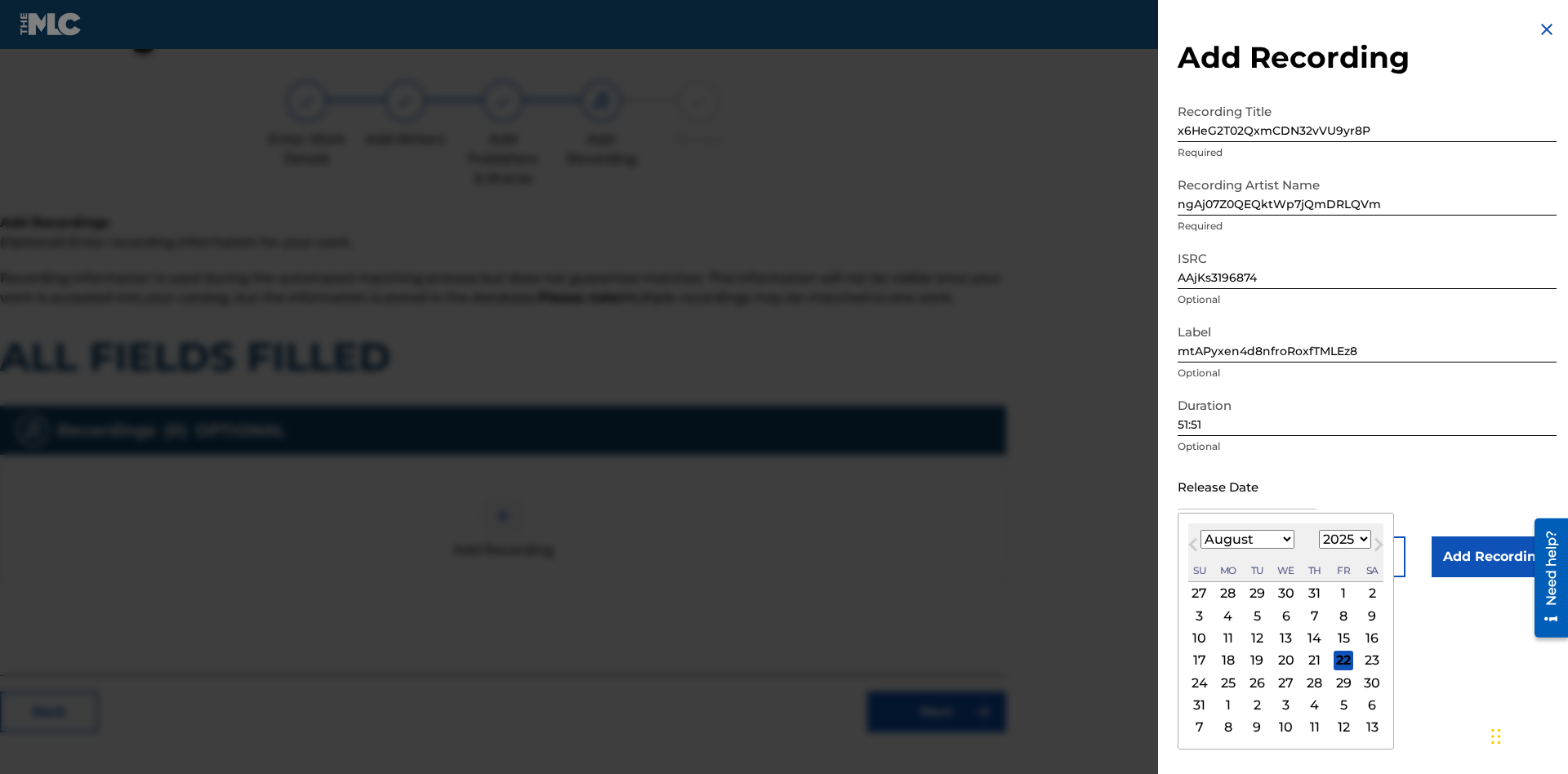
select select "7"
click at [1342, 540] on select "1900 1901 1902 1903 1904 1905 1906 1907 1908 1909 1910 1911 1912 1913 1914 1915…" at bounding box center [1344, 539] width 52 height 19
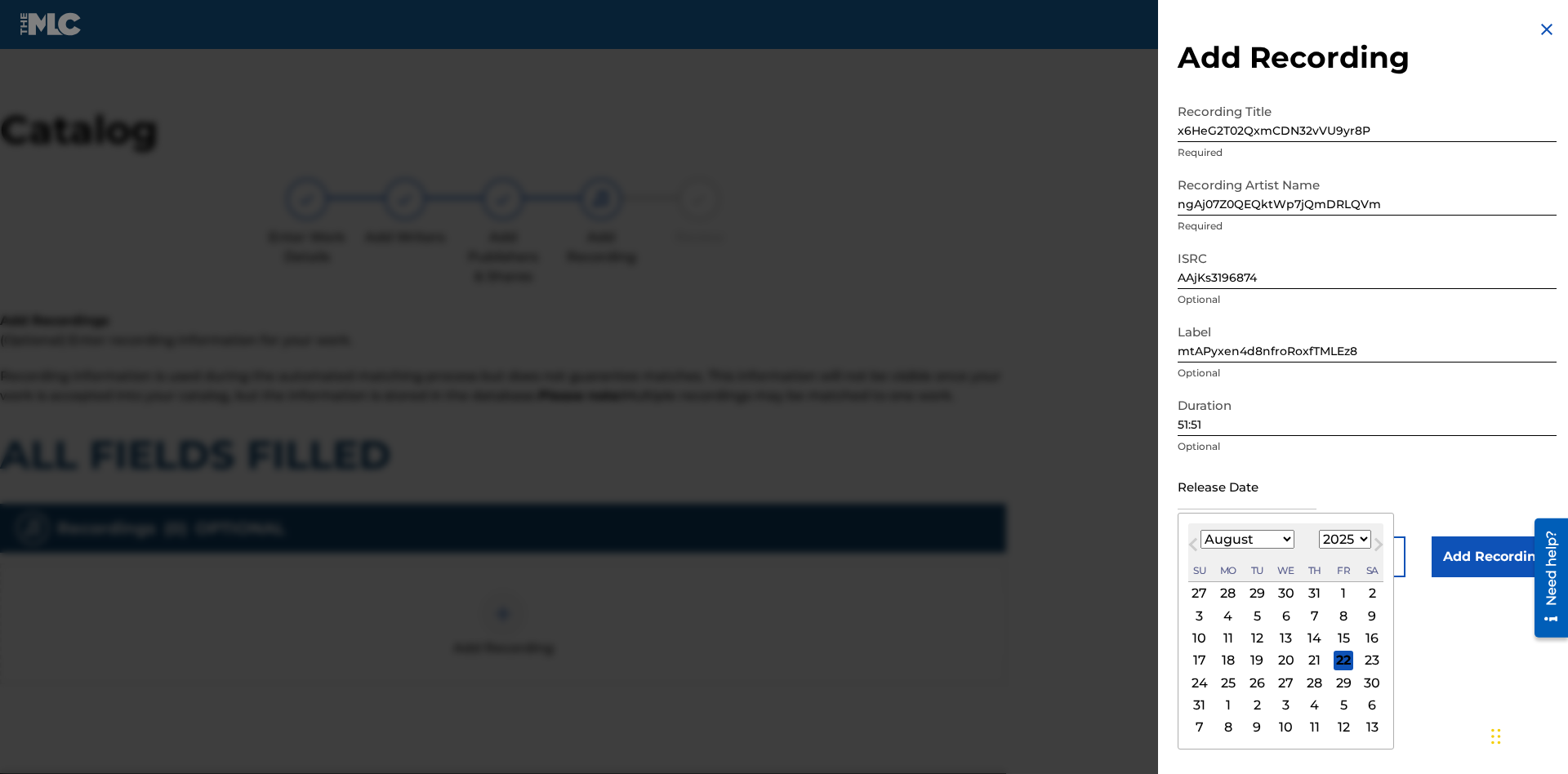
select select "2025"
click at [1342, 540] on select "1900 1901 1902 1903 1904 1905 1906 1907 1908 1909 1910 1911 1912 1913 1914 1915…" at bounding box center [1344, 539] width 52 height 19
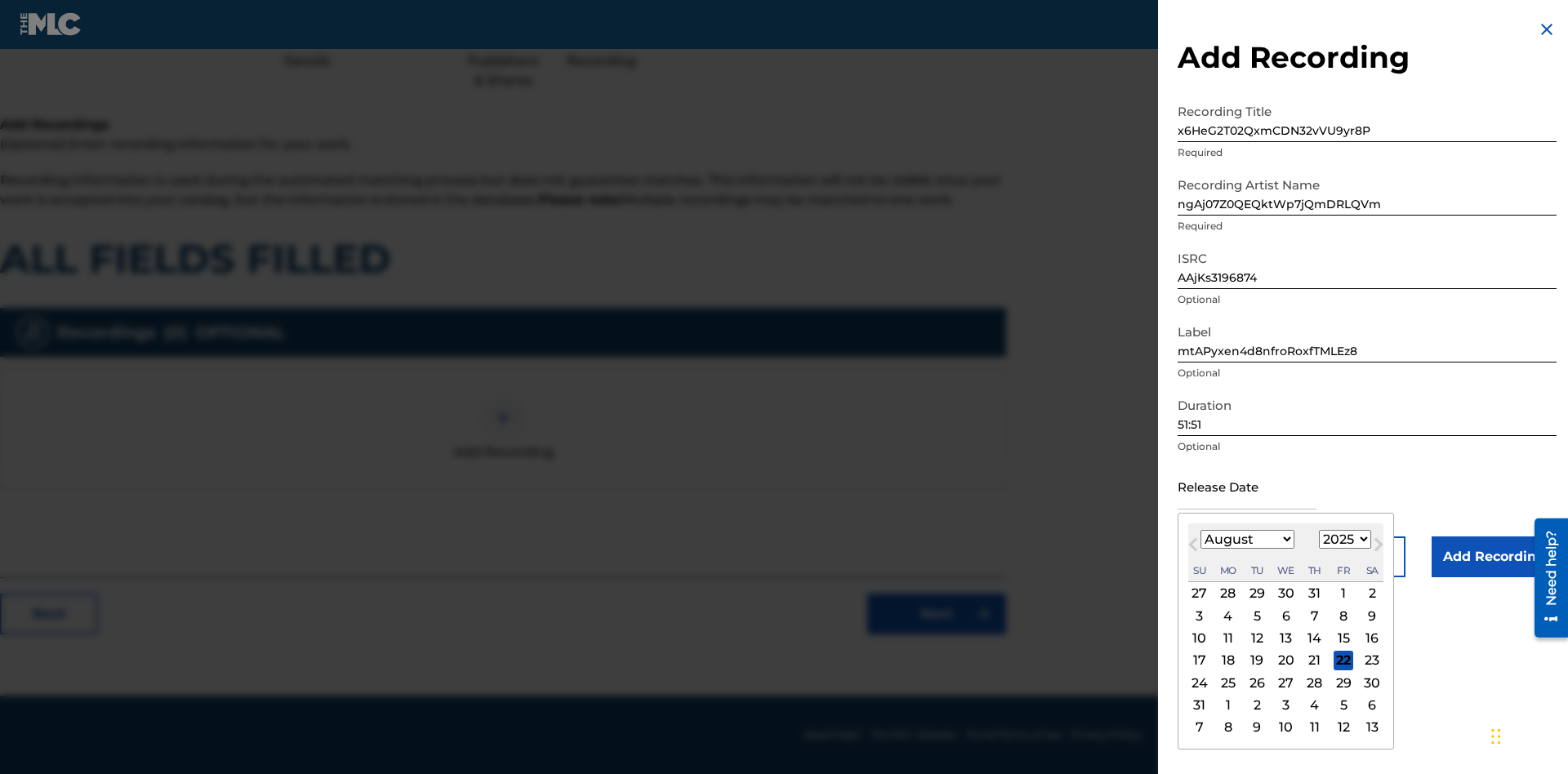
click at [1284, 616] on div "6" at bounding box center [1286, 616] width 20 height 20
type input "[DATE]"
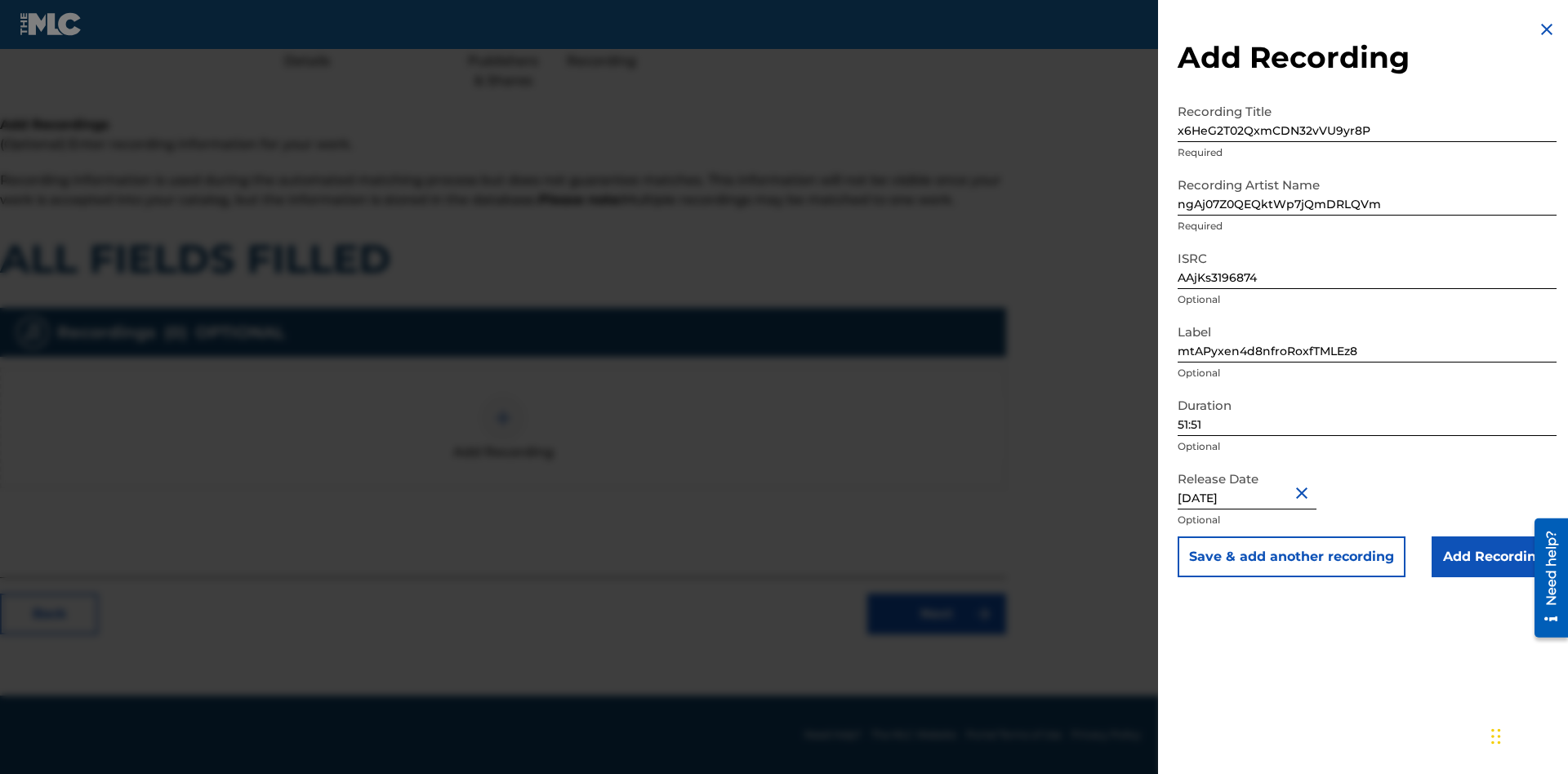
click at [1493, 556] on input "Add Recording" at bounding box center [1494, 557] width 125 height 41
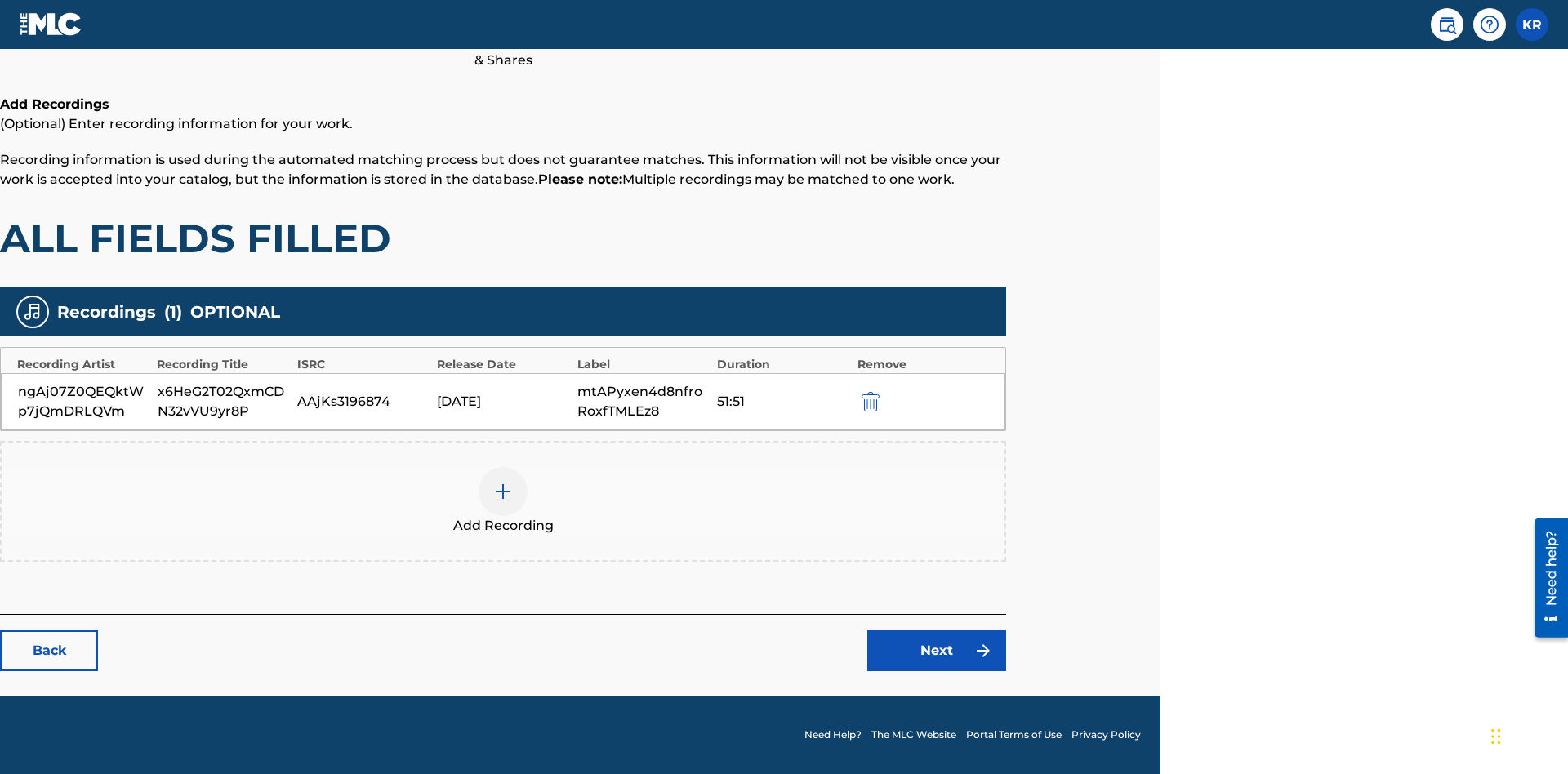
click at [937, 650] on link "Next" at bounding box center [937, 651] width 138 height 41
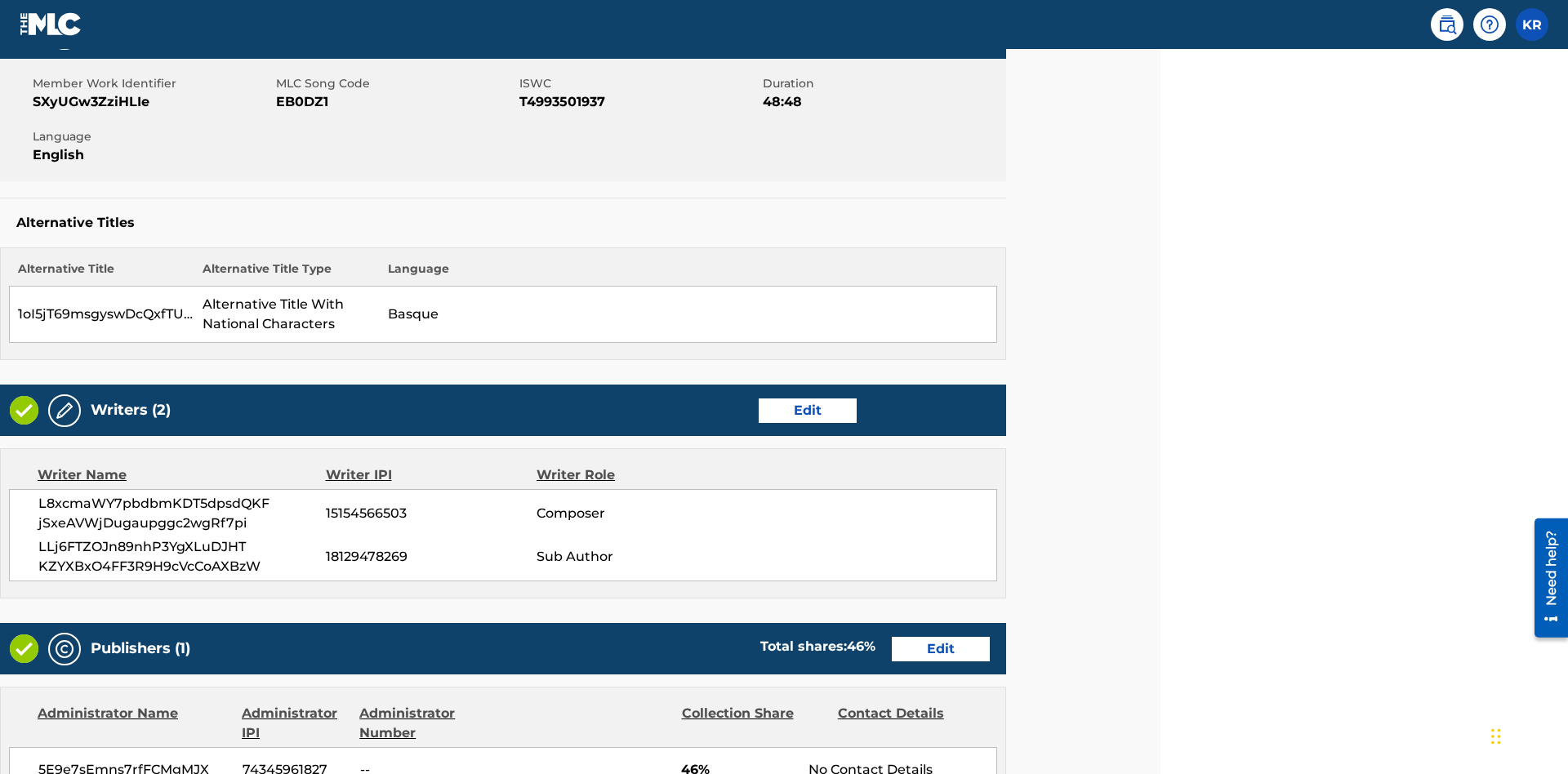
scroll to position [622, 407]
